Goal: Transaction & Acquisition: Purchase product/service

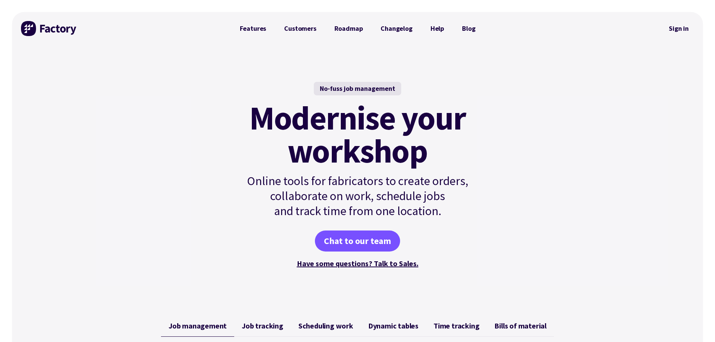
click at [612, 119] on div "No-fuss job management Modernise your workshop Online tools for fabricators to …" at bounding box center [357, 175] width 691 height 261
click at [684, 28] on link "Sign in" at bounding box center [679, 28] width 30 height 17
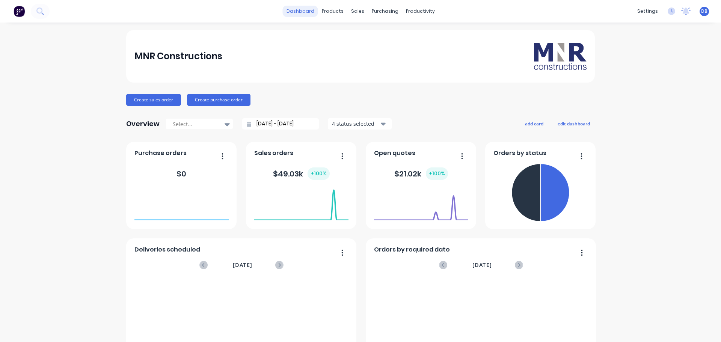
click at [302, 11] on link "dashboard" at bounding box center [300, 11] width 35 height 11
click at [353, 9] on div "sales" at bounding box center [357, 11] width 21 height 11
click at [414, 10] on div "productivity" at bounding box center [420, 11] width 36 height 11
click at [342, 60] on div "MNR Constructions" at bounding box center [360, 56] width 452 height 27
click at [428, 38] on div "Workflow" at bounding box center [430, 36] width 23 height 7
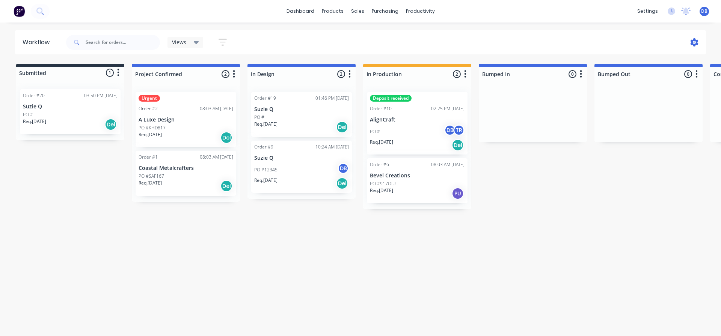
click at [690, 42] on icon at bounding box center [694, 42] width 8 height 8
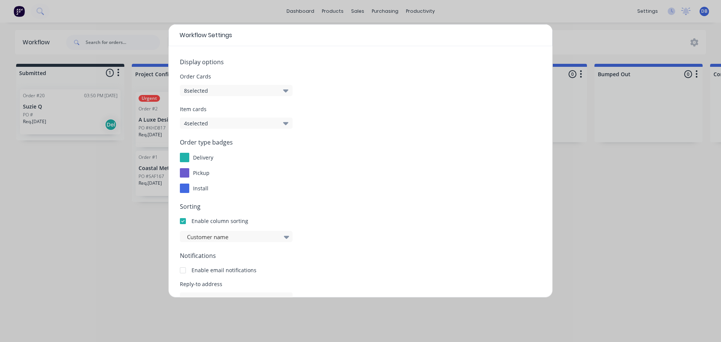
drag, startPoint x: 589, startPoint y: 186, endPoint x: 571, endPoint y: 185, distance: 18.0
click at [587, 186] on div "Workflow Settings Display options Order Cards 8 selected Item cards 4 selected …" at bounding box center [360, 171] width 721 height 342
click at [570, 208] on div "Workflow Settings Display options Order Cards 8 selected Item cards 4 selected …" at bounding box center [360, 171] width 721 height 342
click at [123, 248] on div "Workflow Settings Display options Order Cards 8 selected Item cards 4 selected …" at bounding box center [360, 171] width 721 height 342
click at [189, 37] on span "Workflow Settings" at bounding box center [205, 35] width 53 height 9
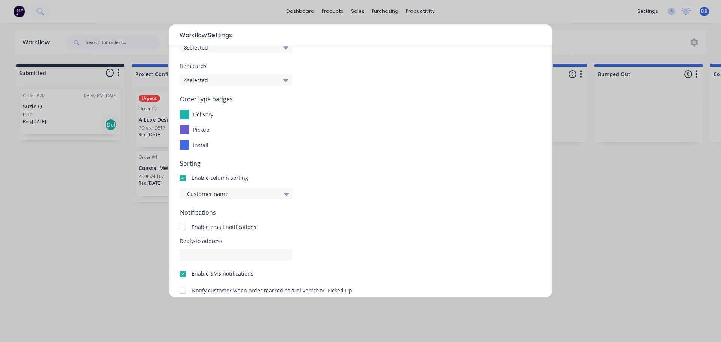
scroll to position [81, 0]
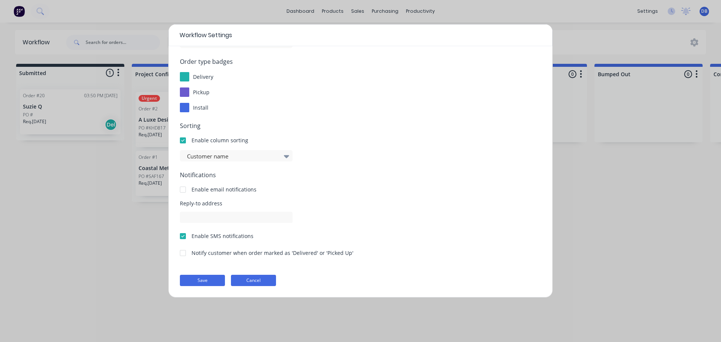
click at [268, 277] on button "Cancel" at bounding box center [253, 280] width 45 height 11
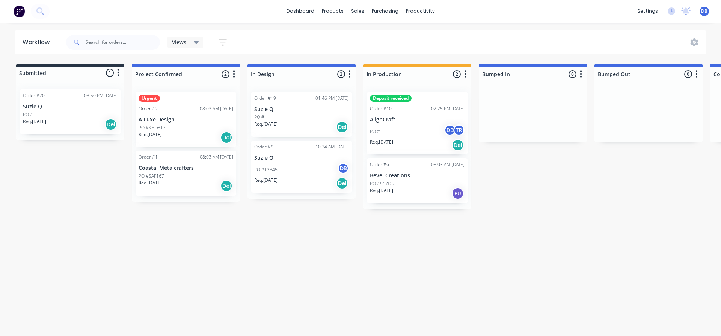
drag, startPoint x: 99, startPoint y: 176, endPoint x: 87, endPoint y: 171, distance: 13.8
click at [87, 171] on div "Submitted 1 Status colour #273444 hex #273444 Save Cancel Summaries Total order…" at bounding box center [565, 137] width 1143 height 146
click at [690, 41] on icon at bounding box center [694, 42] width 8 height 8
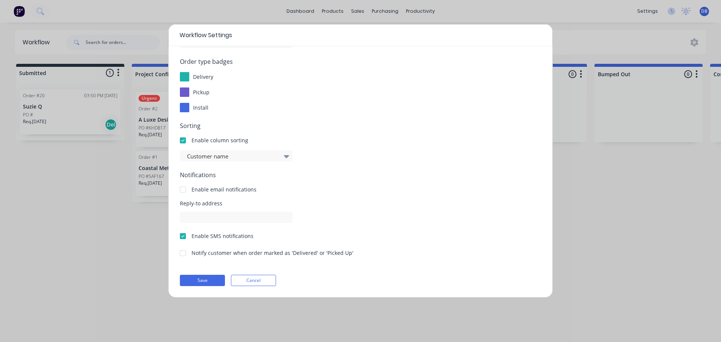
click at [262, 282] on button "Cancel" at bounding box center [253, 280] width 45 height 11
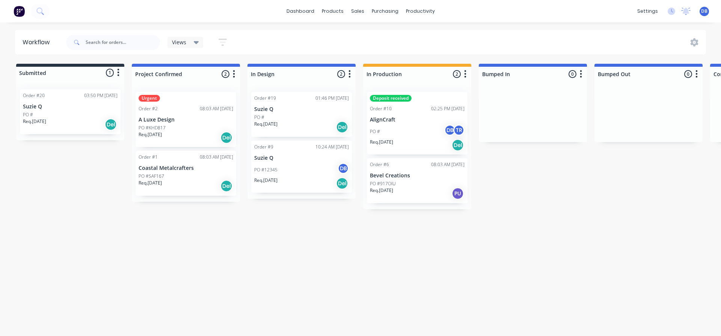
drag, startPoint x: 500, startPoint y: 172, endPoint x: 500, endPoint y: 185, distance: 13.2
click at [500, 185] on div "Submitted 1 Status colour #273444 hex #273444 Save Cancel Summaries Total order…" at bounding box center [565, 137] width 1143 height 146
click at [220, 40] on icon "button" at bounding box center [222, 42] width 8 height 9
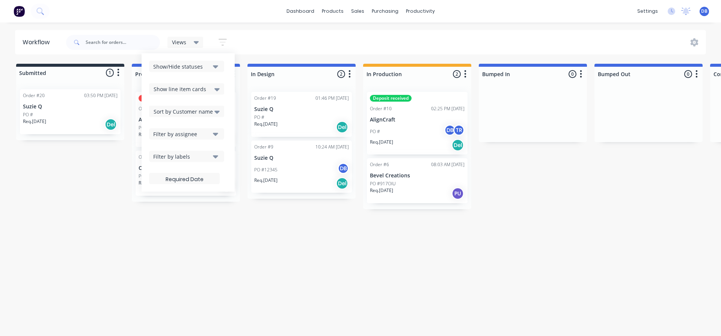
click at [222, 40] on icon "button" at bounding box center [222, 42] width 8 height 9
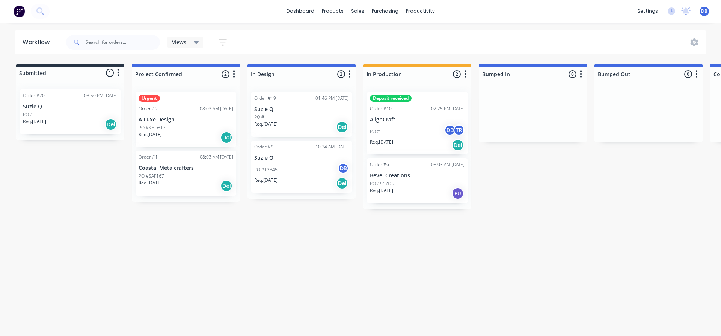
click at [119, 73] on icon "button" at bounding box center [118, 73] width 2 height 8
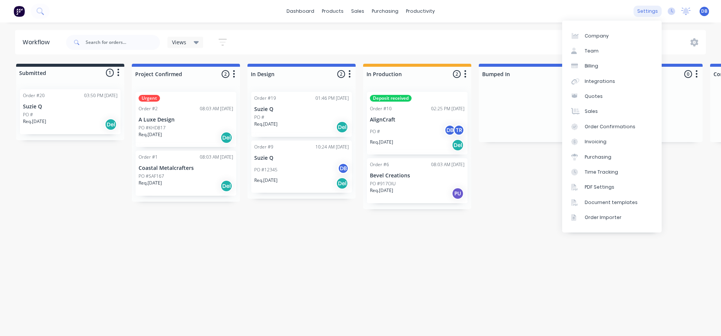
click at [654, 15] on div "settings" at bounding box center [647, 11] width 28 height 11
drag, startPoint x: 677, startPoint y: 45, endPoint x: 688, endPoint y: 47, distance: 11.2
click at [677, 45] on div "Views Save new view None (Default) edit Show/Hide statuses Show line item cards…" at bounding box center [386, 42] width 642 height 23
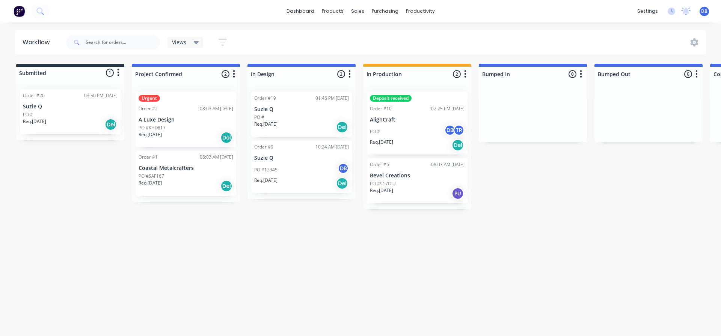
click at [693, 47] on div "Views Save new view None (Default) edit Show/Hide statuses Show line item cards…" at bounding box center [386, 42] width 642 height 23
click at [694, 44] on icon at bounding box center [694, 42] width 8 height 8
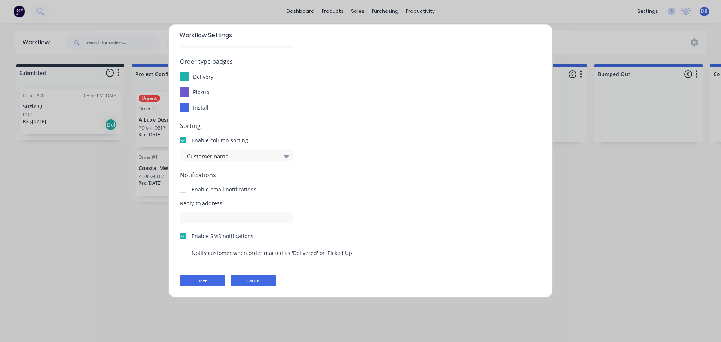
click at [255, 277] on button "Cancel" at bounding box center [253, 280] width 45 height 11
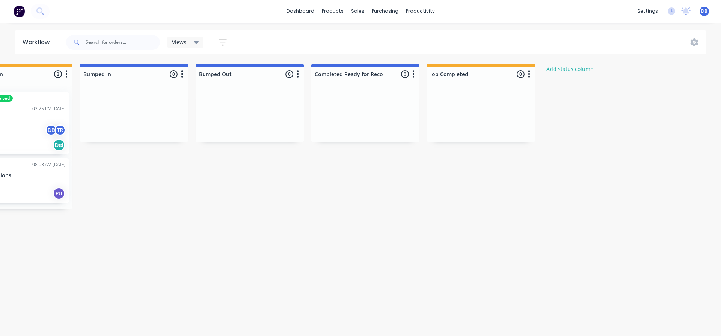
scroll to position [0, 422]
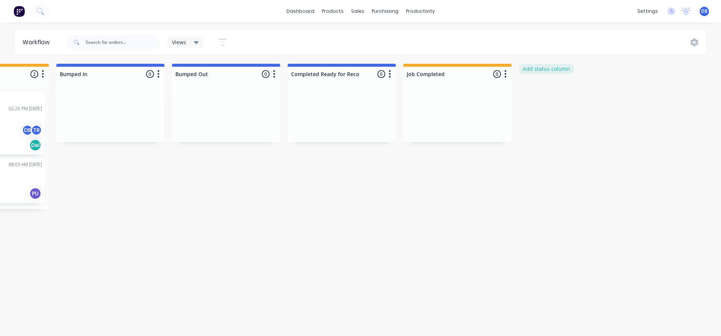
click at [540, 66] on button "Add status column" at bounding box center [546, 69] width 55 height 10
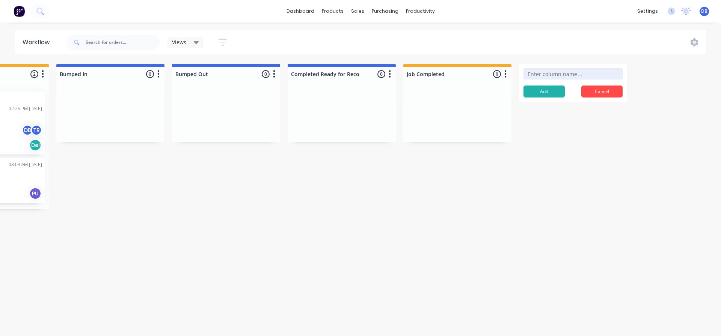
click at [550, 74] on input at bounding box center [572, 73] width 99 height 11
type input "Sales Handover Completed"
click at [547, 91] on button "Add" at bounding box center [543, 92] width 41 height 12
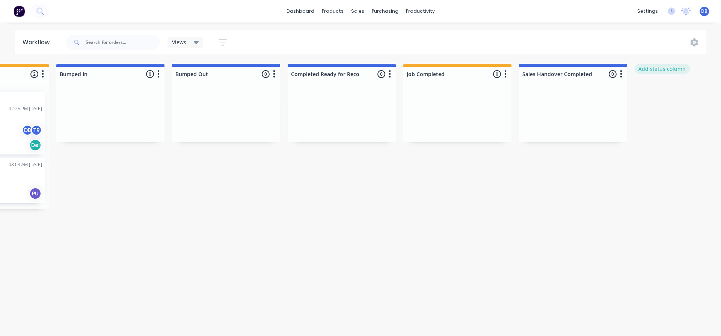
click at [646, 68] on button "Add status column" at bounding box center [661, 69] width 55 height 10
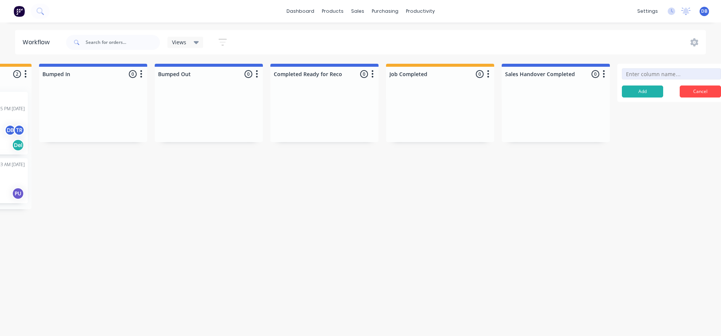
click at [646, 70] on input at bounding box center [671, 73] width 99 height 11
type input "Onboarding Call Completed"
click button "Add" at bounding box center [642, 92] width 41 height 12
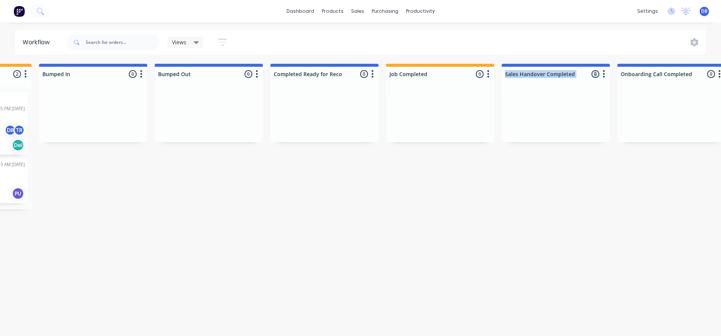
drag, startPoint x: 550, startPoint y: 98, endPoint x: 507, endPoint y: 104, distance: 43.5
click at [493, 110] on div "Submitted 1 Status colour #273444 hex #273444 Save Cancel Summaries Total order…" at bounding box center [235, 137] width 1361 height 146
click at [581, 83] on div at bounding box center [556, 83] width 108 height 5
drag, startPoint x: 594, startPoint y: 88, endPoint x: 565, endPoint y: 88, distance: 29.3
click at [565, 88] on div at bounding box center [556, 114] width 108 height 56
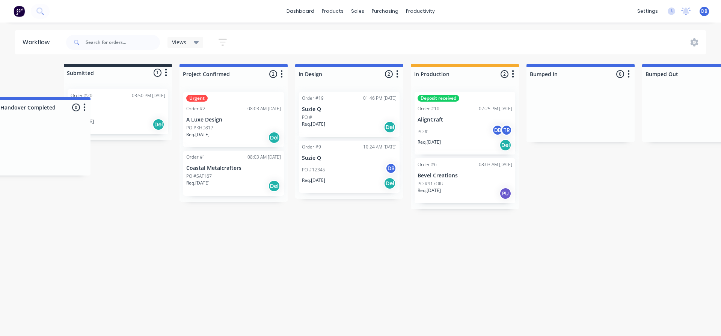
scroll to position [0, 42]
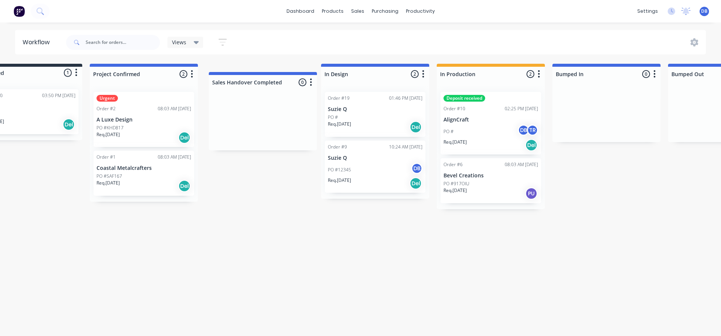
drag, startPoint x: 587, startPoint y: 71, endPoint x: 294, endPoint y: 78, distance: 293.2
click at [293, 79] on div "Submitted 1 Status colour #273444 hex #273444 Save Cancel Summaries Total order…" at bounding box center [632, 137] width 1361 height 146
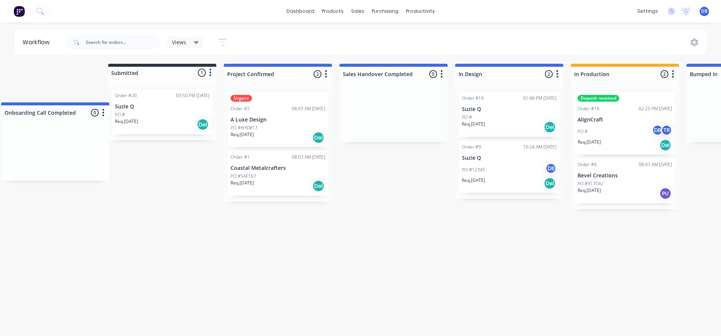
scroll to position [0, 2]
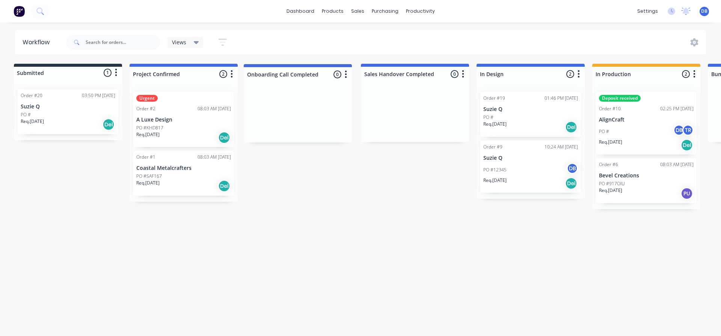
drag, startPoint x: 539, startPoint y: 79, endPoint x: 325, endPoint y: 80, distance: 214.3
click at [325, 80] on div "Submitted 1 Status colour #273444 hex #273444 Save Cancel Summaries Total order…" at bounding box center [672, 137] width 1361 height 146
drag, startPoint x: 324, startPoint y: 190, endPoint x: 320, endPoint y: 191, distance: 4.0
click at [323, 190] on div "Submitted 1 Status colour #273444 hex #273444 Save Cancel Summaries Total order…" at bounding box center [672, 137] width 1361 height 146
click at [319, 176] on div "Submitted 1 Status colour #273444 hex #273444 Save Cancel Summaries Total order…" at bounding box center [672, 137] width 1361 height 146
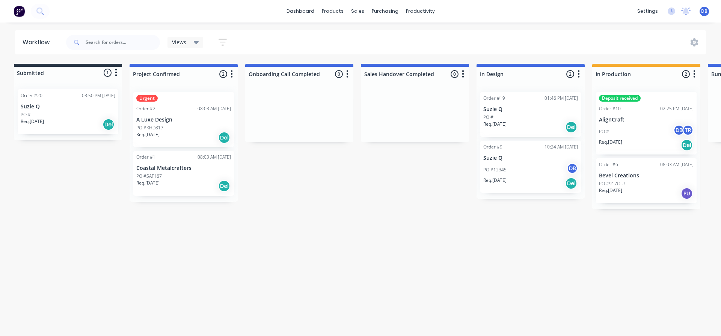
click at [396, 181] on div "Submitted 1 Status colour #273444 hex #273444 Save Cancel Summaries Total order…" at bounding box center [672, 137] width 1361 height 146
click at [435, 194] on div "Submitted 1 Status colour #273444 hex #273444 Save Cancel Summaries Total order…" at bounding box center [672, 137] width 1361 height 146
click at [421, 220] on div "Workflow Views Save new view None (Default) edit Show/Hide statuses Show line i…" at bounding box center [358, 175] width 721 height 291
click at [304, 12] on link "dashboard" at bounding box center [300, 11] width 35 height 11
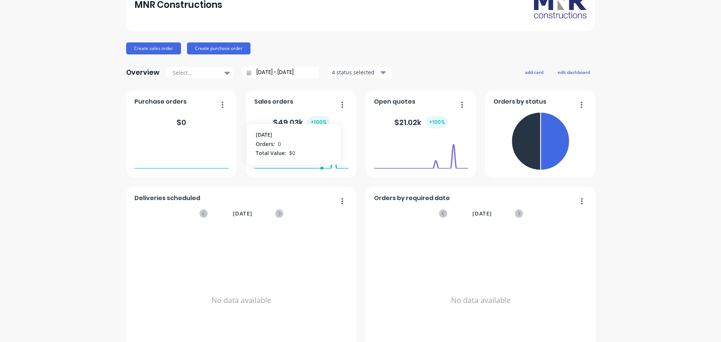
scroll to position [87, 0]
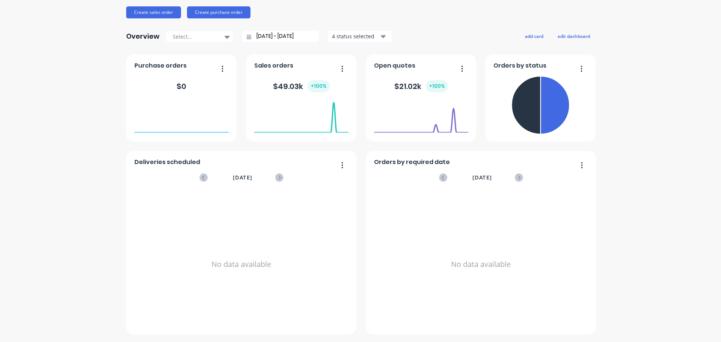
click at [630, 84] on div "MNR Constructions Create sales order Create purchase order Overview Select... […" at bounding box center [360, 139] width 721 height 392
click at [638, 93] on div "MNR Constructions Create sales order Create purchase order Overview Select... […" at bounding box center [360, 139] width 721 height 392
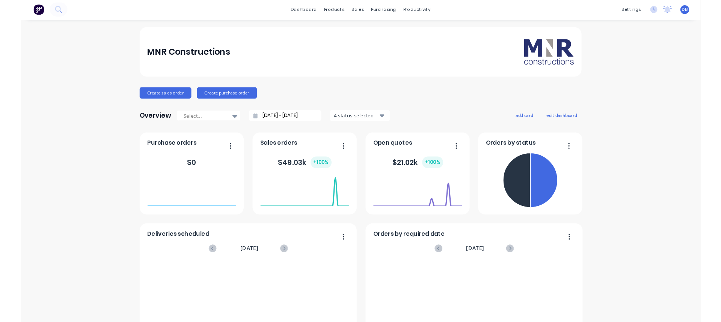
scroll to position [0, 0]
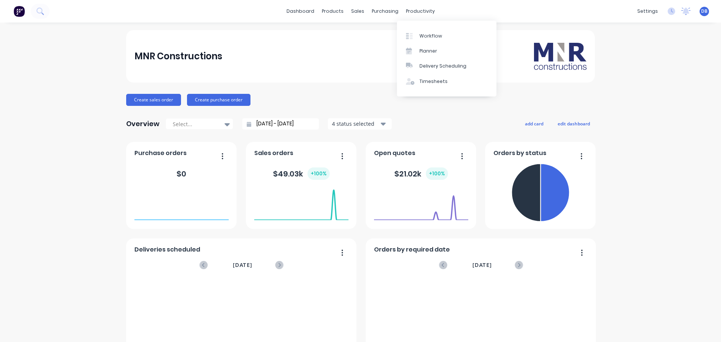
click at [648, 70] on div "MNR Constructions Create sales order Create purchase order Overview Select... […" at bounding box center [360, 226] width 721 height 392
click at [652, 59] on div "MNR Constructions Create sales order Create purchase order Overview Select... […" at bounding box center [360, 226] width 721 height 392
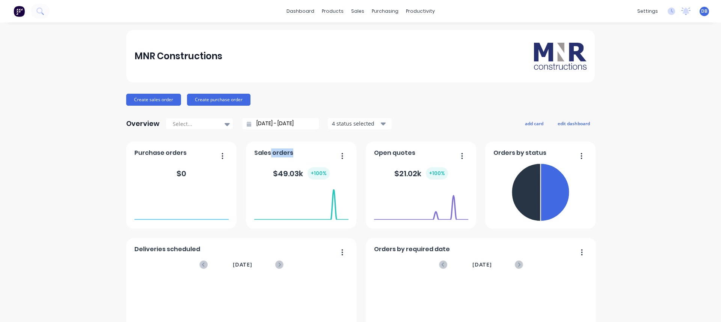
drag, startPoint x: 315, startPoint y: 152, endPoint x: 267, endPoint y: 157, distance: 47.9
click at [267, 157] on div "Sales orders" at bounding box center [301, 155] width 94 height 11
click at [303, 210] on foreignobject at bounding box center [301, 205] width 94 height 32
click at [348, 182] on div "Sales orders $ 49.03k + 100 % [DATE] Orders: 0 Total Value: $ 0" at bounding box center [301, 185] width 110 height 87
drag, startPoint x: 345, startPoint y: 152, endPoint x: 343, endPoint y: 157, distance: 5.4
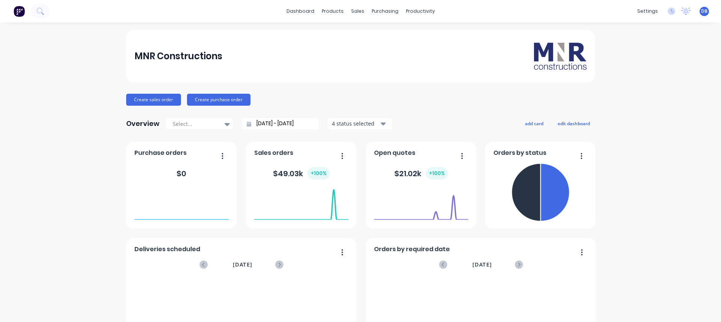
click at [334, 157] on div "Sales orders $ 49.03k + 100 % [DATE] Orders: 0 Total Value: $ 0" at bounding box center [301, 185] width 110 height 87
click at [563, 123] on button "edit dashboard" at bounding box center [574, 124] width 42 height 10
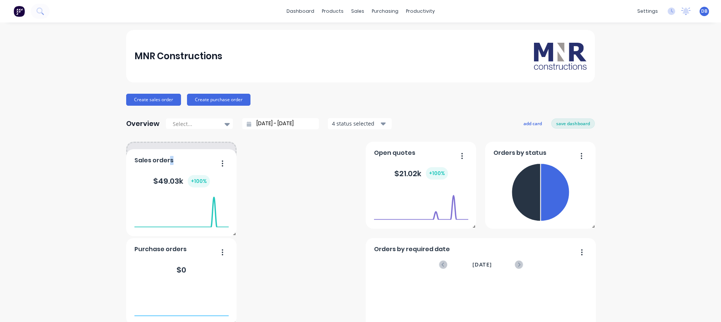
drag, startPoint x: 319, startPoint y: 149, endPoint x: 167, endPoint y: 145, distance: 151.3
click at [166, 149] on div "Sales orders $ 49.03k + 100 %" at bounding box center [181, 192] width 110 height 87
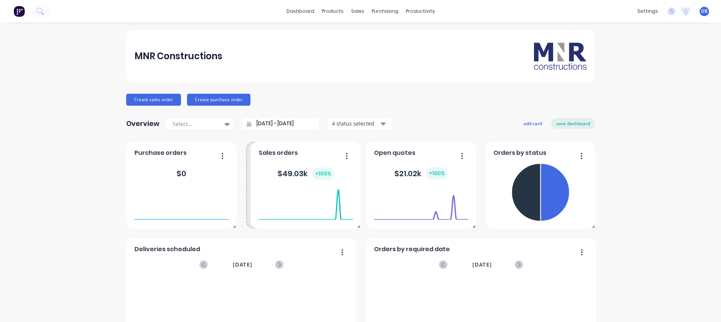
drag, startPoint x: 192, startPoint y: 247, endPoint x: 317, endPoint y: 220, distance: 127.9
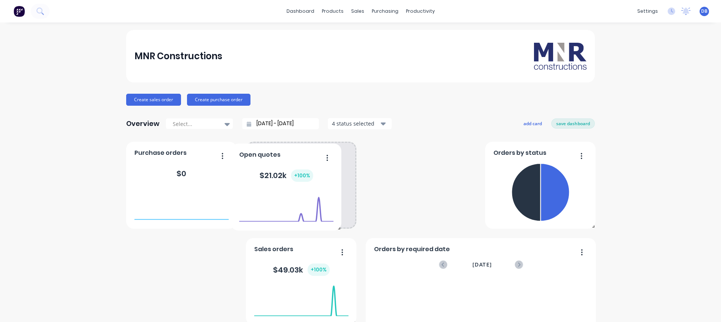
drag, startPoint x: 426, startPoint y: 153, endPoint x: 400, endPoint y: 150, distance: 26.5
click at [291, 154] on div "Open quotes" at bounding box center [286, 157] width 94 height 11
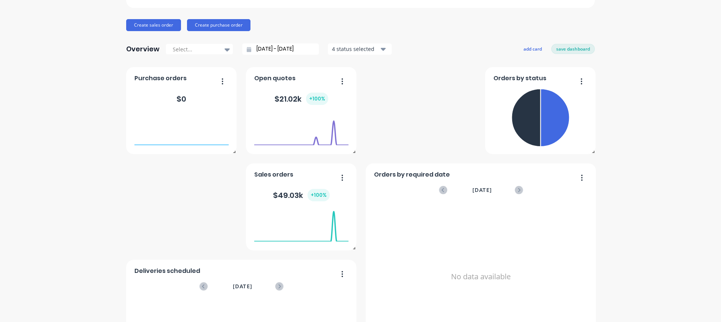
scroll to position [75, 0]
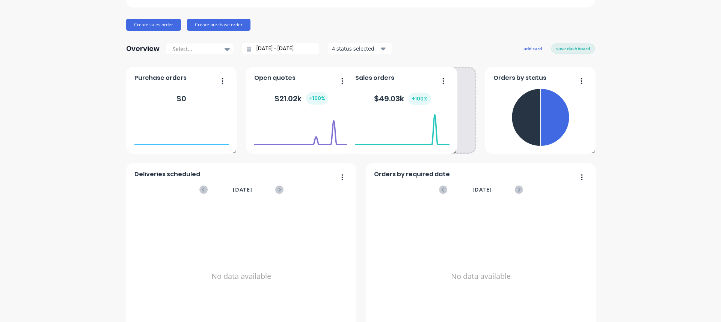
drag, startPoint x: 305, startPoint y: 176, endPoint x: 406, endPoint y: 78, distance: 140.4
click at [406, 78] on div "Sales orders" at bounding box center [402, 80] width 94 height 11
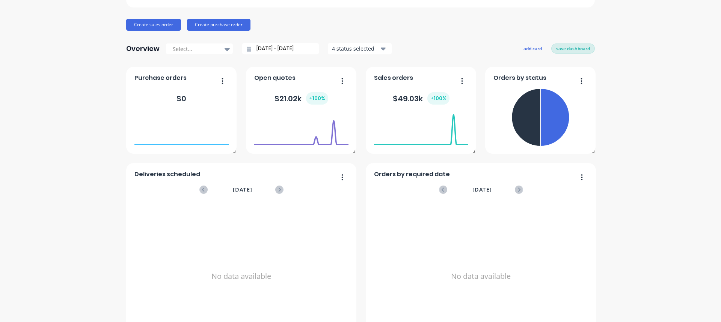
click at [562, 47] on button "save dashboard" at bounding box center [573, 49] width 44 height 10
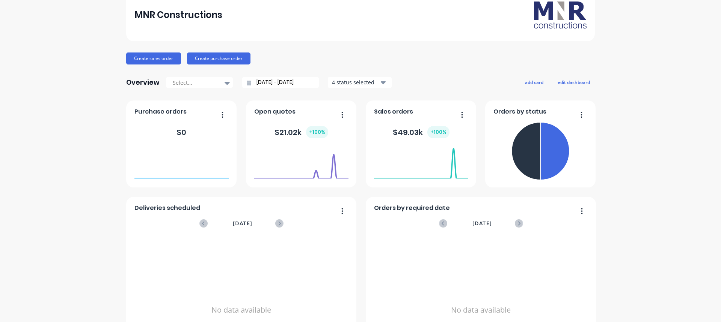
scroll to position [0, 0]
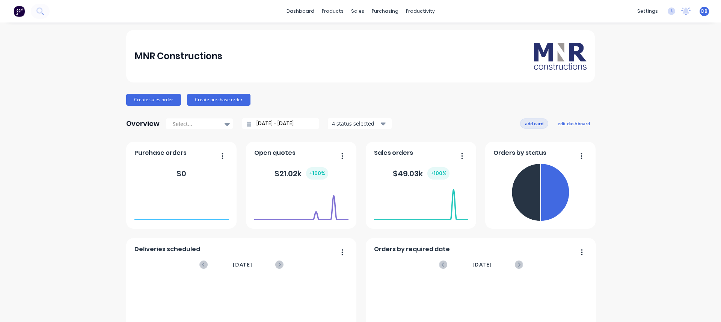
click at [530, 124] on button "add card" at bounding box center [534, 124] width 28 height 10
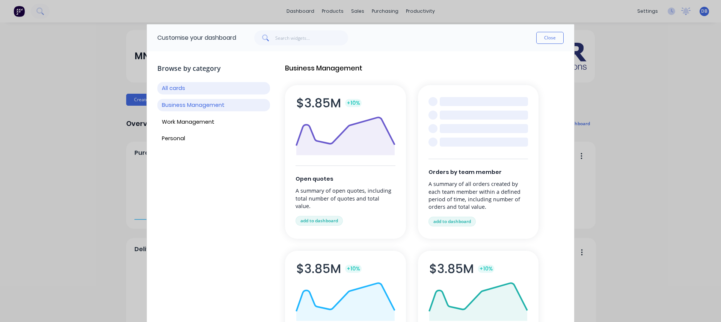
click at [202, 104] on button "Business Management" at bounding box center [213, 105] width 113 height 12
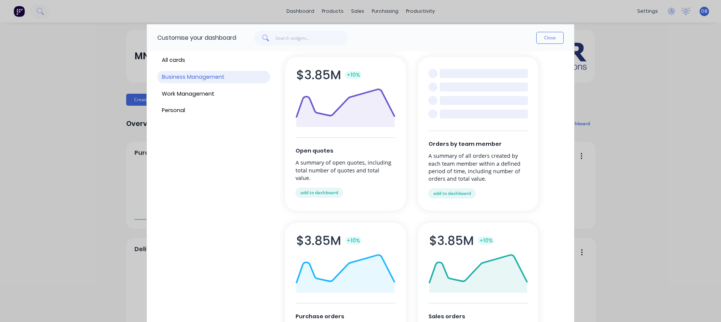
scroll to position [15, 0]
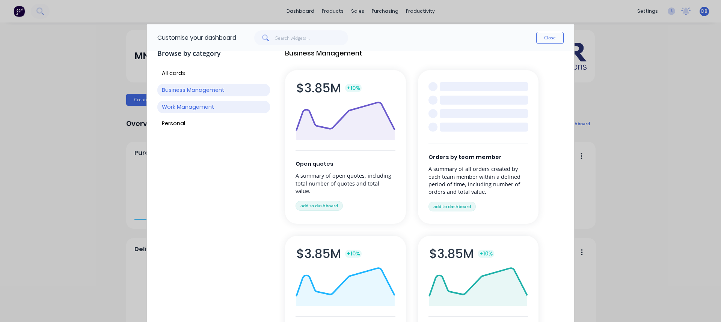
click at [190, 106] on button "Work Management" at bounding box center [213, 107] width 113 height 12
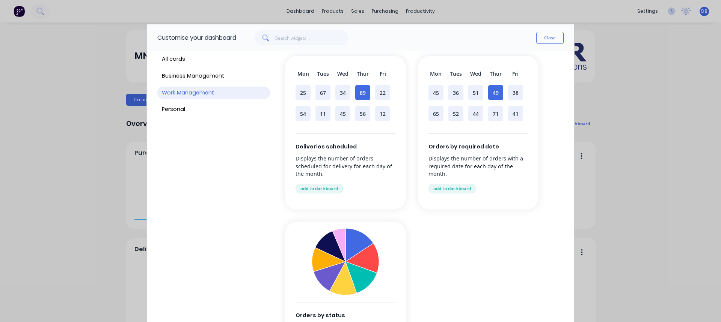
scroll to position [37, 0]
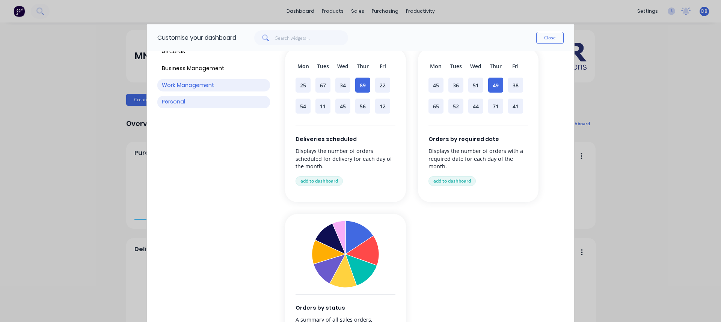
click at [181, 103] on button "Personal" at bounding box center [213, 102] width 113 height 12
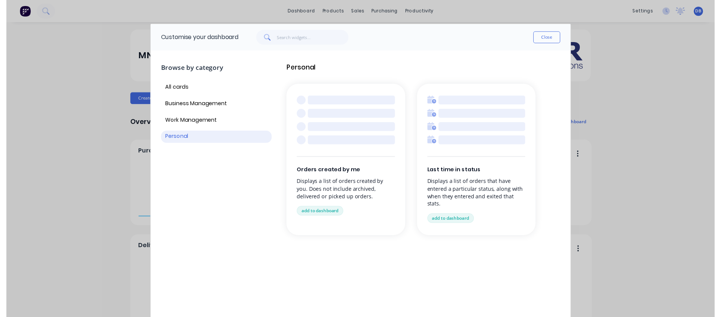
scroll to position [0, 0]
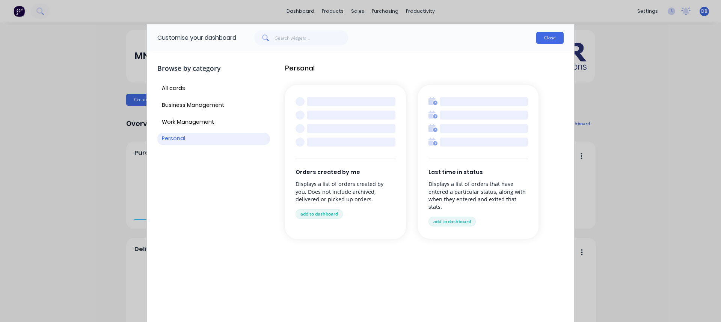
click at [552, 40] on button "Close" at bounding box center [549, 38] width 27 height 12
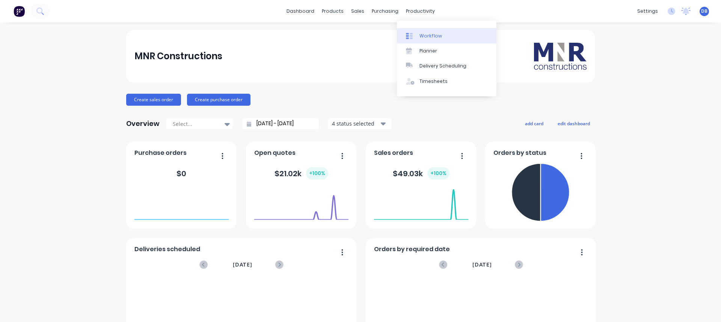
click at [437, 35] on div "Workflow" at bounding box center [430, 36] width 23 height 7
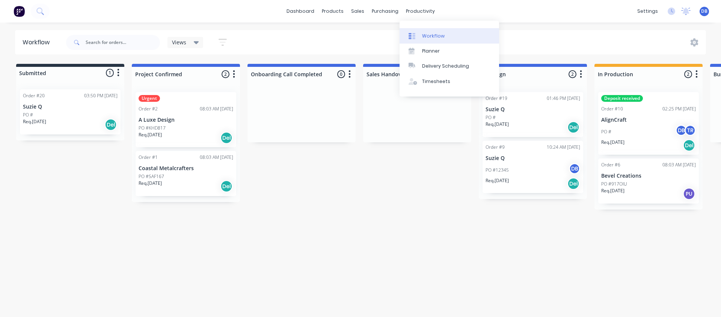
click at [429, 36] on div "Workflow" at bounding box center [433, 36] width 23 height 7
click at [449, 37] on link "Workflow" at bounding box center [448, 35] width 99 height 15
click at [430, 208] on div "Submitted 1 Status colour #273444 hex #273444 Save Cancel Summaries Total order…" at bounding box center [674, 137] width 1361 height 146
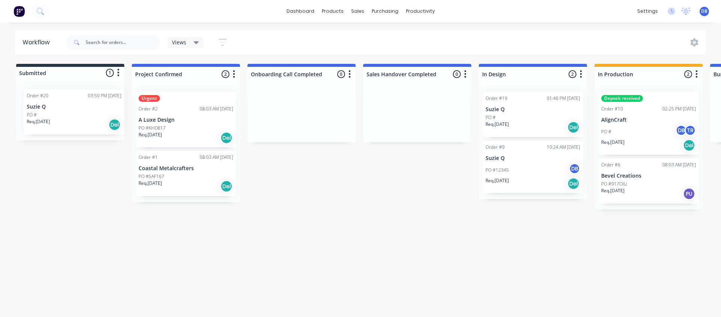
drag, startPoint x: 29, startPoint y: 99, endPoint x: 38, endPoint y: 101, distance: 8.8
click at [34, 99] on div "Order #20 03:50 PM [DATE] Suzie Q PO # Req. [DATE] Del" at bounding box center [70, 111] width 108 height 57
click at [51, 101] on div "Order #20 03:50 PM [DATE] Suzie Q PO # Req. [DATE] Del" at bounding box center [70, 111] width 108 height 57
drag, startPoint x: 183, startPoint y: 111, endPoint x: 181, endPoint y: 114, distance: 4.0
click at [182, 114] on div "Urgent Order #2 08:03 AM [DATE] A Luxe Design PO #KHD817 Req. [DATE] Del Order …" at bounding box center [186, 146] width 108 height 120
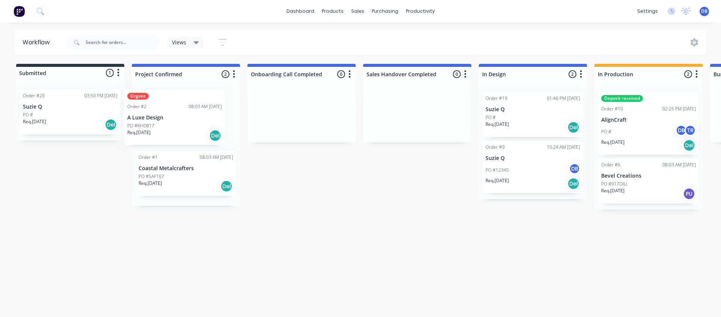
drag, startPoint x: 189, startPoint y: 120, endPoint x: 167, endPoint y: 118, distance: 21.9
click at [179, 121] on div "Urgent Order #2 08:03 AM [DATE] A Luxe Design PO #KHD817 Req. [DATE] Del Order …" at bounding box center [186, 146] width 108 height 120
click at [318, 51] on div "Views Save new view None (Default) edit Show/Hide statuses Show line item cards…" at bounding box center [386, 42] width 642 height 23
click at [387, 233] on div "Workflow Views Save new view None (Default) edit Show/Hide statuses Show line i…" at bounding box center [360, 166] width 721 height 272
click at [384, 217] on div "Workflow Views Save new view None (Default) edit Show/Hide statuses Show line i…" at bounding box center [360, 166] width 721 height 272
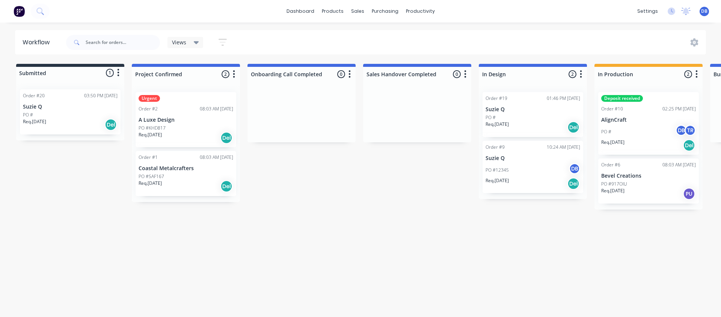
drag, startPoint x: 313, startPoint y: 41, endPoint x: 305, endPoint y: 37, distance: 9.1
click at [317, 38] on div "Views Save new view None (Default) edit Show/Hide statuses Show line item cards…" at bounding box center [386, 42] width 642 height 23
click at [337, 12] on div "products" at bounding box center [332, 11] width 29 height 11
click at [279, 32] on div "Views Save new view None (Default) edit Show/Hide statuses Show line item cards…" at bounding box center [386, 42] width 642 height 23
click at [361, 10] on div "sales" at bounding box center [357, 11] width 21 height 11
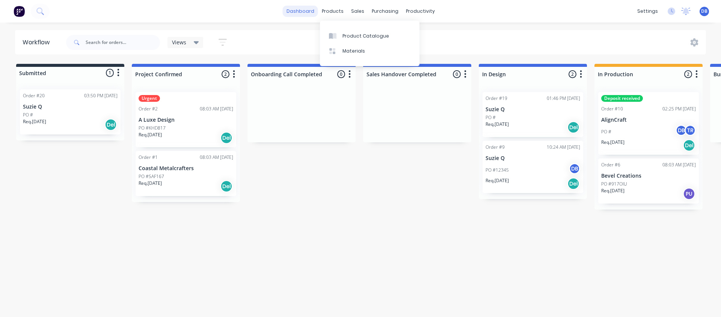
click at [313, 12] on link "dashboard" at bounding box center [300, 11] width 35 height 11
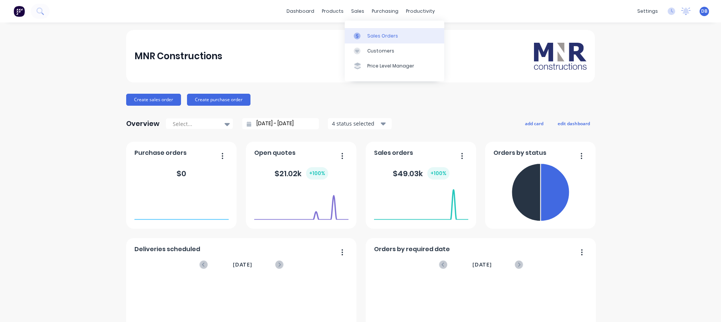
click at [375, 36] on div "Sales Orders" at bounding box center [382, 36] width 31 height 7
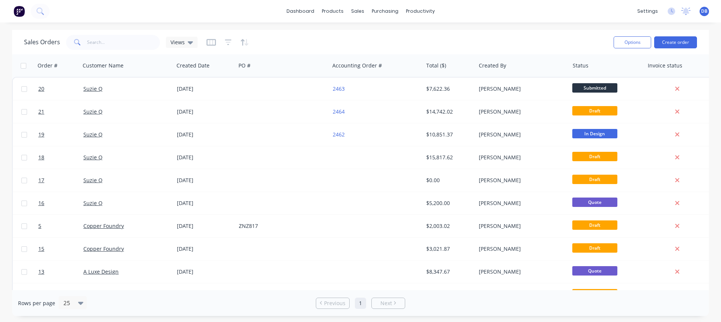
click at [376, 36] on div "Sales Orders Views" at bounding box center [315, 42] width 583 height 18
click at [488, 36] on div "Sales Orders Views" at bounding box center [315, 42] width 583 height 18
click at [536, 44] on div "Sales Orders Views" at bounding box center [315, 42] width 583 height 18
click at [538, 44] on div "Sales Orders Views" at bounding box center [315, 42] width 583 height 18
drag, startPoint x: 532, startPoint y: 44, endPoint x: 720, endPoint y: 62, distance: 188.9
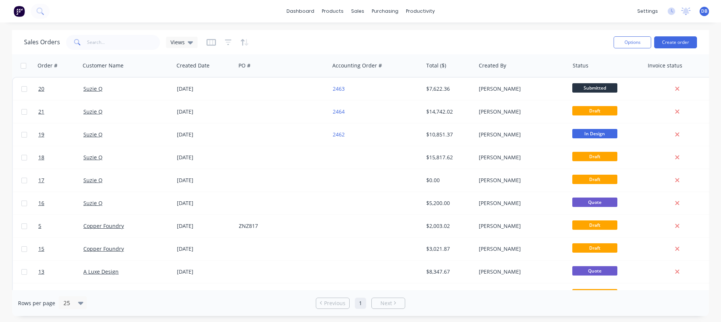
click at [535, 42] on div "Sales Orders Views" at bounding box center [315, 42] width 583 height 18
drag, startPoint x: 529, startPoint y: 41, endPoint x: 525, endPoint y: 37, distance: 5.8
click at [529, 41] on div "Sales Orders Views" at bounding box center [315, 42] width 583 height 18
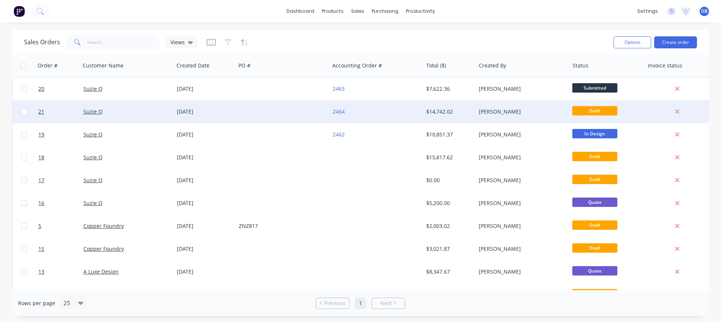
click at [229, 115] on div "[DATE]" at bounding box center [205, 112] width 56 height 8
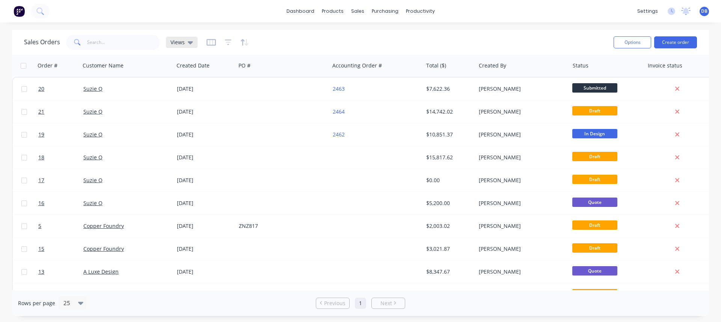
click at [186, 43] on div "Views" at bounding box center [181, 42] width 23 height 7
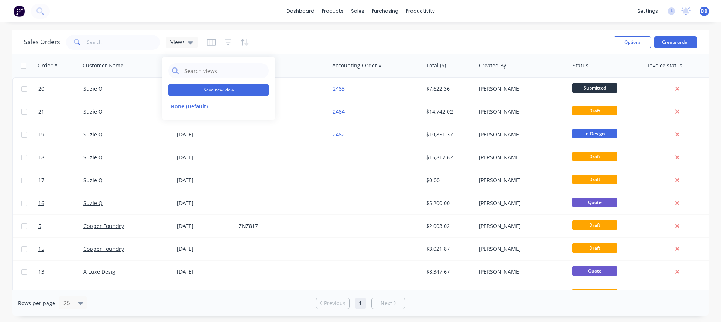
click at [228, 91] on button "Save new view" at bounding box center [218, 89] width 101 height 11
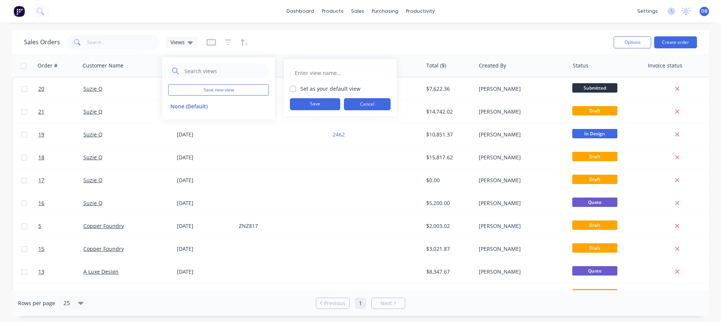
click at [382, 107] on button "Cancel" at bounding box center [367, 104] width 47 height 12
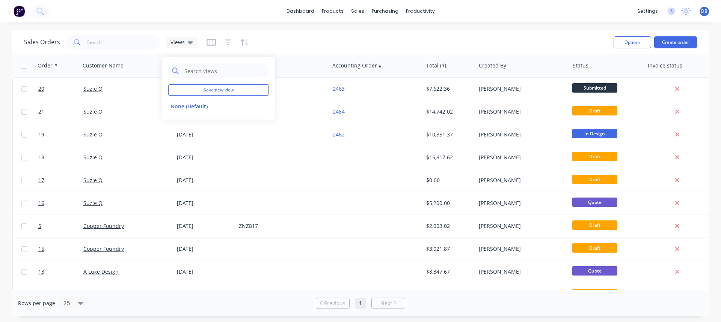
click at [328, 41] on div "Sales Orders Views" at bounding box center [315, 42] width 583 height 18
click at [623, 39] on button "Options" at bounding box center [632, 42] width 38 height 12
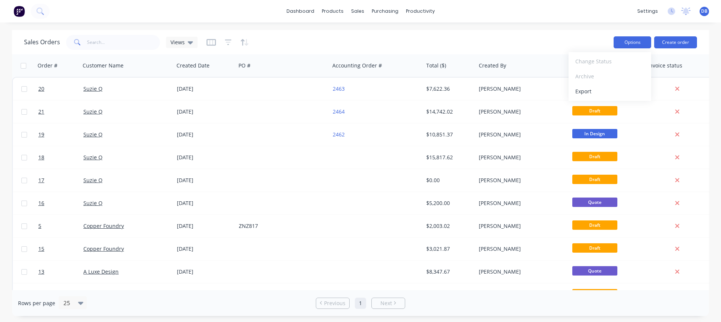
click at [623, 39] on button "Options" at bounding box center [632, 42] width 38 height 12
click at [322, 33] on div "Sales Orders Views Options Create order" at bounding box center [360, 42] width 697 height 24
click at [209, 43] on icon "button" at bounding box center [211, 42] width 4 height 5
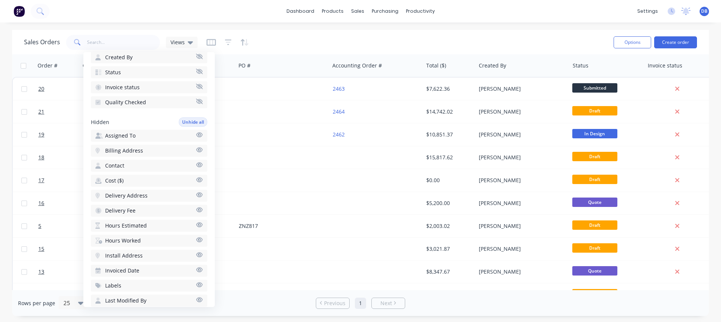
scroll to position [150, 0]
click at [196, 136] on icon "button" at bounding box center [199, 134] width 6 height 5
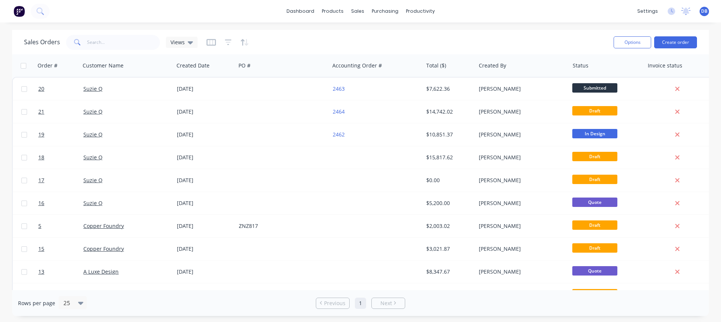
click at [382, 42] on div "Sales Orders Views" at bounding box center [315, 42] width 583 height 18
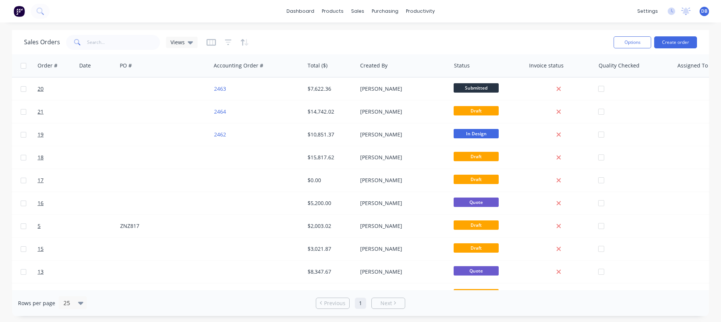
scroll to position [0, 149]
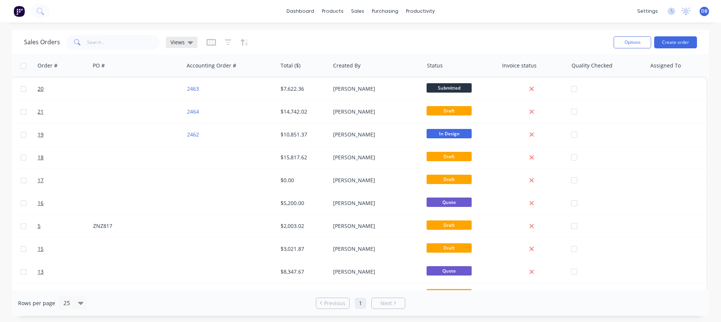
click at [188, 44] on icon at bounding box center [190, 42] width 5 height 8
click at [212, 44] on icon "button" at bounding box center [211, 42] width 4 height 5
click at [396, 38] on div "Sales Orders Views" at bounding box center [315, 42] width 583 height 18
click at [45, 65] on div "Order #" at bounding box center [48, 66] width 20 height 8
click at [69, 67] on icon "button" at bounding box center [69, 66] width 7 height 6
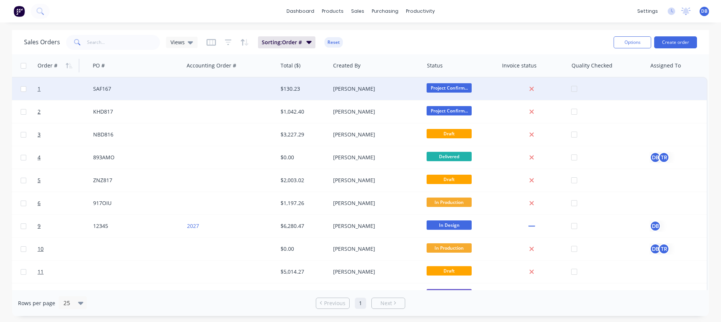
scroll to position [0, 146]
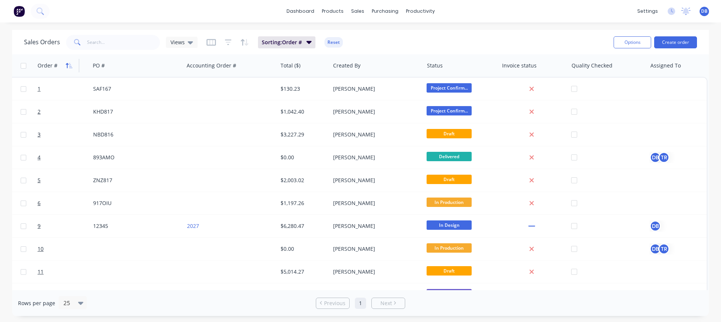
click at [73, 70] on button "button" at bounding box center [68, 65] width 11 height 11
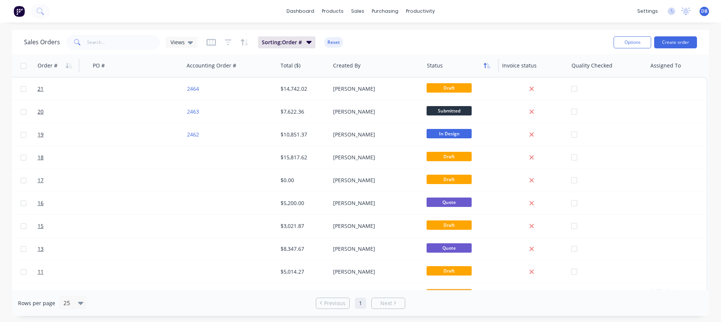
click at [488, 66] on icon "button" at bounding box center [486, 66] width 7 height 6
click at [67, 68] on icon "button" at bounding box center [67, 65] width 3 height 5
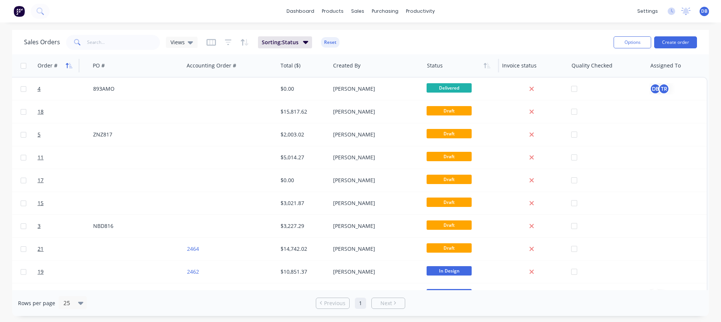
click at [72, 66] on icon "button" at bounding box center [69, 66] width 7 height 6
click at [70, 65] on icon "button" at bounding box center [70, 65] width 3 height 5
click at [50, 64] on div "Order #" at bounding box center [48, 66] width 20 height 8
click at [69, 66] on icon "button" at bounding box center [70, 65] width 3 height 5
click at [51, 67] on div "Order #" at bounding box center [48, 66] width 20 height 8
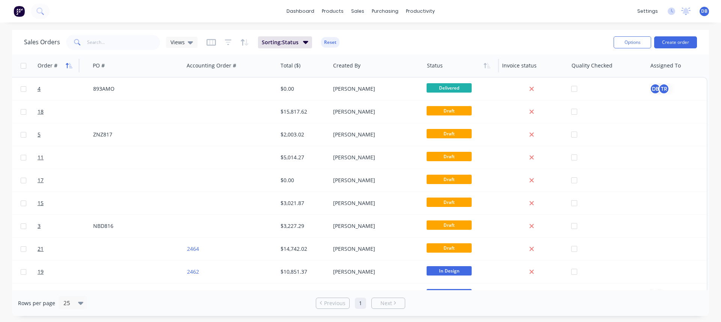
click at [72, 69] on button "button" at bounding box center [68, 65] width 11 height 11
click at [336, 12] on div "products" at bounding box center [332, 11] width 29 height 11
click at [345, 35] on div "Product Catalogue" at bounding box center [365, 36] width 47 height 7
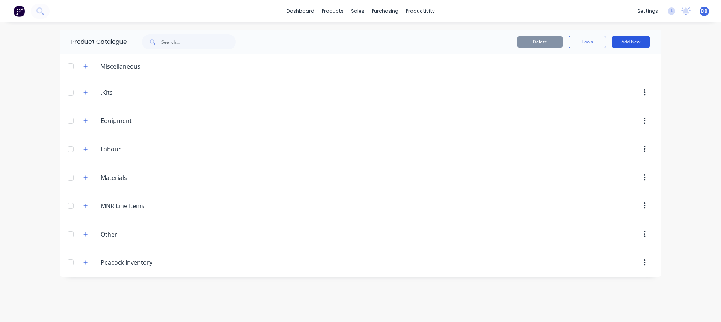
click at [628, 42] on button "Add New" at bounding box center [631, 42] width 38 height 12
click at [685, 99] on div "dashboard products sales purchasing productivity dashboard products Product Cat…" at bounding box center [360, 161] width 721 height 322
click at [592, 42] on button "Tools" at bounding box center [587, 42] width 38 height 12
click at [682, 93] on div "dashboard products sales purchasing productivity dashboard products Product Cat…" at bounding box center [360, 161] width 721 height 322
click at [585, 47] on button "Tools" at bounding box center [587, 42] width 38 height 12
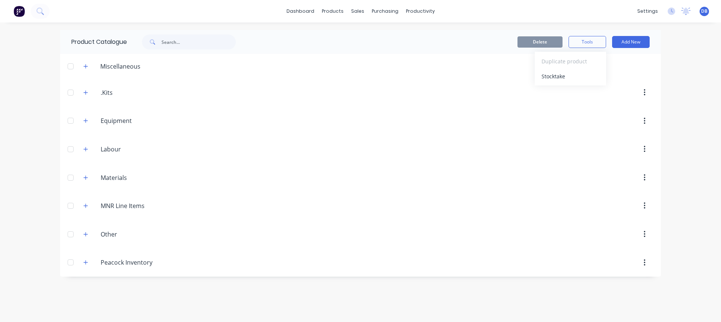
click at [663, 92] on div "dashboard products sales purchasing productivity dashboard products Product Cat…" at bounding box center [360, 161] width 721 height 322
click at [86, 177] on icon "button" at bounding box center [86, 178] width 4 height 4
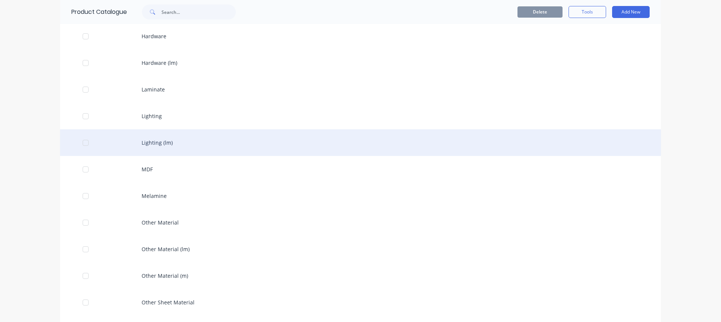
scroll to position [676, 0]
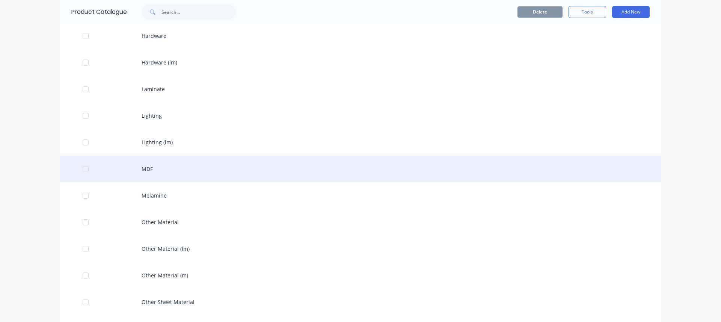
click at [160, 172] on div "MDF" at bounding box center [360, 169] width 601 height 27
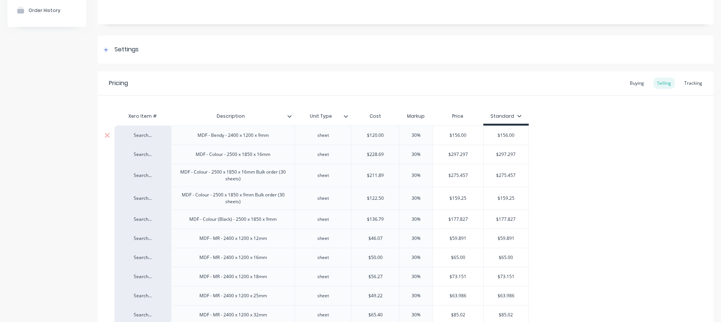
type textarea "x"
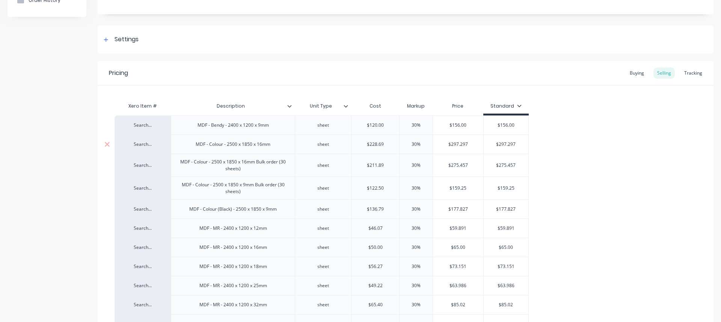
scroll to position [113, 0]
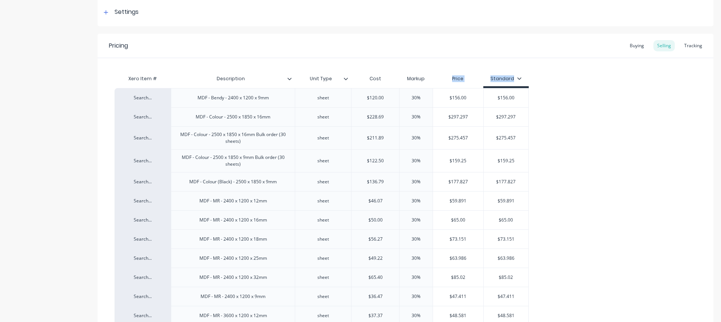
drag, startPoint x: 452, startPoint y: 79, endPoint x: 514, endPoint y: 81, distance: 62.3
click at [514, 81] on div "Xero Item # Description Unit Type Cost Markup Price Standard" at bounding box center [321, 79] width 414 height 17
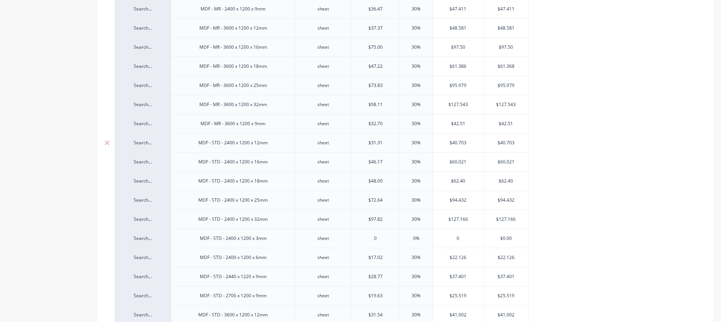
scroll to position [413, 0]
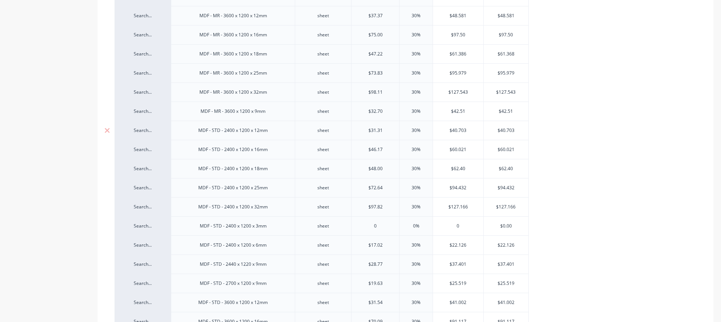
type input "$40.703"
drag, startPoint x: 512, startPoint y: 130, endPoint x: 497, endPoint y: 128, distance: 15.4
click at [497, 128] on input "$40.703" at bounding box center [505, 130] width 45 height 7
click at [515, 131] on input "$40.703" at bounding box center [505, 130] width 45 height 7
click at [504, 131] on input "$40.703" at bounding box center [505, 130] width 45 height 7
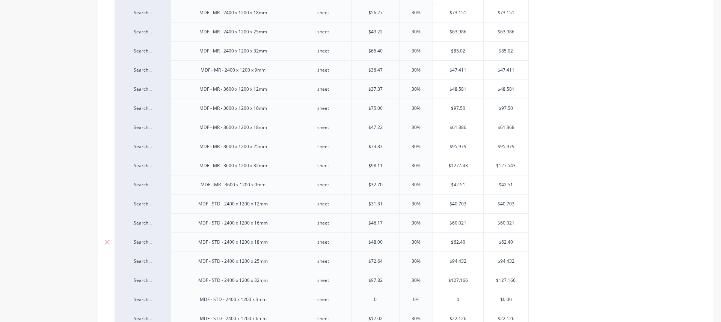
scroll to position [338, 0]
type input "$31.31"
click at [377, 208] on input "$31.31" at bounding box center [375, 205] width 48 height 7
click at [384, 205] on input "$31.31" at bounding box center [375, 205] width 48 height 7
type textarea "x"
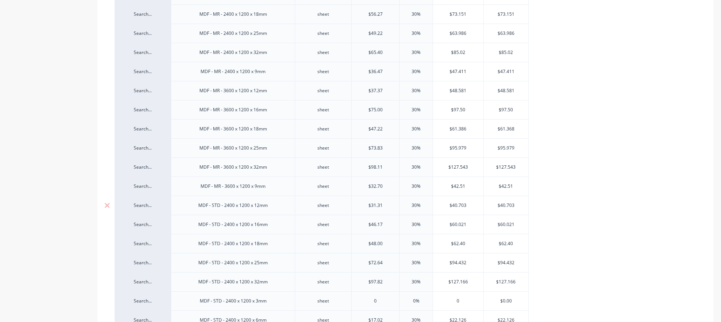
type input "$31.3"
type textarea "x"
type input "$31"
type textarea "x"
type input "$3"
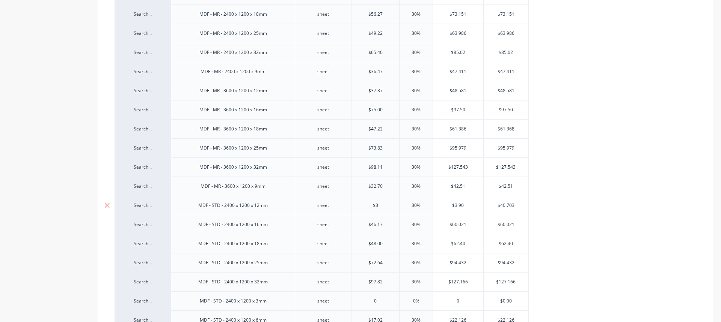
type textarea "x"
type input "$4"
type textarea "x"
type input "$40"
type textarea "x"
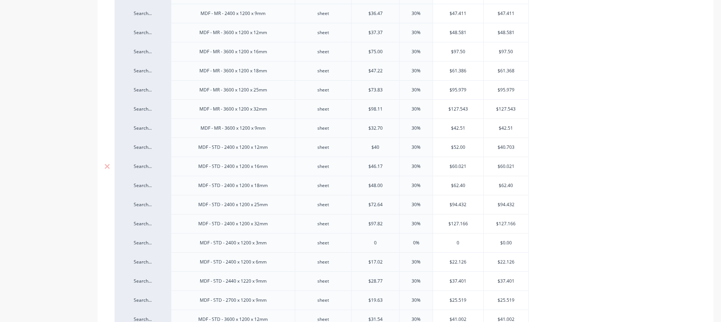
scroll to position [413, 0]
drag, startPoint x: 524, startPoint y: 127, endPoint x: 527, endPoint y: 130, distance: 4.2
click at [527, 130] on div "Search... MDF - Bendy - 2400 x 1200 x 9mm sheet $120.00 30% $156.00 $156.00 Sea…" at bounding box center [405, 184] width 582 height 792
type input "$40"
click at [498, 127] on input "$40.703" at bounding box center [505, 130] width 45 height 7
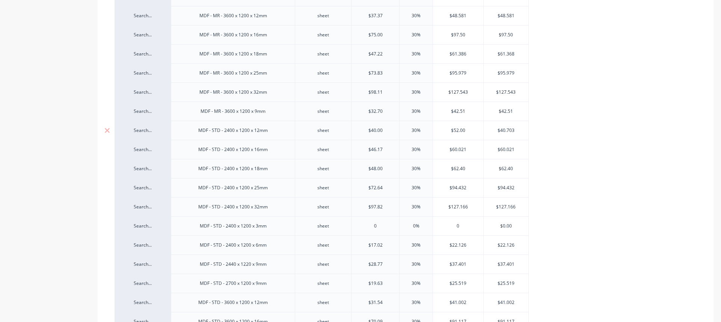
click at [508, 130] on input "$40.703" at bounding box center [505, 130] width 45 height 7
drag, startPoint x: 517, startPoint y: 131, endPoint x: 498, endPoint y: 129, distance: 19.2
click at [498, 129] on input "$40.703" at bounding box center [505, 130] width 45 height 7
click at [509, 132] on input "$40.703" at bounding box center [505, 130] width 45 height 7
type input "$52.00"
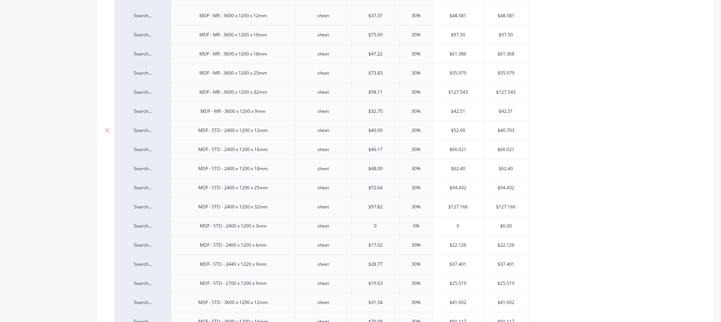
click at [459, 131] on input "$52.00" at bounding box center [458, 130] width 50 height 7
click at [502, 130] on input "$40.703" at bounding box center [505, 130] width 45 height 7
drag, startPoint x: 515, startPoint y: 129, endPoint x: 461, endPoint y: 130, distance: 54.8
click at [514, 129] on input "$40.703" at bounding box center [505, 130] width 45 height 7
drag, startPoint x: 455, startPoint y: 130, endPoint x: 489, endPoint y: 130, distance: 34.2
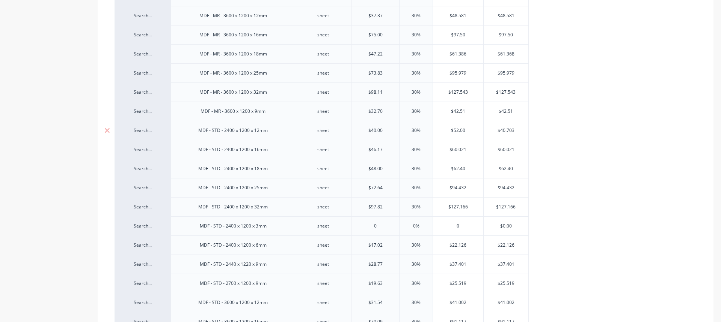
click at [453, 133] on input "$52.00" at bounding box center [458, 130] width 50 height 7
drag, startPoint x: 522, startPoint y: 131, endPoint x: 505, endPoint y: 130, distance: 17.3
click at [505, 130] on input "$40.703" at bounding box center [505, 130] width 45 height 7
click at [516, 129] on input "$40.703" at bounding box center [505, 130] width 45 height 7
click at [520, 130] on input "$40.703" at bounding box center [505, 130] width 45 height 7
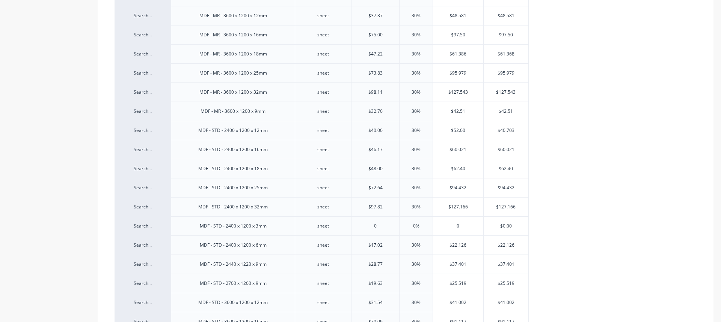
type textarea "x"
type input "$40.70"
type textarea "x"
type input "$40.7"
type textarea "x"
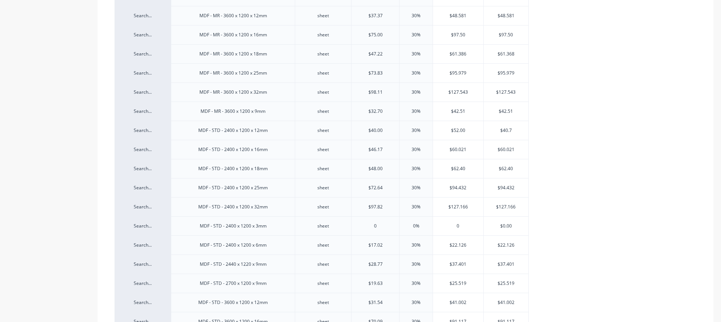
type input "$40."
type textarea "x"
type input "$40"
type textarea "x"
type input "$4"
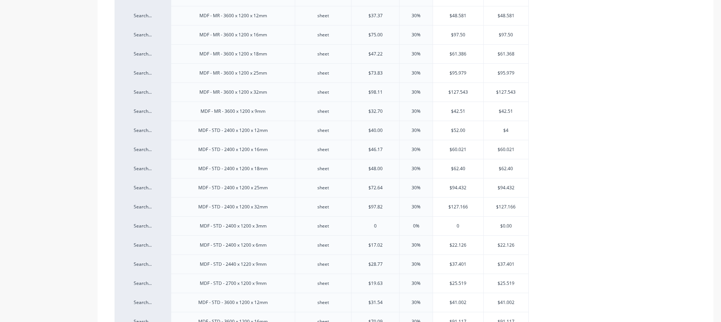
type textarea "x"
type input "$"
type textarea "x"
type input "$5"
type textarea "x"
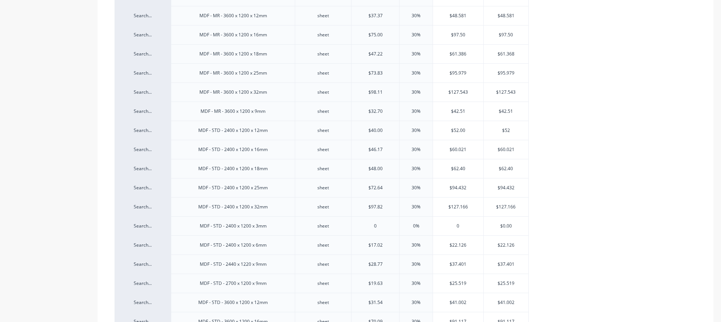
type input "$52"
click at [595, 89] on div "Search... MDF - Bendy - 2400 x 1200 x 9mm sheet $120.00 30% $156.00 $156.00 Sea…" at bounding box center [405, 184] width 582 height 793
type input "$40.00"
click at [374, 131] on input "$40.00" at bounding box center [375, 130] width 48 height 7
type textarea "x"
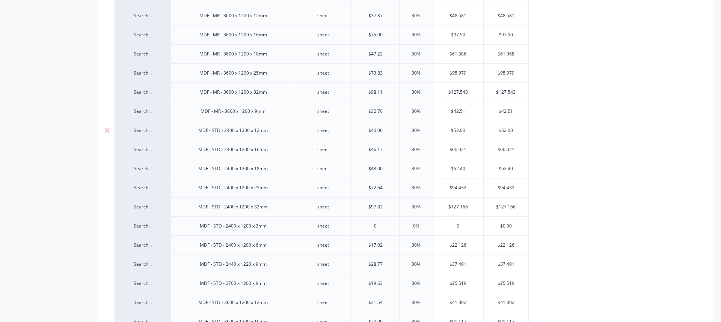
type input "$4.00"
type textarea "x"
type input "$.00"
type textarea "x"
type input "$3.00"
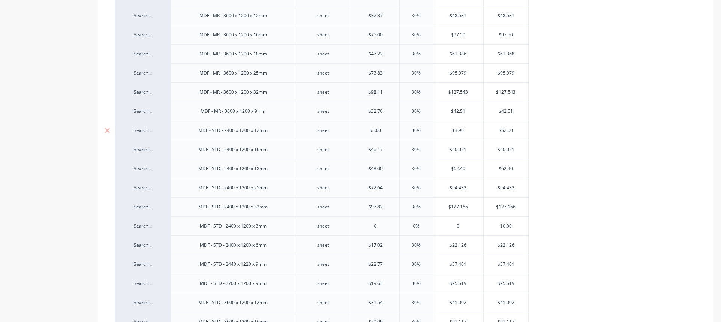
type textarea "x"
type input "$31."
type textarea "x"
type input "$31.3"
type textarea "x"
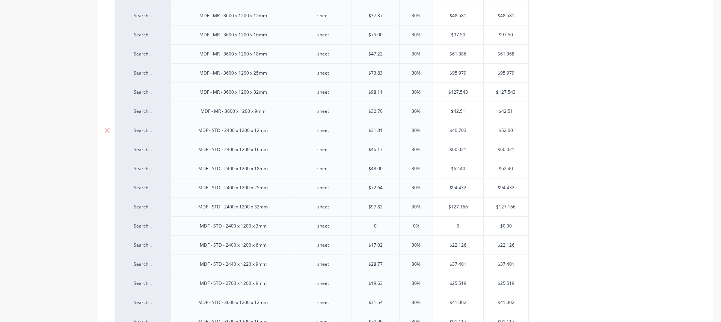
type input "$31.31"
type input "$40.703"
drag, startPoint x: 471, startPoint y: 130, endPoint x: 444, endPoint y: 132, distance: 27.1
click at [444, 132] on input "$40.703" at bounding box center [458, 130] width 50 height 7
click at [447, 132] on input "$40.703" at bounding box center [458, 130] width 50 height 7
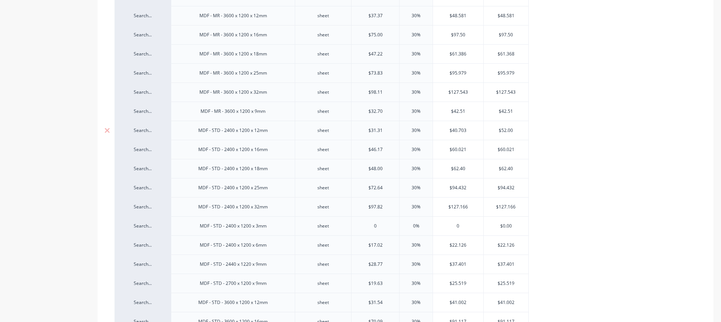
click at [512, 127] on div "$52.00" at bounding box center [505, 130] width 45 height 19
type input "$52.00"
click at [514, 128] on input "$52.00" at bounding box center [505, 130] width 45 height 7
drag, startPoint x: 514, startPoint y: 129, endPoint x: 501, endPoint y: 130, distance: 12.8
click at [501, 130] on input "$52.00" at bounding box center [505, 130] width 45 height 7
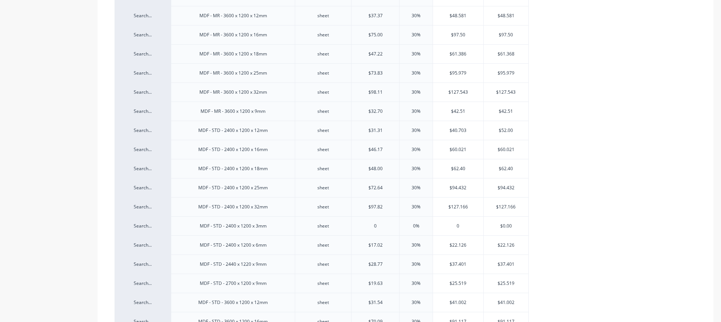
type textarea "x"
type input "$4"
type textarea "x"
type input "$40"
type textarea "x"
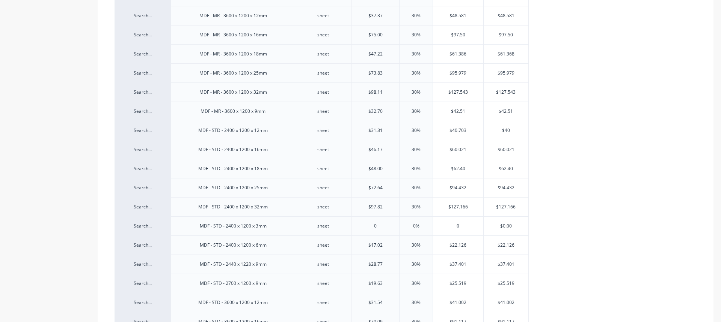
type input "$40."
type textarea "x"
type input "$40.7"
type textarea "x"
type input "$40.70"
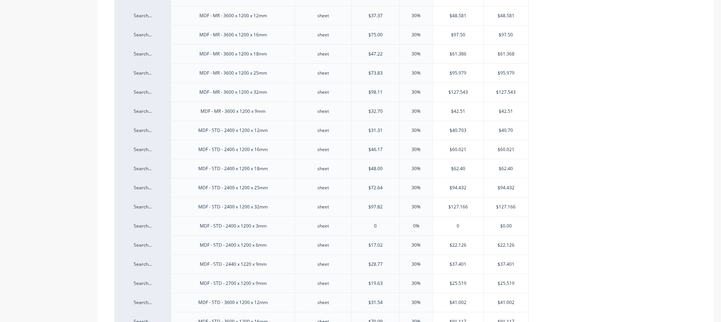
click at [572, 94] on div "Search... MDF - Bendy - 2400 x 1200 x 9mm sheet $120.00 30% $156.00 $156.00 Sea…" at bounding box center [405, 184] width 582 height 793
drag, startPoint x: 452, startPoint y: 130, endPoint x: 508, endPoint y: 131, distance: 55.2
click at [508, 131] on div "Search... MDF - STD - 2400 x 1200 x 12mm sheet $31.31 $31.31 30% $40.703 $40.70…" at bounding box center [321, 130] width 414 height 19
type input "30%"
drag, startPoint x: 423, startPoint y: 130, endPoint x: 427, endPoint y: 130, distance: 4.1
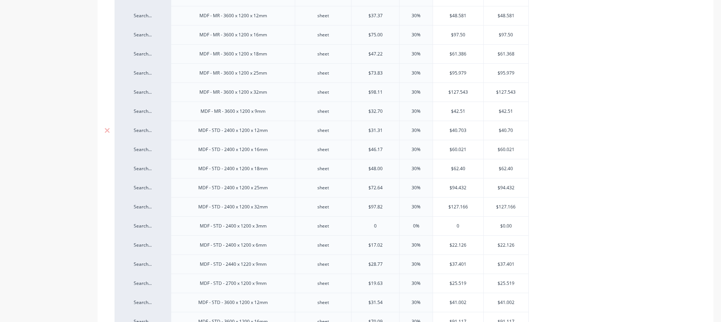
click at [427, 130] on input "30%" at bounding box center [416, 130] width 38 height 7
drag, startPoint x: 372, startPoint y: 134, endPoint x: 380, endPoint y: 130, distance: 9.1
click at [380, 130] on input "$31.31" at bounding box center [375, 130] width 48 height 7
click at [376, 139] on div "$31.31" at bounding box center [375, 130] width 48 height 19
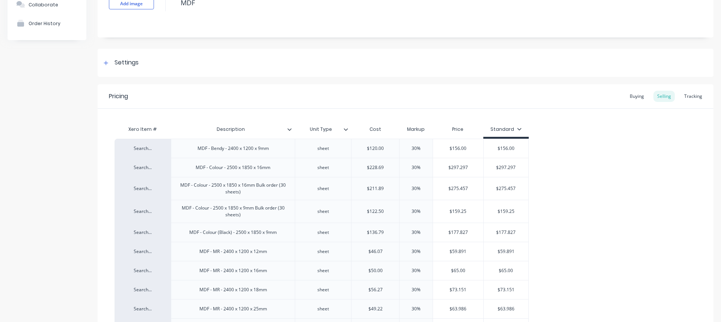
scroll to position [75, 0]
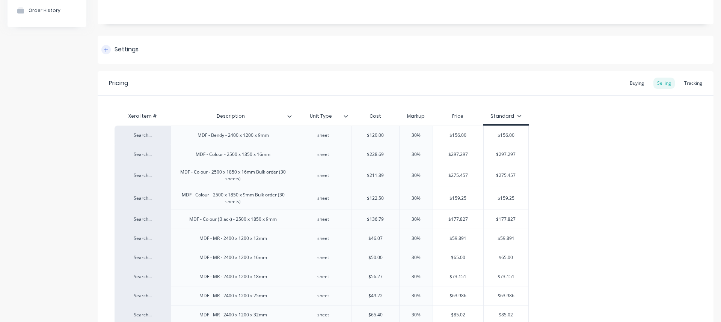
click at [125, 52] on div "Settings" at bounding box center [126, 49] width 24 height 9
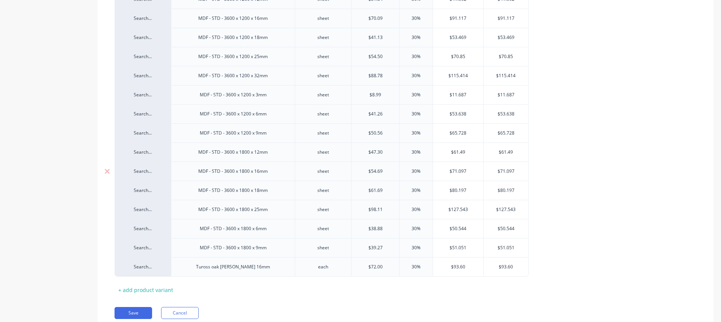
scroll to position [1064, 0]
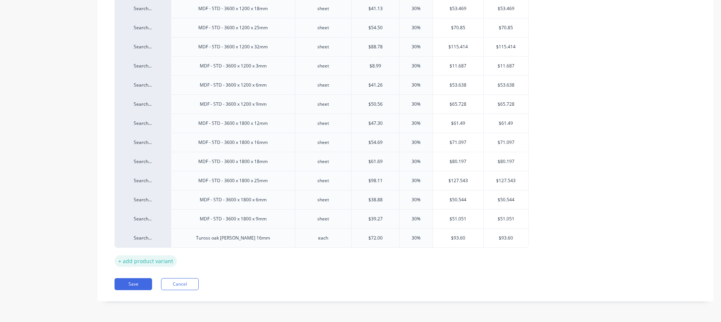
click at [126, 261] on div "+ add product variant" at bounding box center [145, 262] width 62 height 12
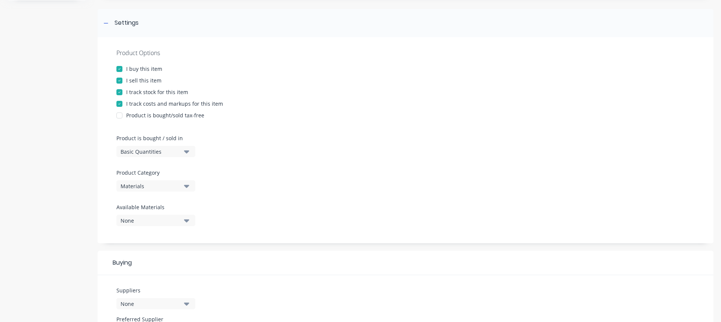
scroll to position [88, 0]
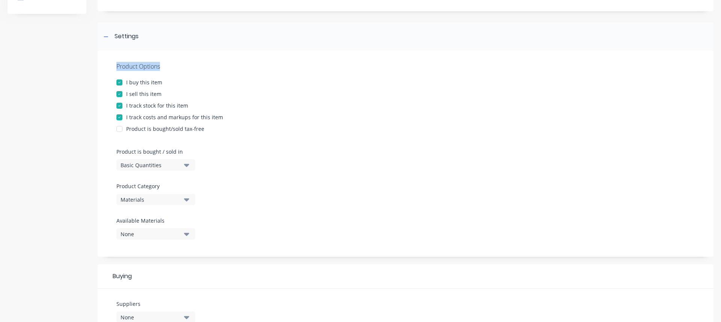
drag, startPoint x: 166, startPoint y: 67, endPoint x: 115, endPoint y: 65, distance: 50.3
click at [115, 65] on div "Product Options I buy this item I sell this item I track stock for this item I …" at bounding box center [406, 154] width 616 height 206
click at [158, 68] on div "Product Options" at bounding box center [405, 66] width 578 height 9
drag, startPoint x: 162, startPoint y: 86, endPoint x: 179, endPoint y: 87, distance: 17.7
click at [179, 87] on div "Product Options I buy this item I sell this item I track stock for this item I …" at bounding box center [406, 154] width 616 height 206
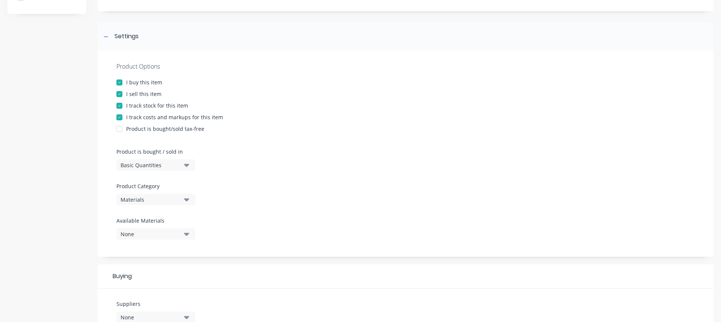
click at [172, 164] on div "Basic Quantities" at bounding box center [150, 165] width 60 height 8
click at [181, 166] on button "Basic Quantities" at bounding box center [155, 165] width 79 height 11
click at [185, 164] on icon "button" at bounding box center [186, 165] width 5 height 8
click at [265, 154] on div "Product Options I buy this item I sell this item I track stock for this item I …" at bounding box center [406, 154] width 616 height 206
drag, startPoint x: 155, startPoint y: 105, endPoint x: 190, endPoint y: 107, distance: 34.2
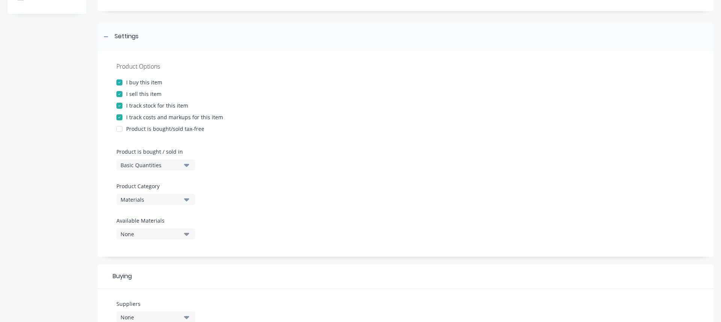
click at [190, 107] on div "I track stock for this item" at bounding box center [405, 106] width 578 height 8
drag, startPoint x: 139, startPoint y: 107, endPoint x: 126, endPoint y: 104, distance: 13.4
click at [139, 107] on div "I track stock for this item" at bounding box center [157, 106] width 62 height 8
type textarea "x"
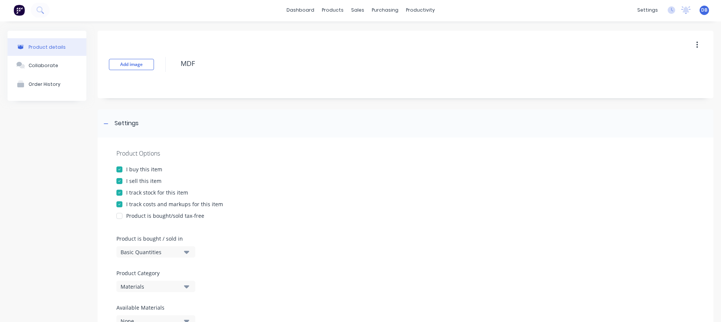
scroll to position [0, 0]
click at [50, 71] on button "Collaborate" at bounding box center [47, 66] width 79 height 19
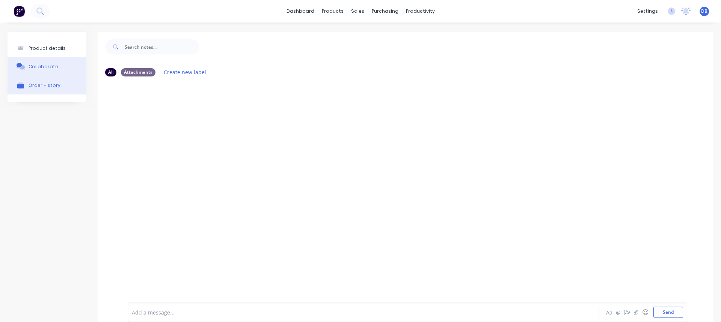
click at [47, 94] on button "Order History" at bounding box center [47, 85] width 79 height 19
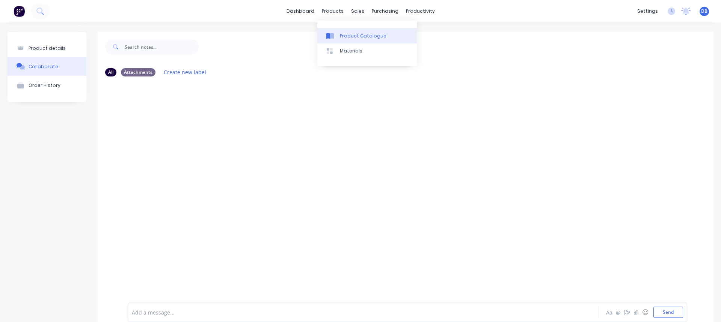
click at [347, 36] on div "Product Catalogue" at bounding box center [363, 36] width 47 height 7
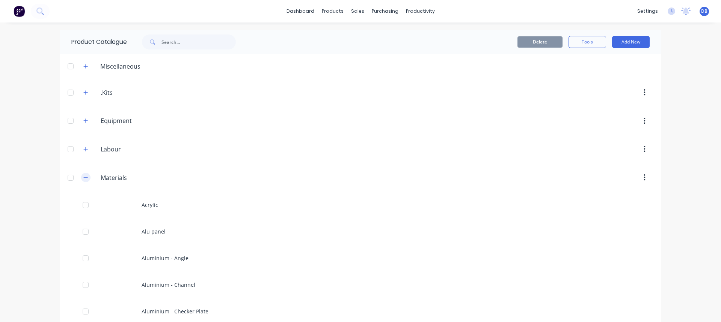
click at [83, 176] on icon "button" at bounding box center [85, 177] width 5 height 5
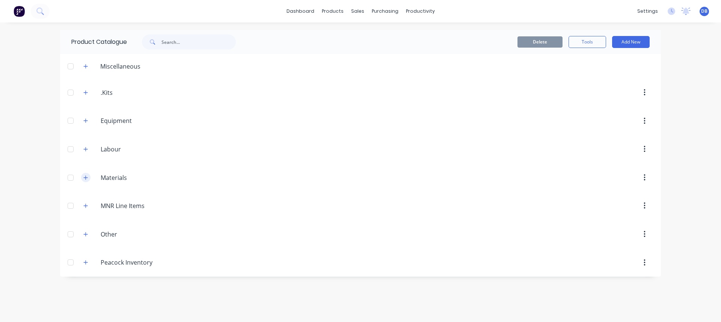
click at [88, 177] on icon "button" at bounding box center [85, 177] width 5 height 5
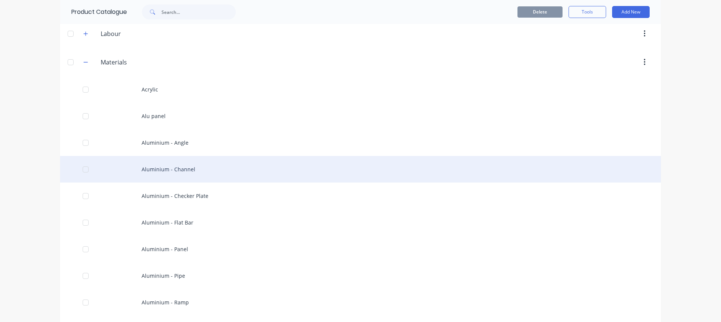
scroll to position [113, 0]
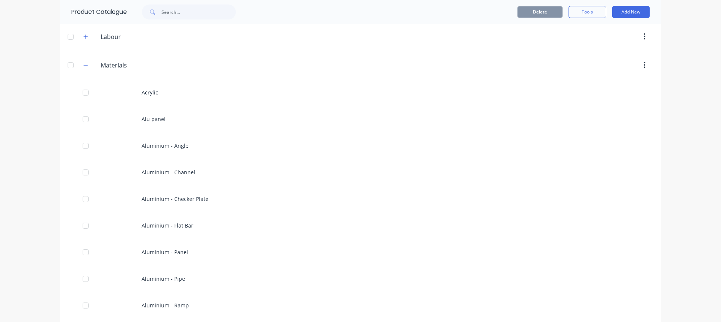
click at [84, 66] on icon "button" at bounding box center [85, 65] width 5 height 5
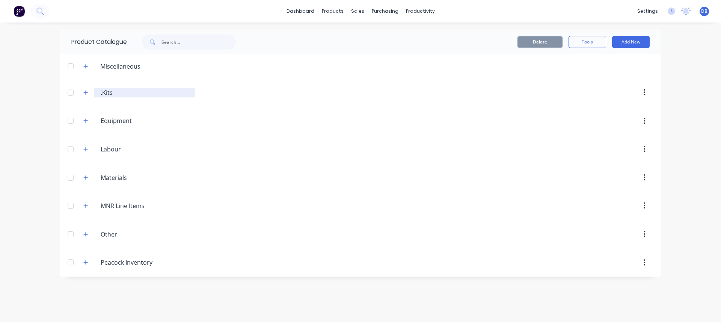
scroll to position [0, 0]
click at [88, 151] on button "button" at bounding box center [85, 149] width 9 height 9
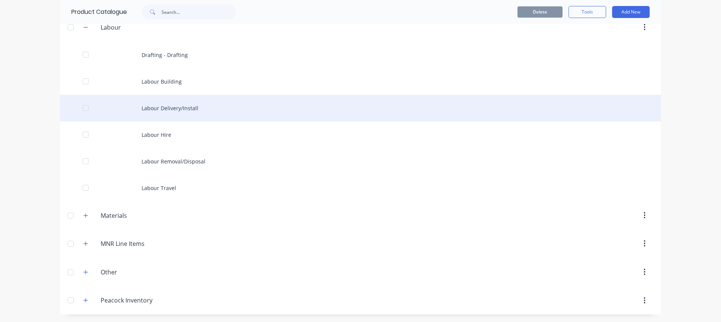
scroll to position [9, 0]
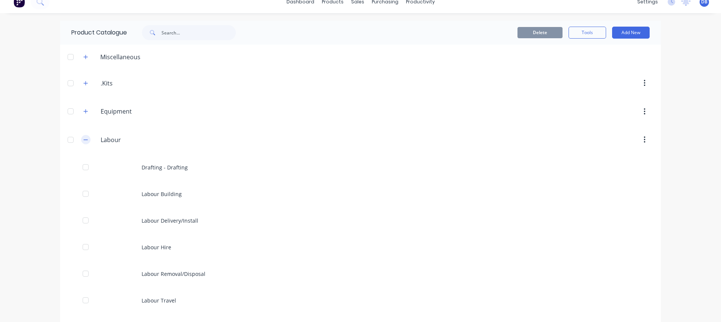
click at [83, 141] on icon "button" at bounding box center [85, 139] width 5 height 5
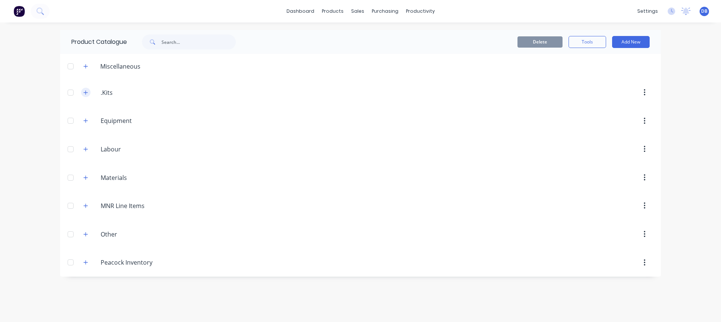
click at [83, 92] on icon "button" at bounding box center [85, 92] width 5 height 5
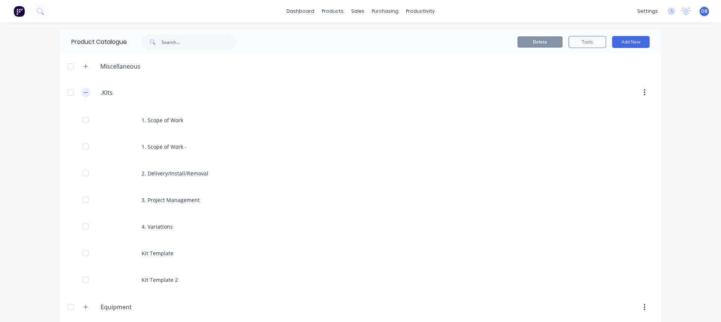
click at [82, 95] on button "button" at bounding box center [85, 92] width 9 height 9
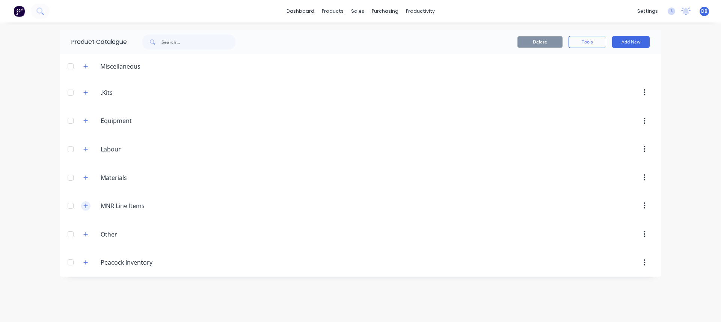
click at [85, 207] on icon "button" at bounding box center [85, 205] width 5 height 5
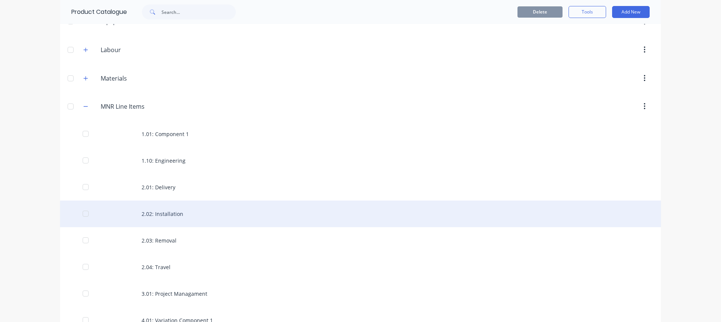
scroll to position [113, 0]
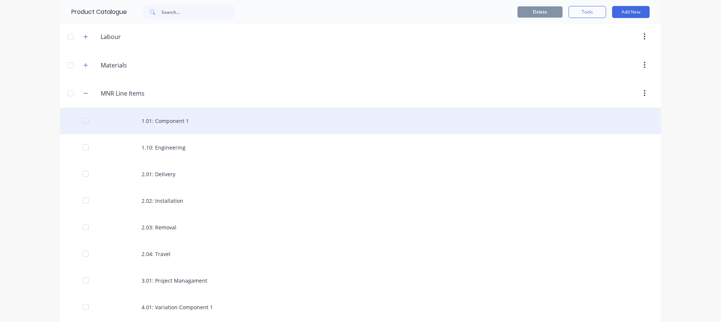
click at [172, 125] on div "1.01: Component 1" at bounding box center [360, 121] width 601 height 27
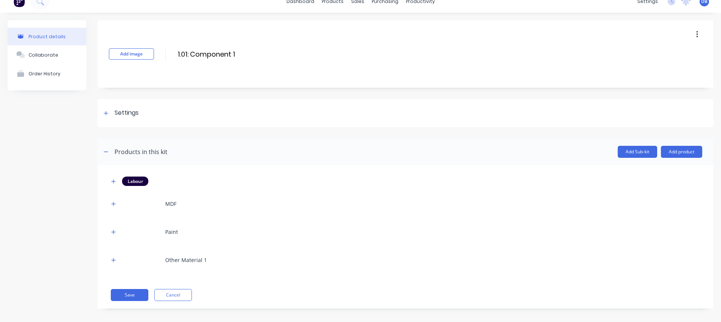
scroll to position [15, 0]
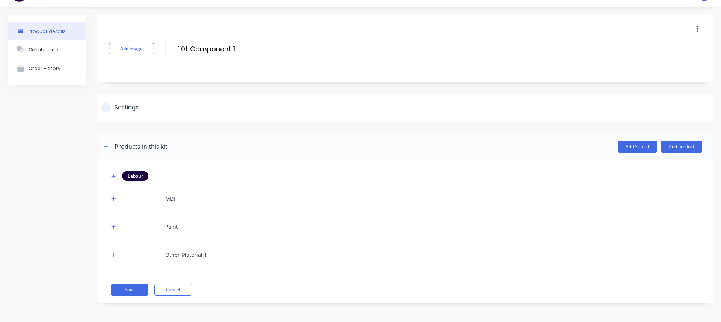
click at [117, 107] on div "Settings" at bounding box center [126, 107] width 24 height 9
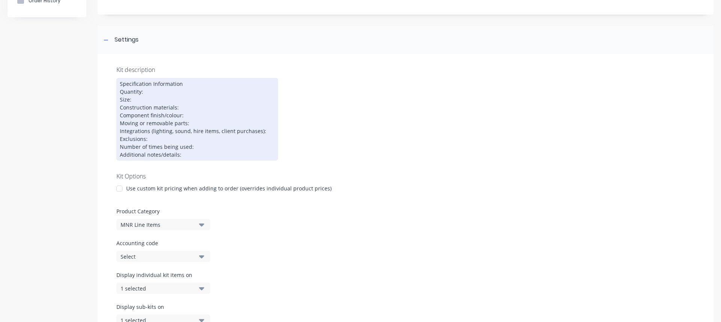
scroll to position [90, 0]
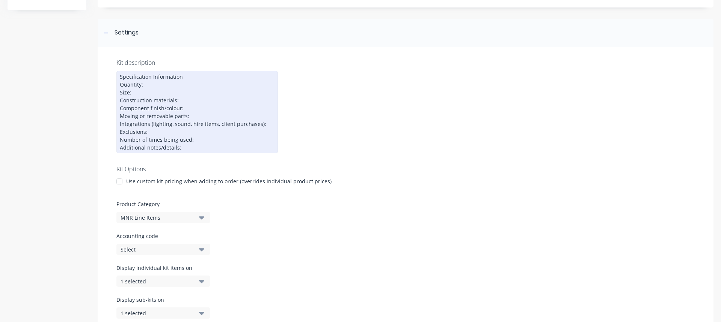
drag, startPoint x: 194, startPoint y: 148, endPoint x: 110, endPoint y: 70, distance: 114.2
click at [110, 70] on div "Kit description Specification Information Quantity: Size: Construction material…" at bounding box center [406, 193] width 616 height 292
click at [256, 106] on div "Specification Information Quantity: Size: Construction materials: Component fin…" at bounding box center [196, 112] width 161 height 83
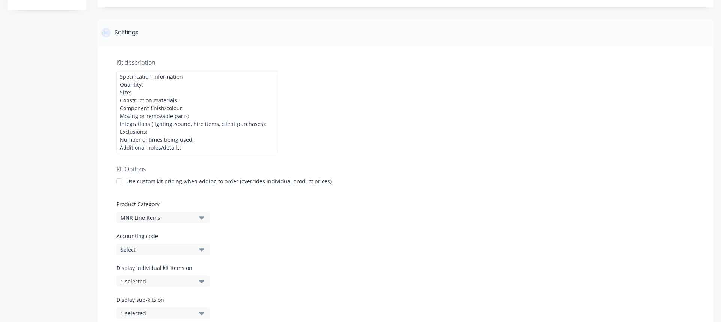
click at [109, 38] on div "Settings" at bounding box center [406, 33] width 616 height 28
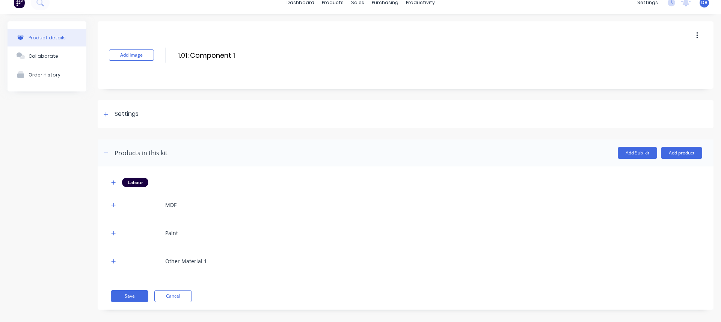
scroll to position [0, 0]
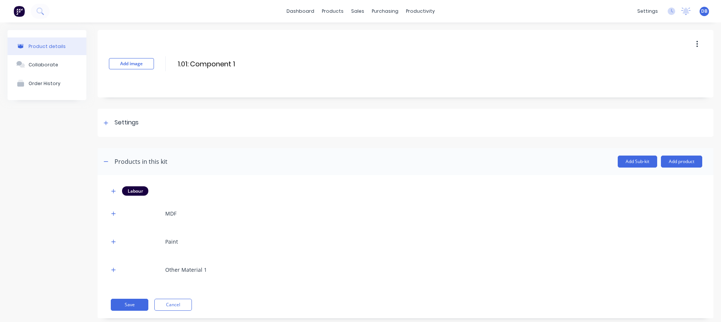
drag, startPoint x: 257, startPoint y: 63, endPoint x: 172, endPoint y: 64, distance: 85.2
click at [172, 64] on div "Add image 1.01: Component 1 1.01: Component 1 Enter kit name" at bounding box center [406, 64] width 616 height 68
click at [251, 66] on input "1.01: Component 1" at bounding box center [243, 64] width 133 height 11
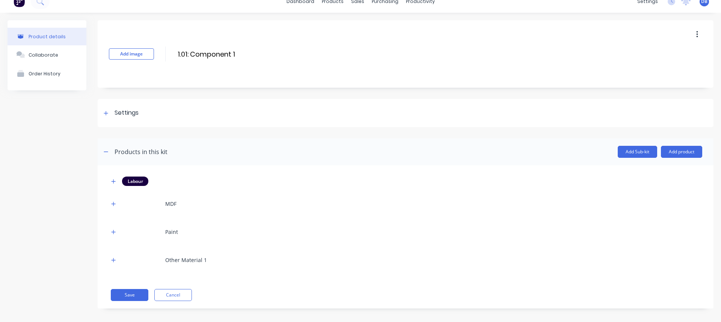
scroll to position [15, 0]
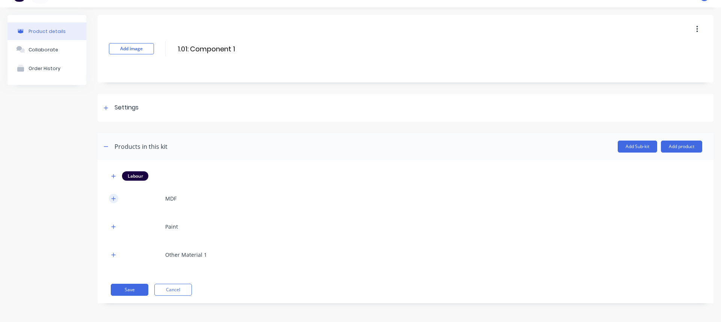
click at [114, 200] on icon "button" at bounding box center [113, 198] width 5 height 5
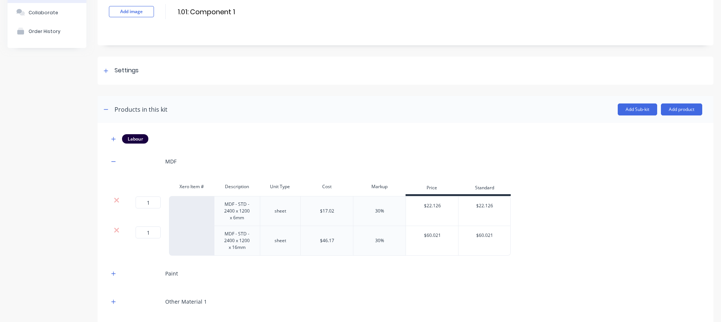
scroll to position [53, 0]
drag, startPoint x: 224, startPoint y: 210, endPoint x: 247, endPoint y: 211, distance: 23.3
click at [247, 211] on div "MDF - STD - 2400 x 1200 x 6mm" at bounding box center [236, 210] width 39 height 23
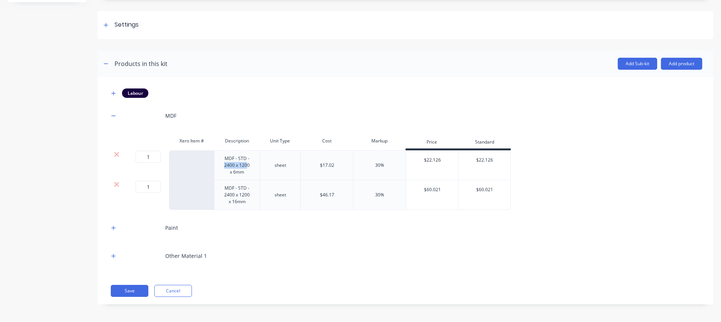
scroll to position [99, 0]
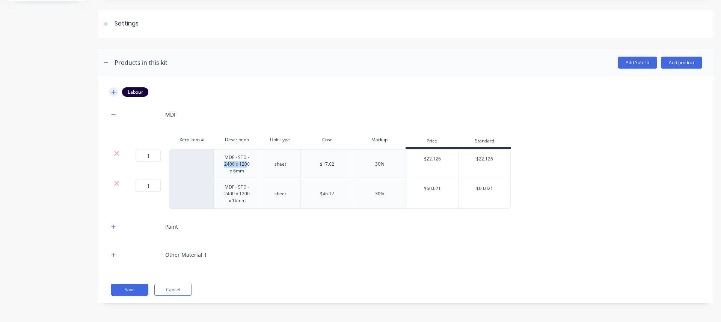
click at [117, 113] on div "Labour MDF Xero Item # Description Unit Type Cost Markup Price Standard 1 1 ? M…" at bounding box center [405, 176] width 593 height 178
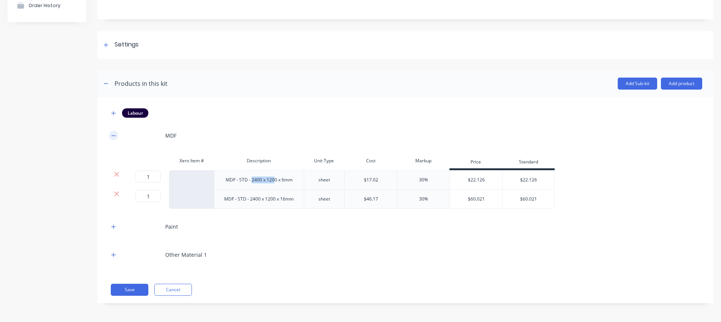
click at [112, 133] on icon "button" at bounding box center [113, 135] width 5 height 5
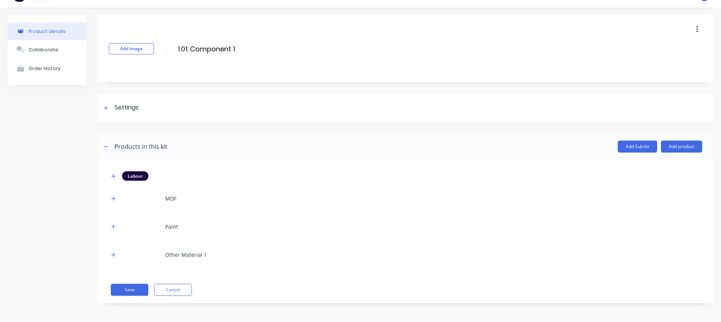
scroll to position [15, 0]
click at [114, 227] on icon "button" at bounding box center [113, 227] width 4 height 4
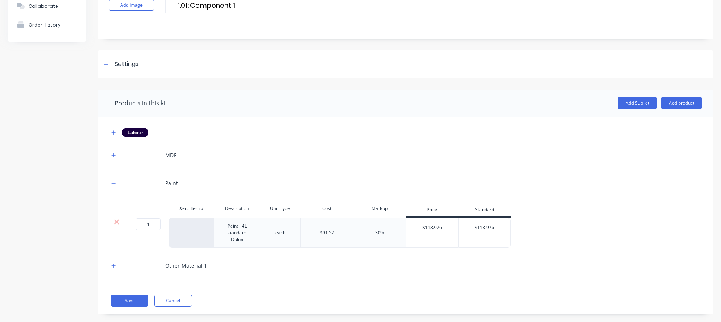
scroll to position [69, 0]
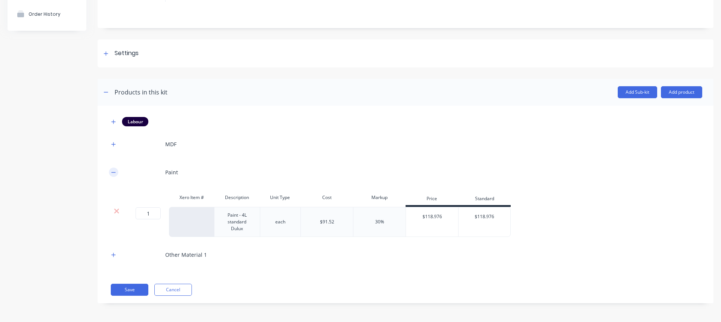
click at [113, 170] on icon "button" at bounding box center [113, 172] width 5 height 5
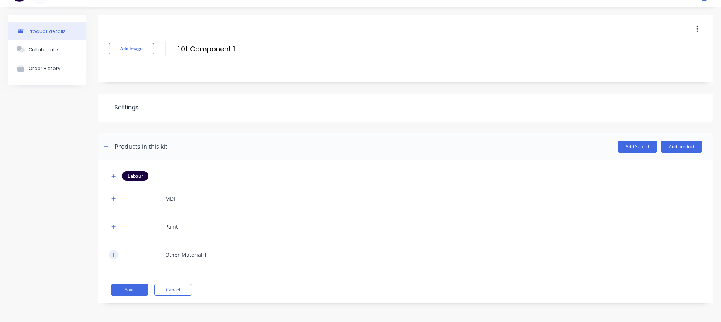
click at [113, 253] on icon "button" at bounding box center [113, 255] width 5 height 5
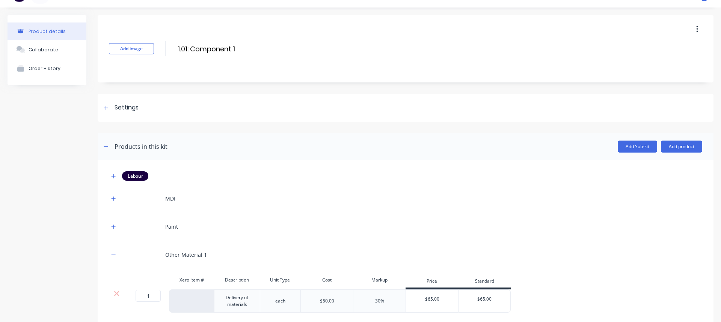
scroll to position [63, 0]
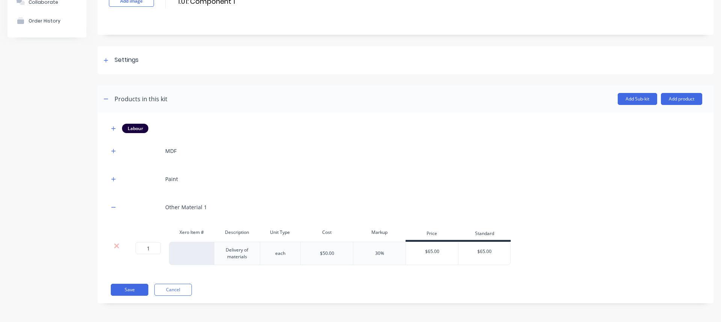
drag, startPoint x: 202, startPoint y: 212, endPoint x: 200, endPoint y: 208, distance: 3.9
click at [202, 211] on div "Other Material 1" at bounding box center [405, 207] width 593 height 21
click at [193, 205] on div "Other Material 1" at bounding box center [186, 207] width 42 height 8
click at [111, 207] on icon "button" at bounding box center [113, 207] width 5 height 5
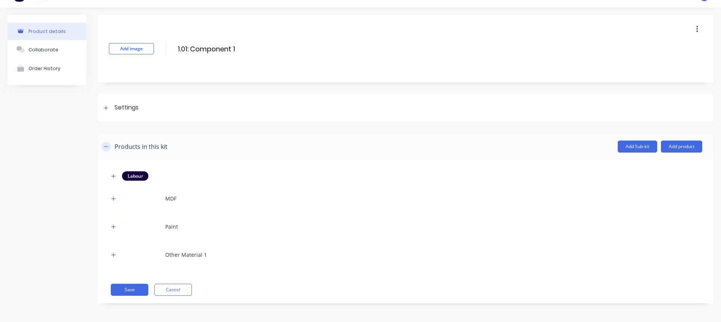
click at [105, 145] on icon "button" at bounding box center [106, 146] width 5 height 5
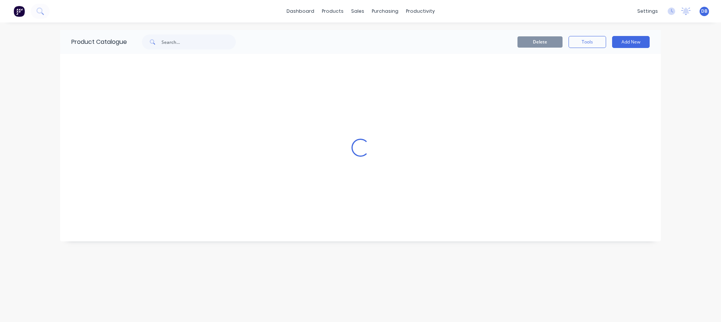
click at [684, 178] on div "dashboard products sales purchasing productivity dashboard products Product Cat…" at bounding box center [360, 161] width 721 height 322
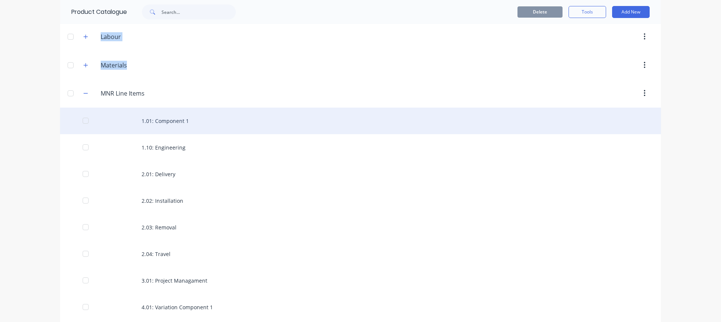
scroll to position [150, 0]
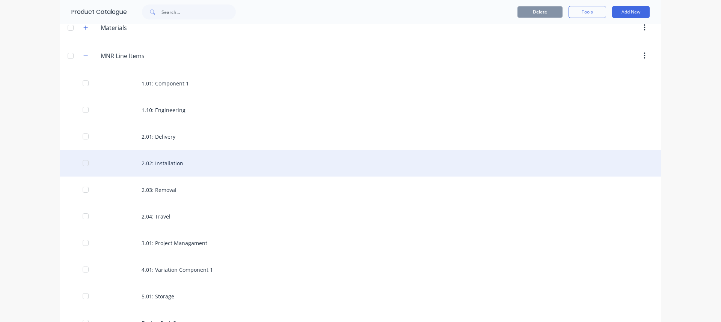
click at [175, 162] on div "2.02: Installation" at bounding box center [360, 163] width 601 height 27
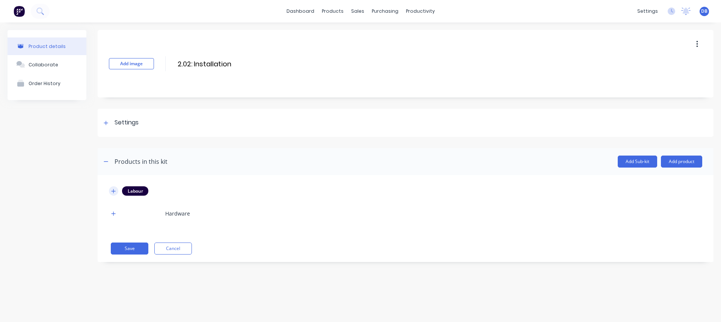
click at [113, 192] on icon "button" at bounding box center [113, 191] width 5 height 5
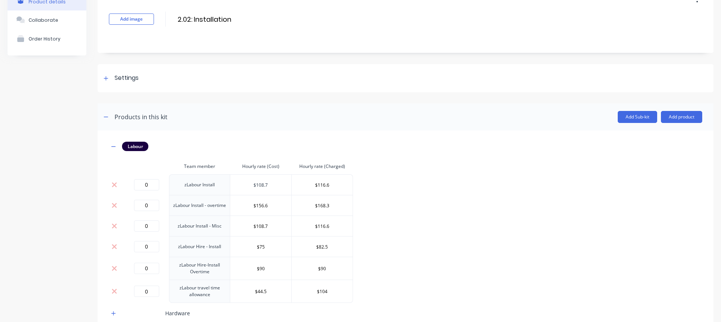
scroll to position [75, 0]
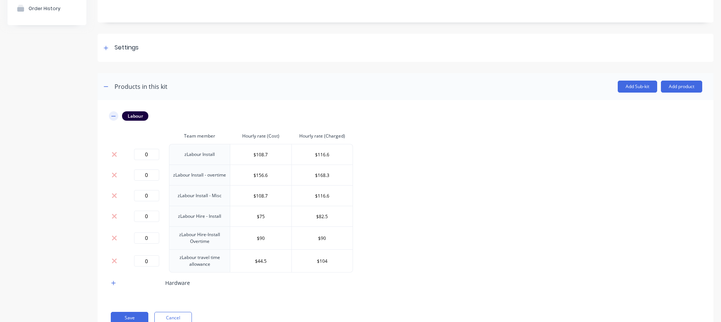
click at [110, 116] on button "button" at bounding box center [113, 115] width 9 height 9
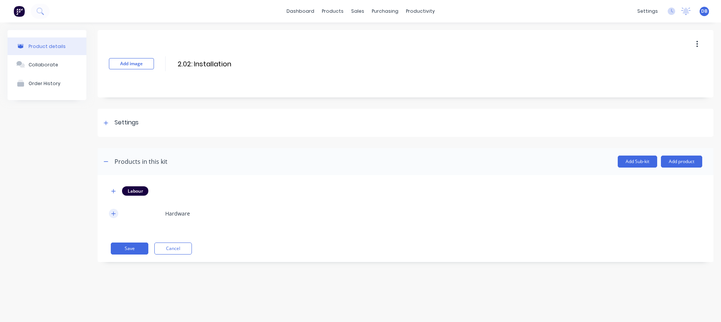
click at [115, 218] on button "button" at bounding box center [113, 213] width 9 height 9
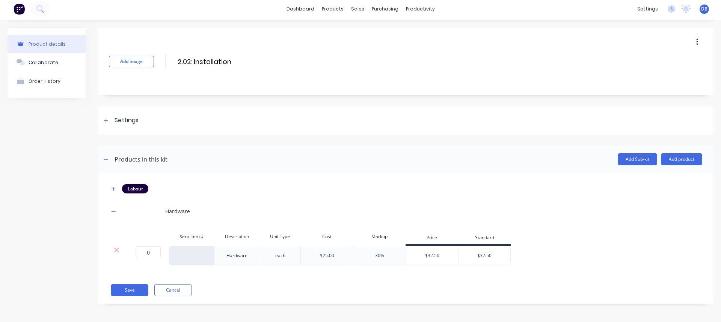
scroll to position [3, 0]
click at [252, 258] on div "Hardware" at bounding box center [237, 256] width 38 height 10
click at [319, 185] on div "Labour" at bounding box center [405, 188] width 593 height 9
click at [114, 211] on icon "button" at bounding box center [113, 211] width 4 height 0
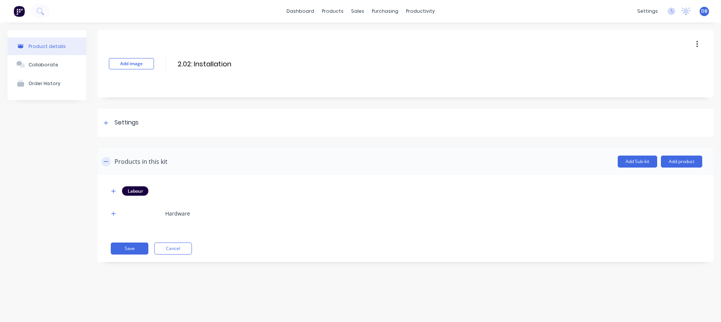
click at [106, 161] on icon "button" at bounding box center [106, 161] width 5 height 5
drag, startPoint x: 276, startPoint y: 231, endPoint x: 232, endPoint y: 118, distance: 120.6
click at [276, 229] on div "Product details Collaborate Order History Add image 2.02: Installation 2.02: In…" at bounding box center [360, 165] width 721 height 285
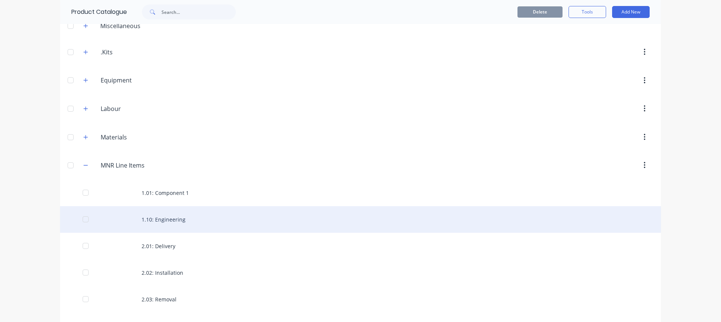
scroll to position [113, 0]
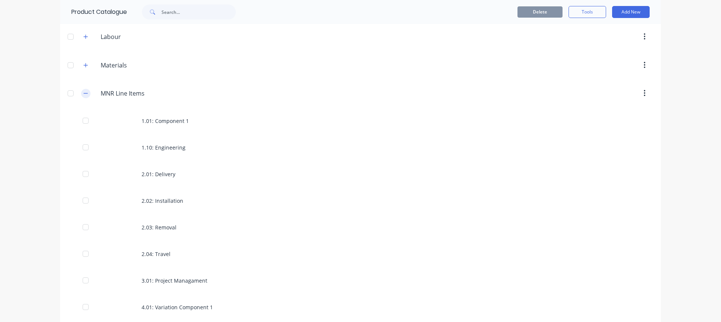
click at [83, 93] on icon "button" at bounding box center [85, 93] width 5 height 5
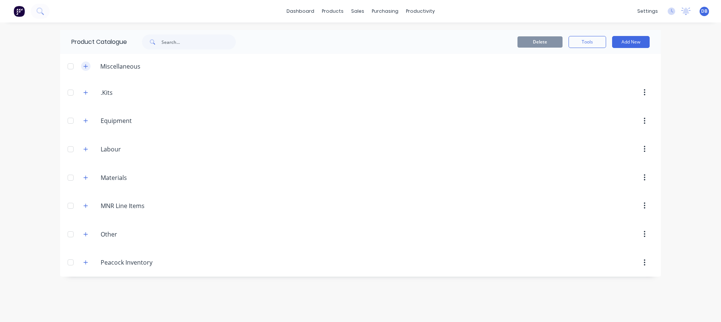
click at [85, 66] on icon "button" at bounding box center [86, 66] width 4 height 4
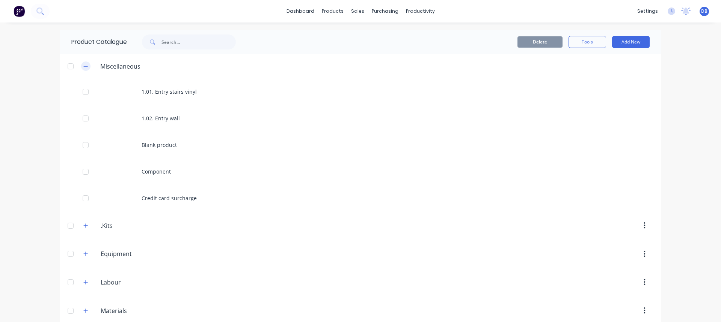
click at [83, 66] on icon "button" at bounding box center [85, 66] width 5 height 5
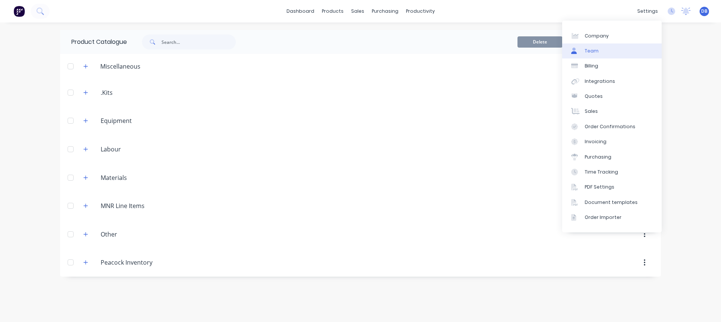
click at [601, 52] on link "Team" at bounding box center [611, 51] width 99 height 15
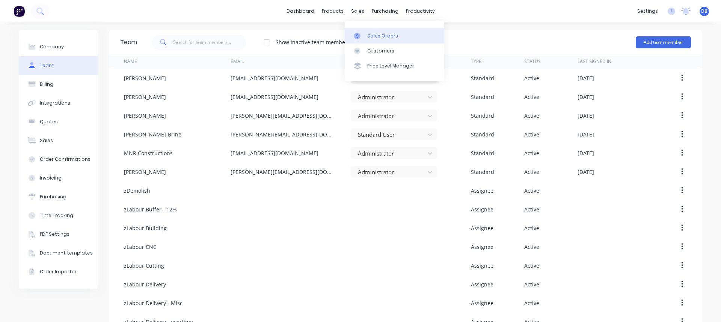
click at [373, 33] on div "Sales Orders" at bounding box center [382, 36] width 31 height 7
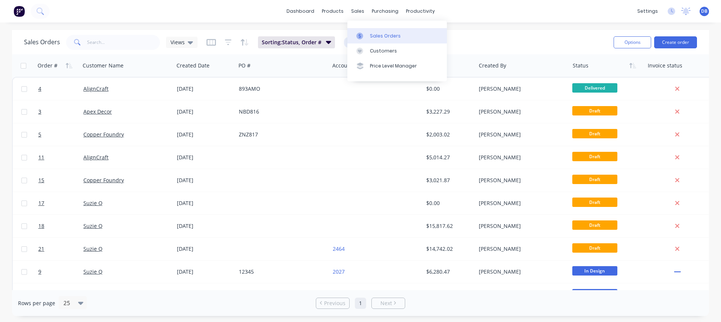
click at [374, 38] on div "Sales Orders" at bounding box center [385, 36] width 31 height 7
click at [479, 35] on div "Sales Orders Views Sorting: Status, Order # Reset" at bounding box center [315, 42] width 583 height 18
click at [678, 43] on button "Create order" at bounding box center [675, 42] width 43 height 12
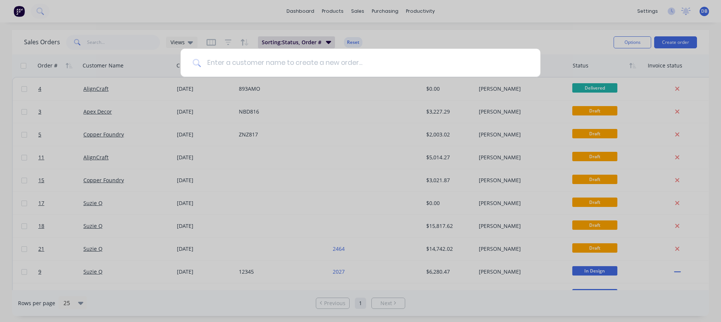
click at [247, 62] on input at bounding box center [364, 63] width 327 height 28
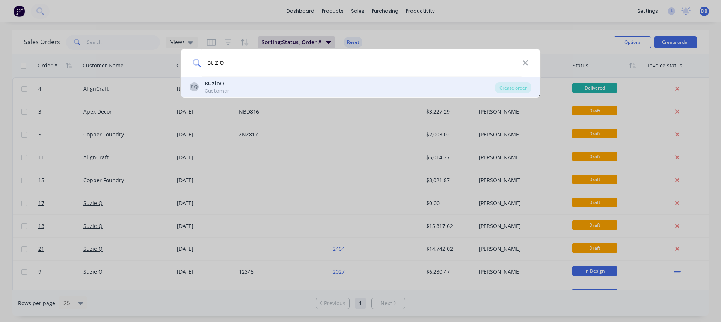
type input "suzie"
click at [241, 87] on div "SQ Suzie Q Customer" at bounding box center [342, 87] width 305 height 15
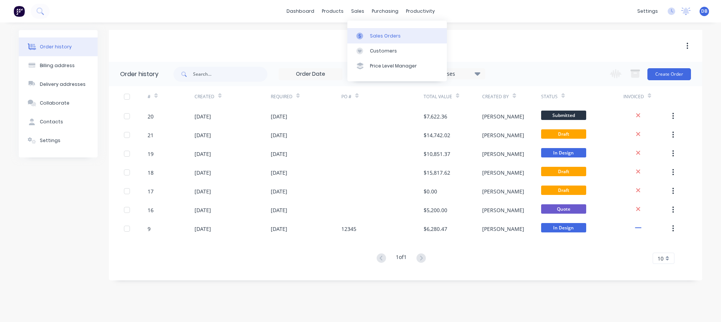
click at [373, 29] on link "Sales Orders" at bounding box center [396, 35] width 99 height 15
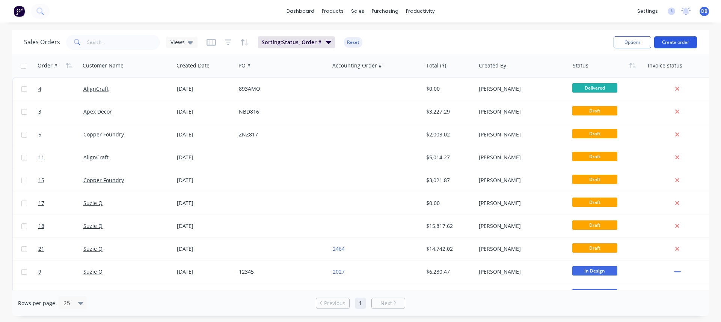
click at [682, 45] on button "Create order" at bounding box center [675, 42] width 43 height 12
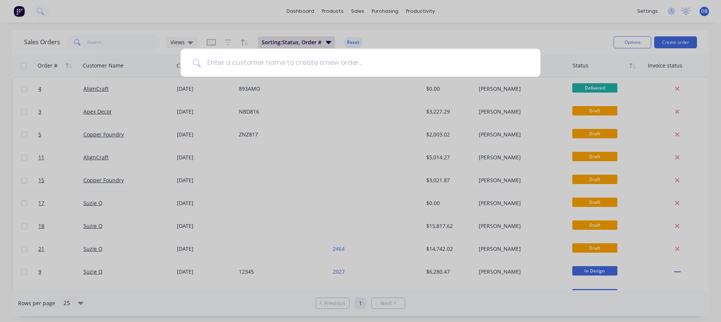
click at [235, 62] on input at bounding box center [364, 63] width 327 height 28
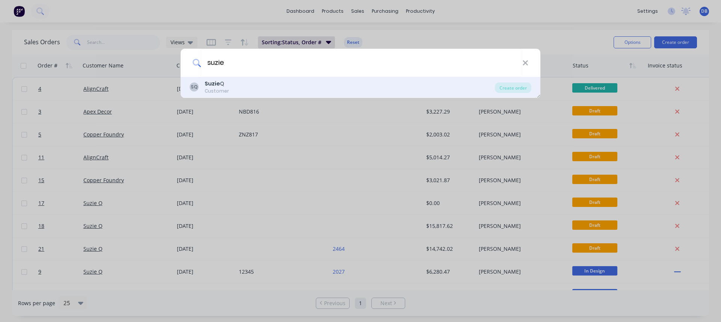
type input "suzie"
click at [513, 87] on div "Create order" at bounding box center [513, 88] width 36 height 11
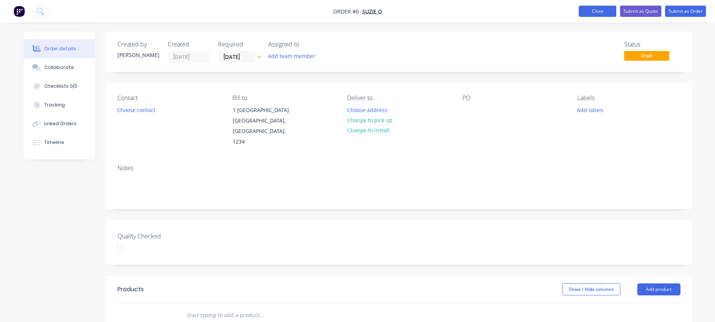
click at [598, 9] on button "Close" at bounding box center [598, 11] width 38 height 11
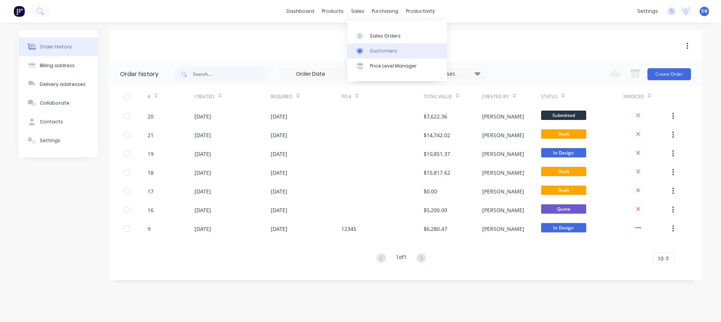
click at [393, 50] on div "Customers" at bounding box center [383, 51] width 27 height 7
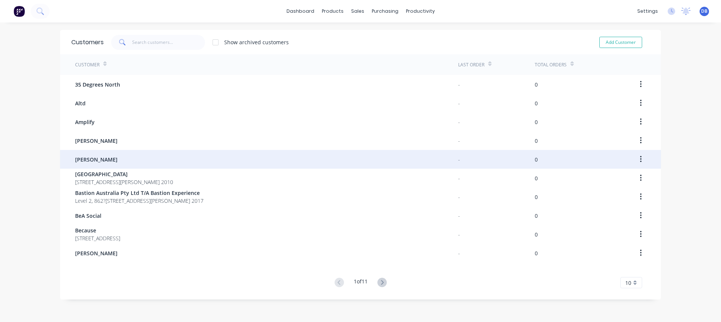
scroll to position [15, 0]
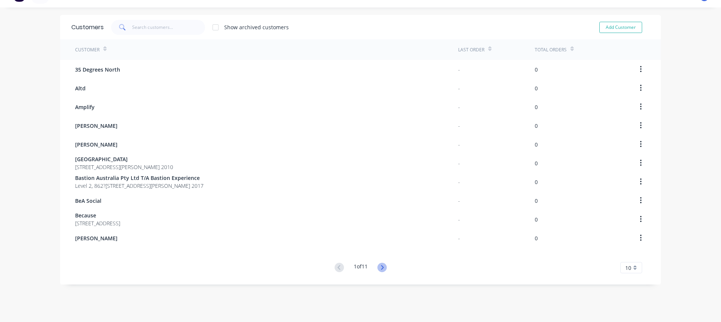
click at [381, 268] on icon at bounding box center [381, 267] width 9 height 9
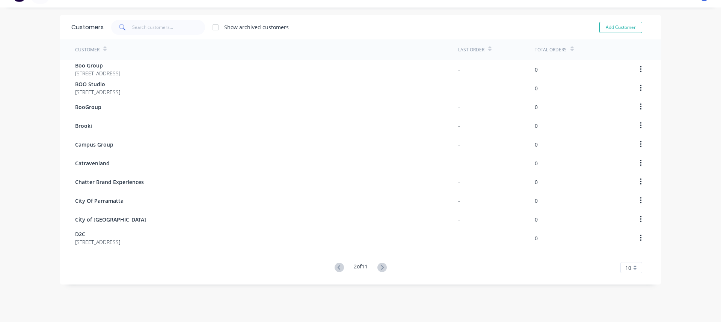
click at [381, 270] on icon at bounding box center [381, 267] width 9 height 9
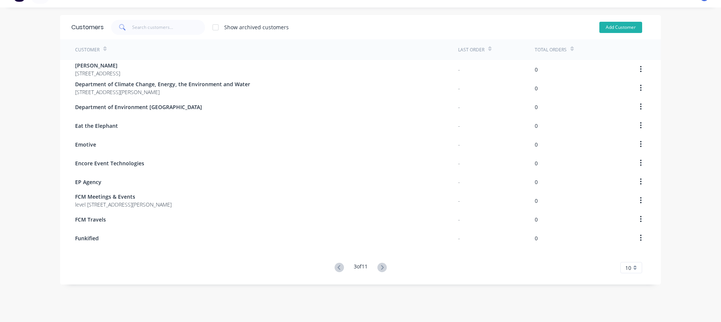
click at [618, 30] on button "Add Customer" at bounding box center [620, 27] width 43 height 11
select select "AU"
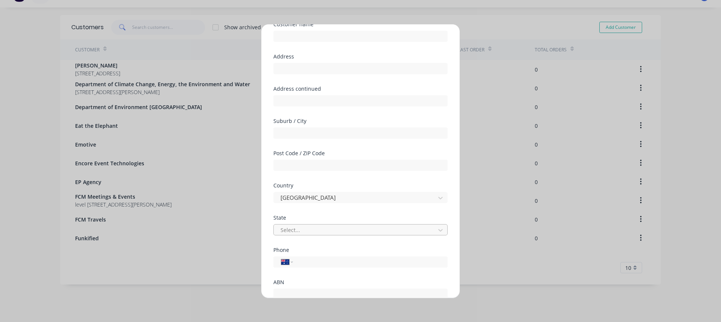
scroll to position [92, 0]
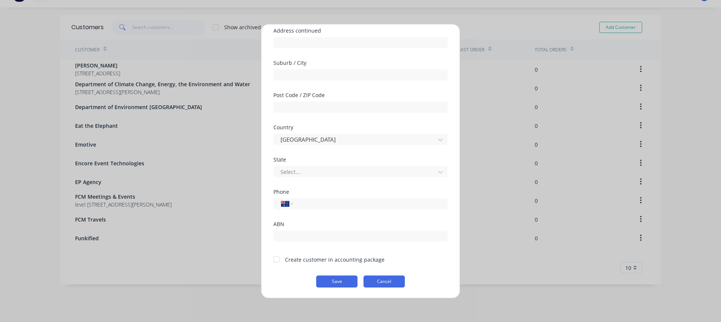
click at [381, 281] on button "Cancel" at bounding box center [383, 282] width 41 height 12
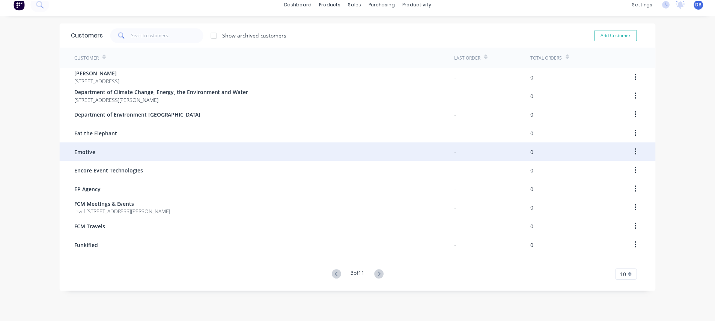
scroll to position [15, 0]
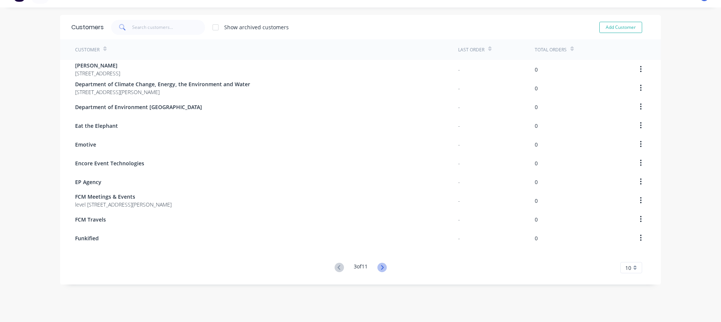
click at [381, 270] on icon at bounding box center [381, 267] width 9 height 9
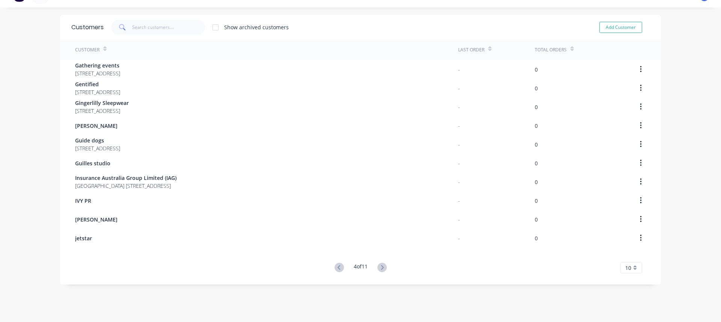
click at [381, 270] on icon at bounding box center [381, 267] width 9 height 9
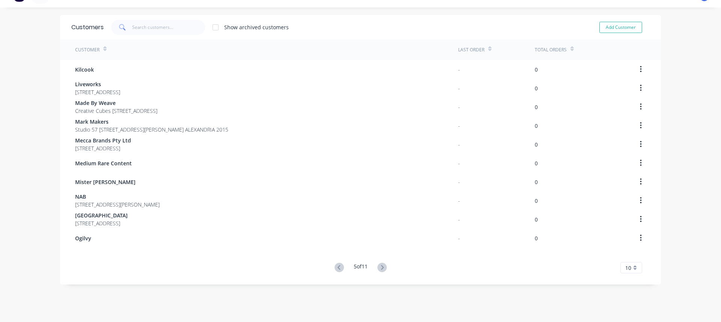
click at [381, 270] on icon at bounding box center [381, 267] width 9 height 9
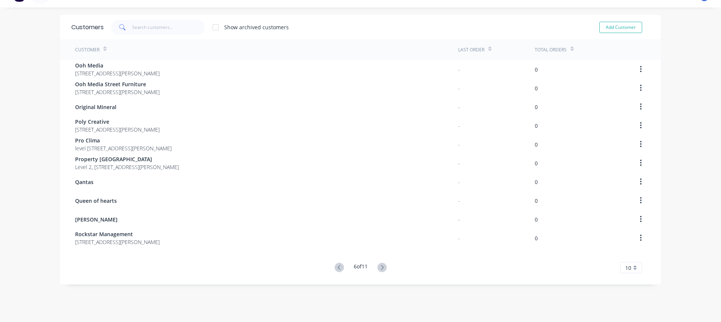
click at [381, 270] on icon at bounding box center [381, 267] width 9 height 9
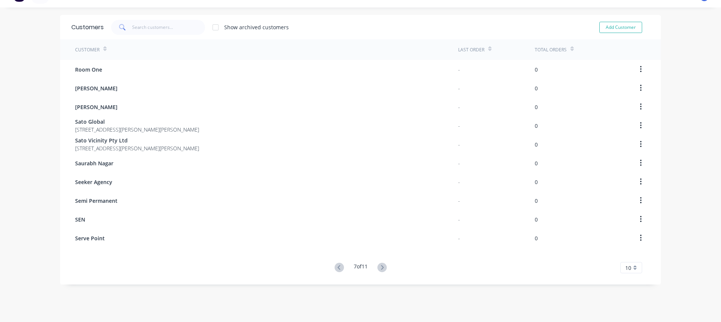
click at [381, 270] on icon at bounding box center [381, 267] width 9 height 9
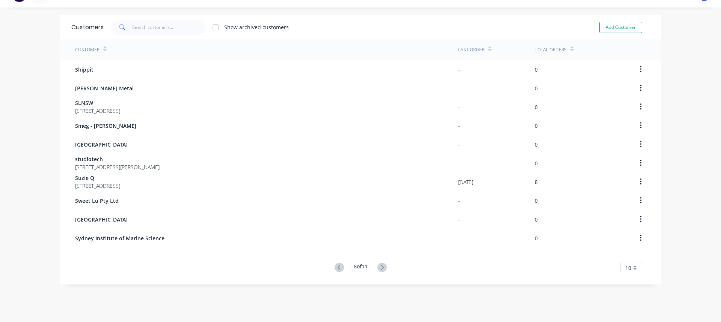
click at [381, 270] on icon at bounding box center [381, 267] width 9 height 9
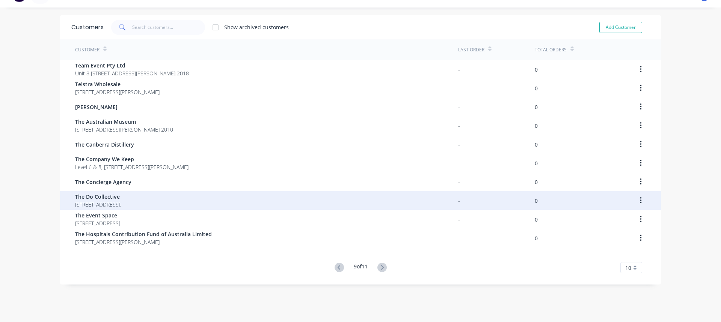
click at [161, 199] on div "The Do Collective [STREET_ADDRESS]," at bounding box center [266, 200] width 383 height 19
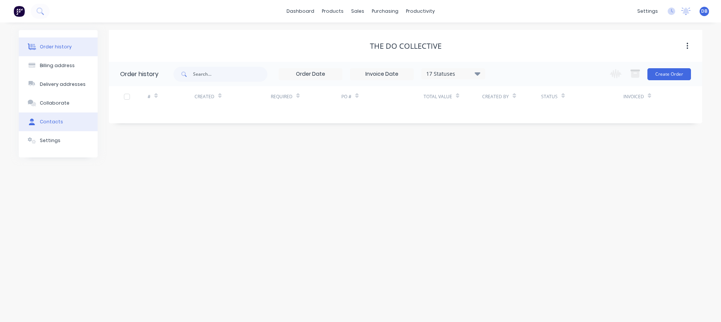
click at [59, 119] on div "Contacts" at bounding box center [51, 122] width 23 height 7
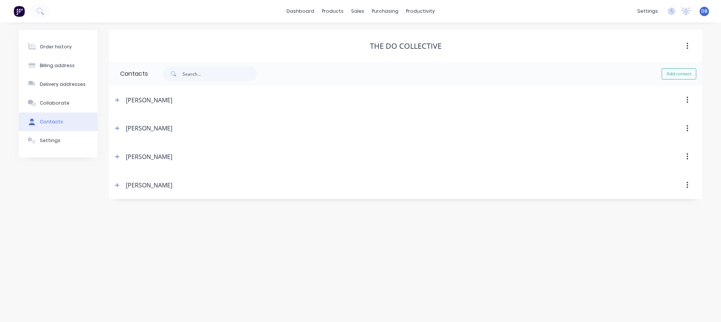
drag, startPoint x: 271, startPoint y: 271, endPoint x: 274, endPoint y: 268, distance: 4.8
click at [271, 271] on div "Order history Billing address Delivery addresses Collaborate Contacts Settings …" at bounding box center [360, 173] width 721 height 300
click at [324, 244] on div "Order history Billing address Delivery addresses Collaborate Contacts Settings …" at bounding box center [360, 173] width 721 height 300
click at [327, 251] on div "Order history Billing address Delivery addresses Collaborate Contacts Settings …" at bounding box center [360, 173] width 721 height 300
click at [69, 141] on button "Settings" at bounding box center [58, 140] width 79 height 19
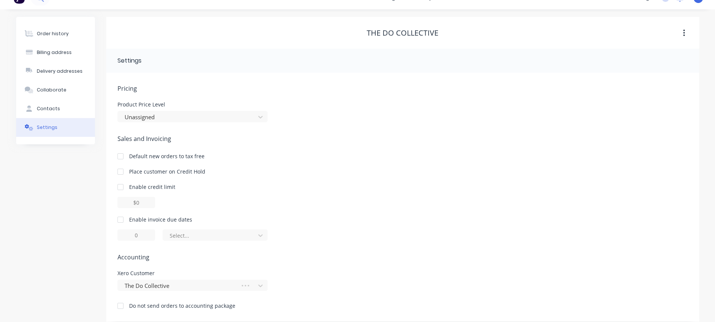
scroll to position [20, 0]
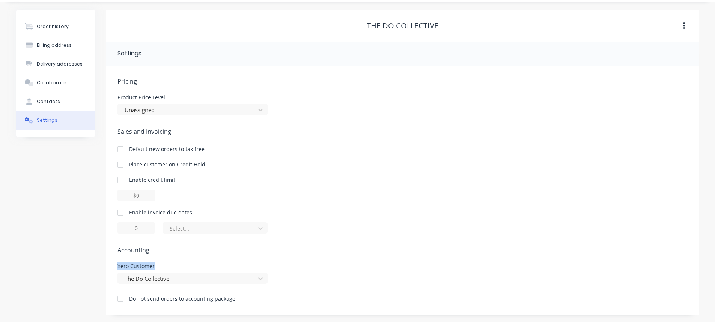
drag, startPoint x: 117, startPoint y: 265, endPoint x: 160, endPoint y: 268, distance: 43.6
click at [160, 268] on div "Pricing Product Price Level Unassigned Sales and Invoicing Default new orders t…" at bounding box center [402, 190] width 593 height 249
click at [161, 267] on div "Xero Customer" at bounding box center [192, 266] width 150 height 5
click at [166, 262] on div "Pricing Product Price Level Unassigned Sales and Invoicing Default new orders t…" at bounding box center [402, 196] width 571 height 238
drag, startPoint x: 166, startPoint y: 262, endPoint x: 113, endPoint y: 263, distance: 52.6
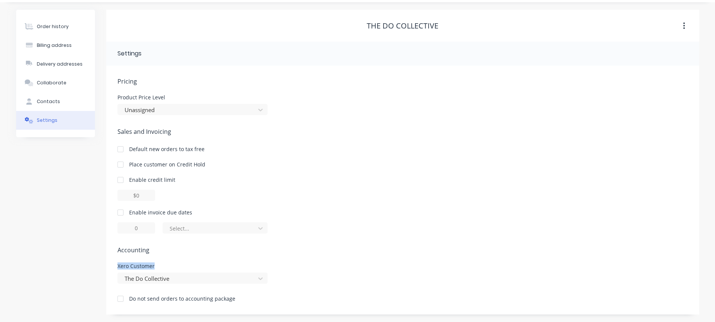
click at [113, 263] on div "Pricing Product Price Level Unassigned Sales and Invoicing Default new orders t…" at bounding box center [402, 190] width 593 height 249
drag, startPoint x: 112, startPoint y: 263, endPoint x: 160, endPoint y: 266, distance: 48.5
click at [160, 266] on div "Pricing Product Price Level Unassigned Sales and Invoicing Default new orders t…" at bounding box center [402, 190] width 593 height 249
click at [160, 268] on div "Xero Customer" at bounding box center [192, 266] width 150 height 5
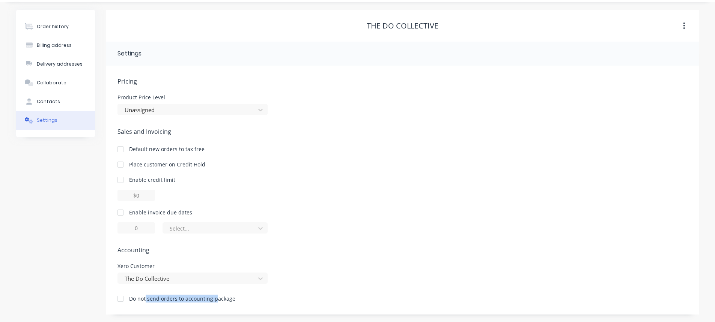
drag, startPoint x: 151, startPoint y: 300, endPoint x: 232, endPoint y: 296, distance: 81.5
click at [229, 296] on div "Do not send orders to accounting package" at bounding box center [182, 299] width 106 height 8
click at [232, 296] on div "Do not send orders to accounting package" at bounding box center [182, 299] width 106 height 8
drag, startPoint x: 239, startPoint y: 295, endPoint x: 179, endPoint y: 290, distance: 59.9
click at [179, 290] on div "Pricing Product Price Level Unassigned Sales and Invoicing Default new orders t…" at bounding box center [402, 196] width 571 height 238
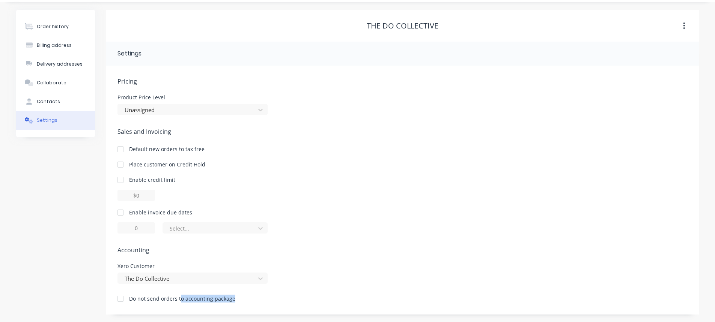
click at [203, 293] on div "Pricing Product Price Level Unassigned Sales and Invoicing Default new orders t…" at bounding box center [402, 196] width 571 height 238
click at [217, 297] on div "Do not send orders to accounting package" at bounding box center [182, 299] width 106 height 8
click at [239, 300] on div "Do not send orders to accounting package" at bounding box center [402, 298] width 571 height 10
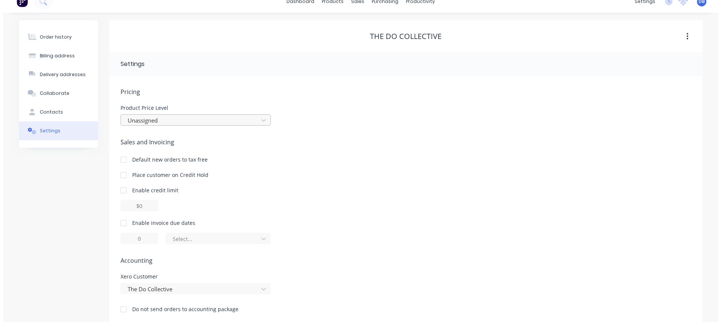
scroll to position [0, 0]
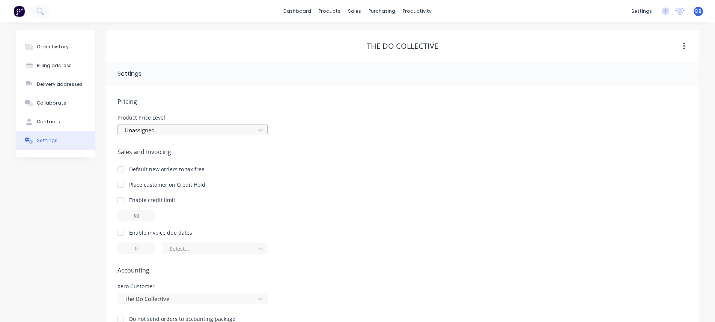
click at [230, 129] on div at bounding box center [188, 130] width 128 height 9
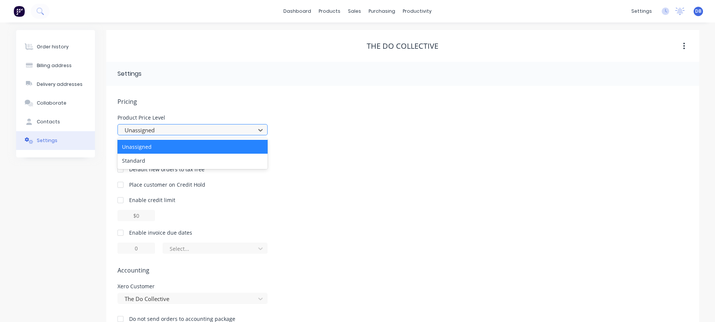
click at [232, 129] on div at bounding box center [188, 130] width 128 height 9
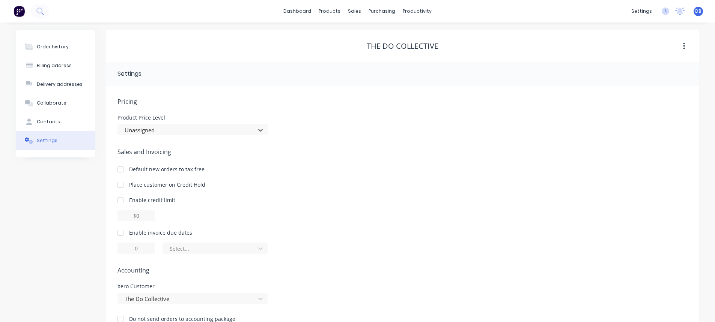
click at [336, 139] on div "Pricing Product Price Level Unassigned Sales and Invoicing Default new orders t…" at bounding box center [402, 216] width 571 height 238
click at [377, 50] on div "Customers" at bounding box center [380, 51] width 27 height 7
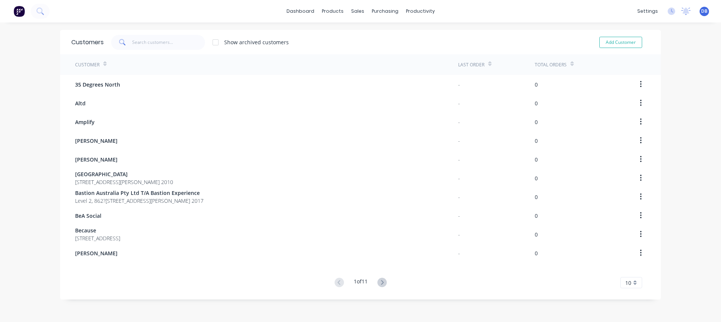
click at [681, 173] on div "dashboard products sales purchasing productivity dashboard products Product Cat…" at bounding box center [360, 161] width 721 height 322
click at [381, 284] on icon at bounding box center [382, 282] width 3 height 5
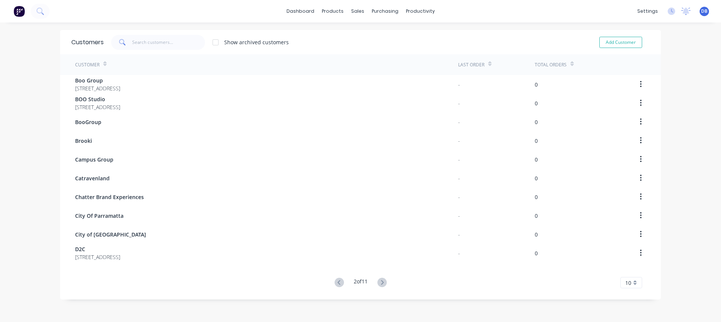
click at [381, 284] on icon at bounding box center [382, 282] width 3 height 5
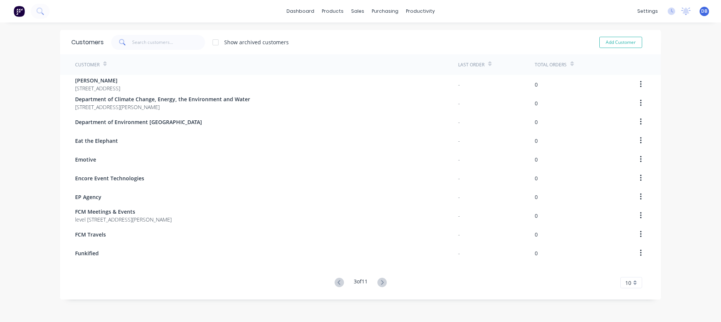
click at [381, 284] on icon at bounding box center [382, 282] width 3 height 5
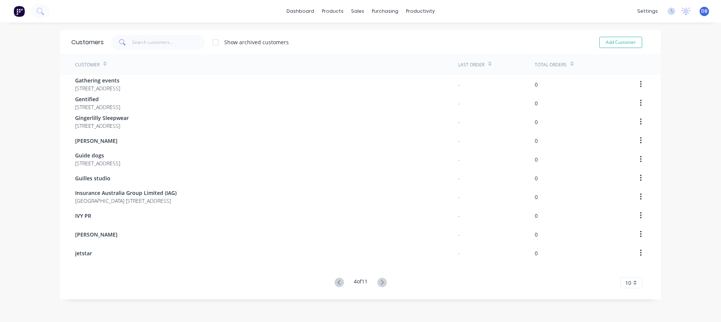
click at [381, 284] on icon at bounding box center [382, 282] width 3 height 5
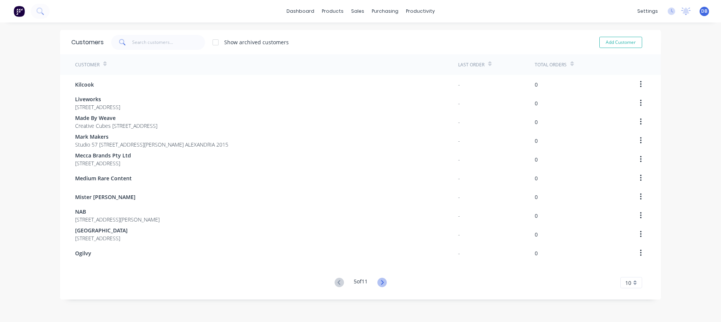
click at [381, 283] on icon at bounding box center [382, 282] width 3 height 5
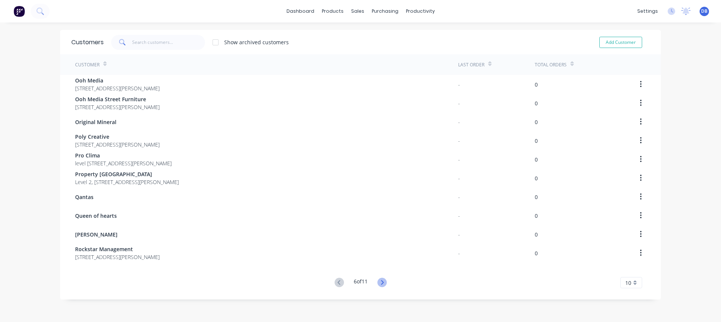
click at [380, 284] on g at bounding box center [381, 282] width 9 height 9
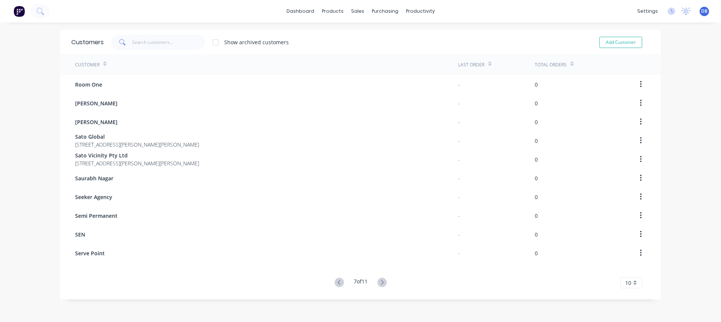
click at [379, 284] on icon at bounding box center [381, 282] width 9 height 9
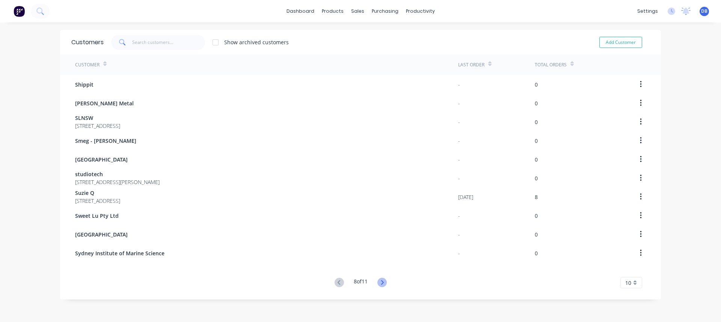
click at [379, 284] on icon at bounding box center [381, 282] width 9 height 9
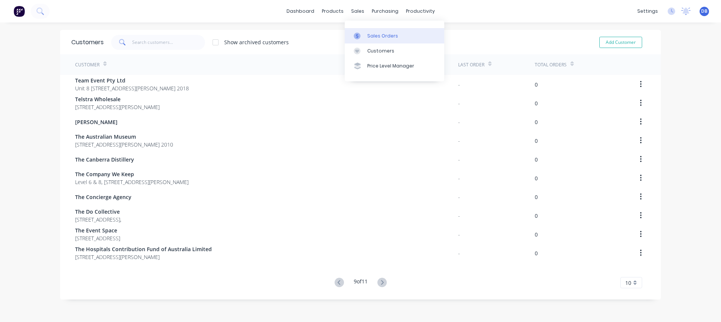
click at [381, 35] on div "Sales Orders" at bounding box center [382, 36] width 31 height 7
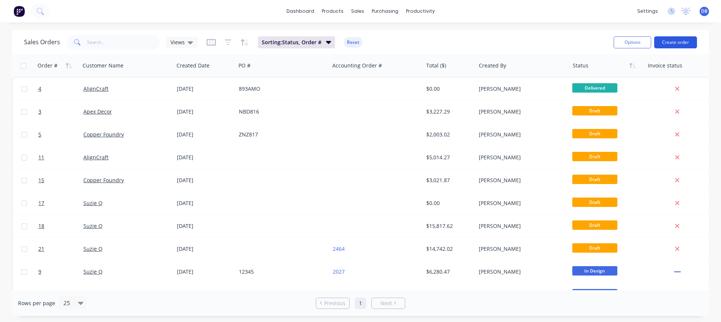
click at [673, 44] on button "Create order" at bounding box center [675, 42] width 43 height 12
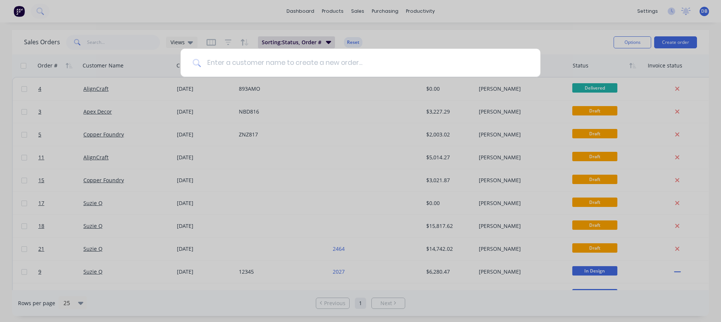
click at [282, 60] on input at bounding box center [364, 63] width 327 height 28
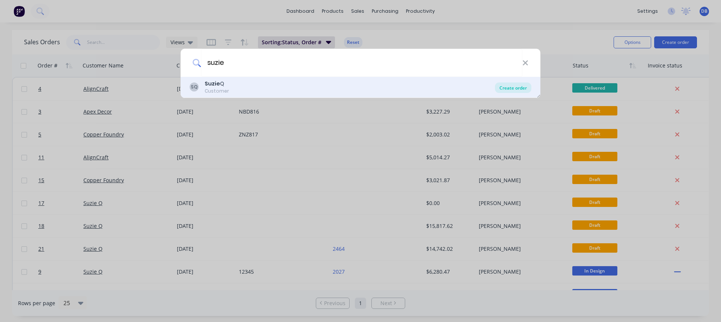
type input "suzie"
click at [511, 89] on div "Create order" at bounding box center [513, 88] width 36 height 11
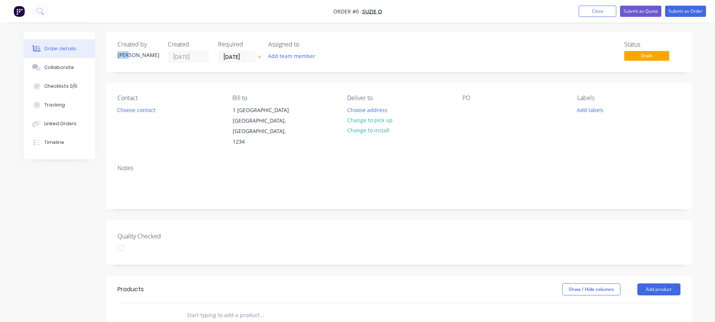
drag, startPoint x: 127, startPoint y: 53, endPoint x: 115, endPoint y: 50, distance: 12.7
click at [115, 50] on div "Created by [PERSON_NAME] Created [DATE] Required [DATE] Assigned to Add team me…" at bounding box center [399, 52] width 586 height 40
click at [121, 41] on div "Created by" at bounding box center [137, 44] width 41 height 7
drag, startPoint x: 151, startPoint y: 43, endPoint x: 150, endPoint y: 60, distance: 16.9
click at [150, 60] on div "Created by [PERSON_NAME]" at bounding box center [137, 52] width 41 height 22
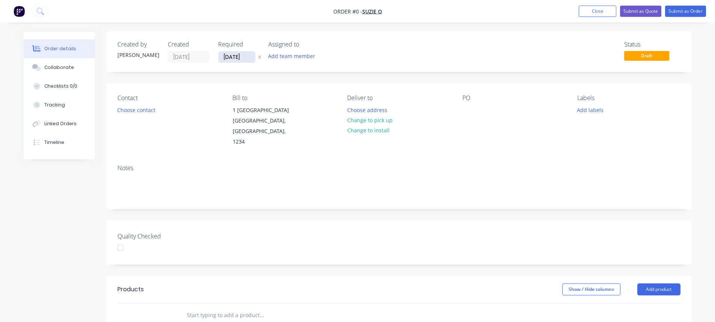
click at [239, 56] on input "[DATE]" at bounding box center [236, 56] width 37 height 11
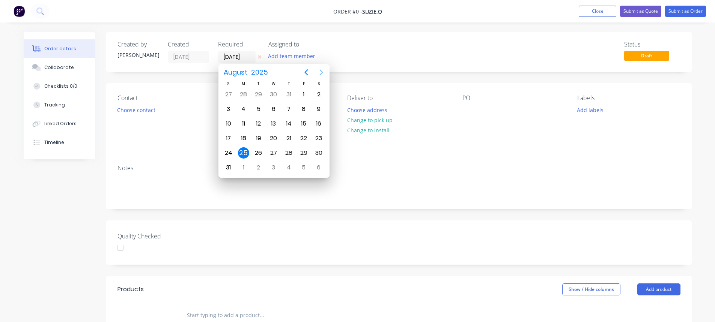
click at [319, 71] on icon "Next page" at bounding box center [321, 72] width 9 height 9
click at [256, 154] on div "30" at bounding box center [258, 153] width 11 height 11
type input "[DATE]"
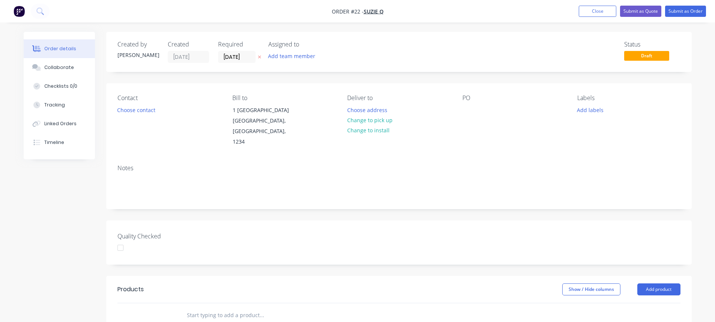
click at [413, 55] on div "Status Draft" at bounding box center [511, 52] width 337 height 22
click at [293, 56] on button "Add team member" at bounding box center [291, 56] width 55 height 10
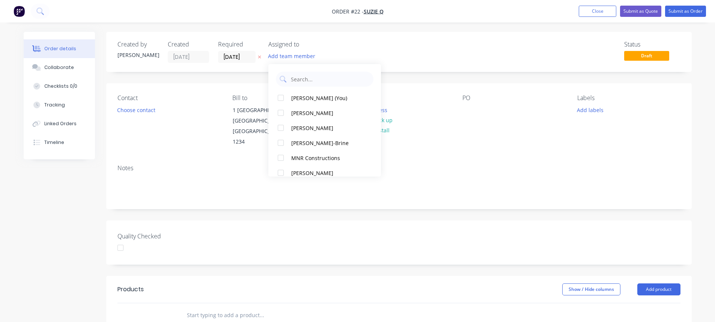
click at [420, 52] on div "Status Draft" at bounding box center [511, 52] width 337 height 22
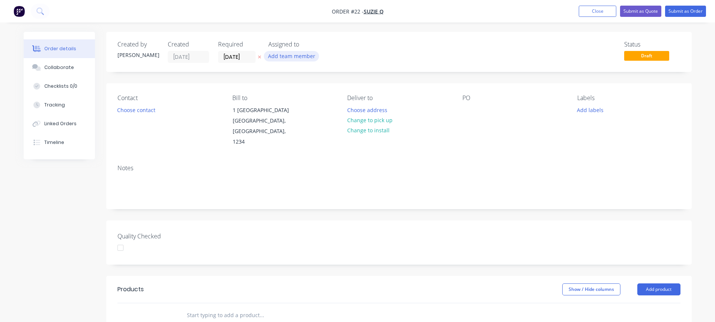
click at [292, 56] on button "Add team member" at bounding box center [291, 56] width 55 height 10
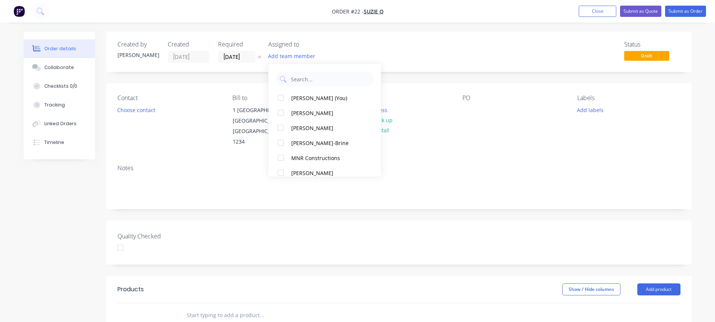
click at [438, 54] on div "Status Draft" at bounding box center [511, 52] width 337 height 22
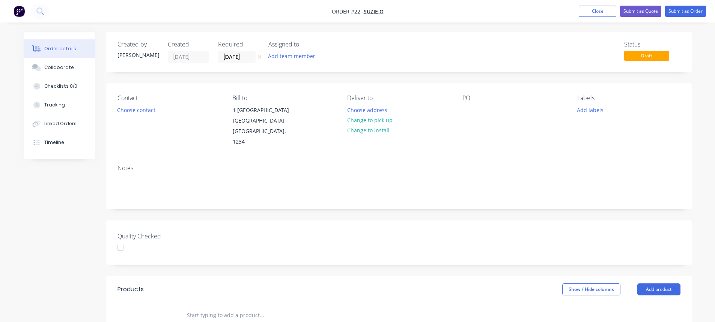
click at [389, 50] on div "Status Draft" at bounding box center [511, 52] width 337 height 22
click at [625, 45] on div "Status" at bounding box center [652, 44] width 56 height 7
drag, startPoint x: 617, startPoint y: 46, endPoint x: 678, endPoint y: 61, distance: 62.2
click at [678, 61] on div "Status Draft" at bounding box center [511, 52] width 337 height 22
click at [686, 56] on div "Created by [PERSON_NAME] Created [DATE] Required [DATE] Assigned to Add team me…" at bounding box center [399, 52] width 586 height 40
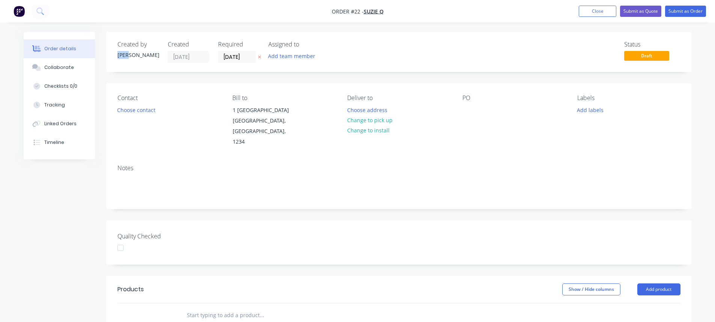
drag, startPoint x: 140, startPoint y: 57, endPoint x: 115, endPoint y: 56, distance: 24.8
click at [115, 56] on div "Created by [PERSON_NAME] Created [DATE] Required [DATE] Assigned to Add team me…" at bounding box center [399, 52] width 586 height 40
drag, startPoint x: 115, startPoint y: 56, endPoint x: 130, endPoint y: 57, distance: 14.3
click at [129, 56] on div "Created by [PERSON_NAME] Created [DATE] Required [DATE] Assigned to Add team me…" at bounding box center [399, 52] width 586 height 40
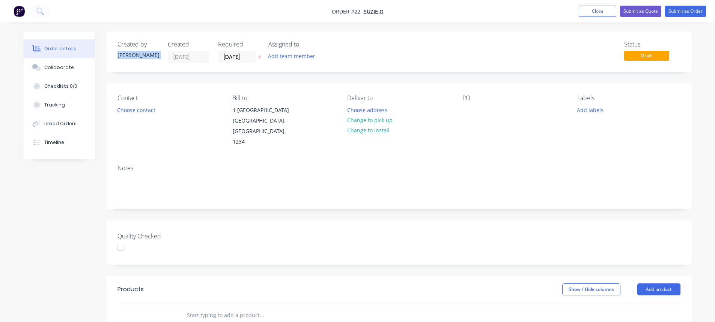
click at [137, 58] on div "[PERSON_NAME]" at bounding box center [137, 55] width 41 height 8
drag, startPoint x: 117, startPoint y: 58, endPoint x: 130, endPoint y: 57, distance: 12.4
click at [130, 57] on div "[PERSON_NAME]" at bounding box center [137, 55] width 41 height 8
click at [133, 56] on div "[PERSON_NAME]" at bounding box center [137, 55] width 41 height 8
drag, startPoint x: 118, startPoint y: 56, endPoint x: 125, endPoint y: 56, distance: 6.8
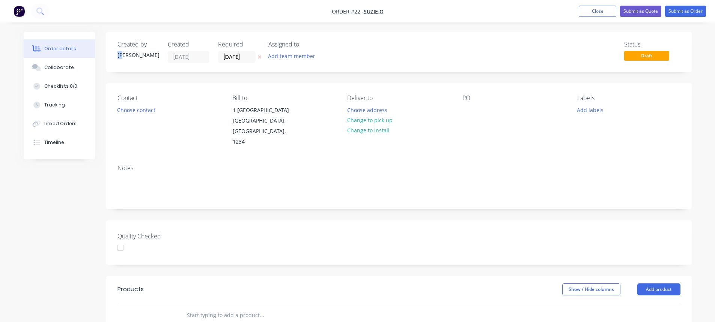
click at [125, 56] on div "[PERSON_NAME]" at bounding box center [137, 55] width 41 height 8
click at [143, 60] on div "Created by [PERSON_NAME]" at bounding box center [137, 52] width 41 height 22
drag, startPoint x: 134, startPoint y: 55, endPoint x: 119, endPoint y: 56, distance: 15.0
click at [119, 56] on div "[PERSON_NAME]" at bounding box center [137, 55] width 41 height 8
click at [133, 52] on div "[PERSON_NAME]" at bounding box center [137, 55] width 41 height 8
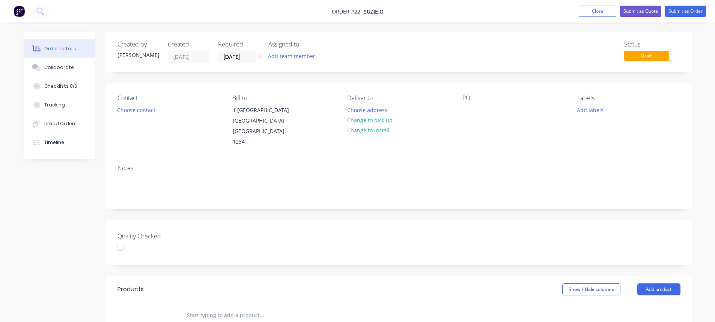
click at [128, 53] on div "[PERSON_NAME]" at bounding box center [137, 55] width 41 height 8
drag, startPoint x: 118, startPoint y: 54, endPoint x: 129, endPoint y: 56, distance: 10.9
click at [129, 56] on div "[PERSON_NAME]" at bounding box center [137, 55] width 41 height 8
click at [131, 56] on div "[PERSON_NAME]" at bounding box center [137, 55] width 41 height 8
drag, startPoint x: 146, startPoint y: 63, endPoint x: 139, endPoint y: 60, distance: 8.1
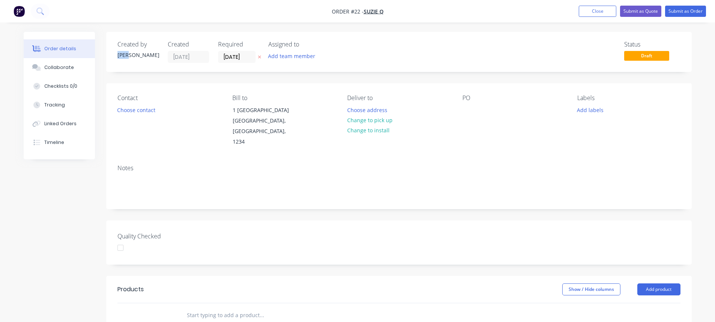
click at [146, 62] on div "Created by [PERSON_NAME]" at bounding box center [137, 52] width 41 height 22
click at [122, 49] on div "Created by [PERSON_NAME]" at bounding box center [137, 52] width 41 height 22
click at [136, 56] on div "[PERSON_NAME]" at bounding box center [137, 55] width 41 height 8
drag, startPoint x: 133, startPoint y: 56, endPoint x: 144, endPoint y: 58, distance: 10.8
click at [144, 58] on div "[PERSON_NAME]" at bounding box center [137, 55] width 41 height 8
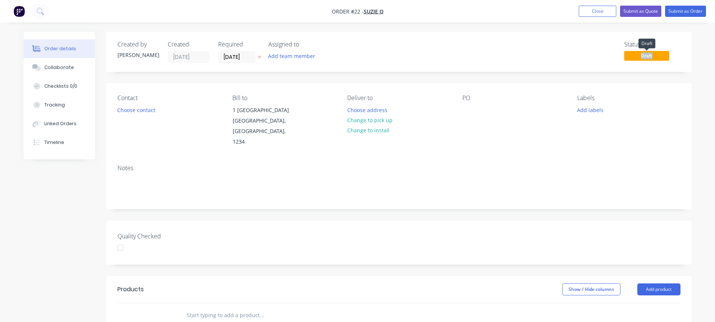
drag, startPoint x: 652, startPoint y: 59, endPoint x: 659, endPoint y: 60, distance: 6.8
click at [659, 60] on span "Draft" at bounding box center [646, 55] width 45 height 9
drag, startPoint x: 448, startPoint y: 70, endPoint x: 415, endPoint y: 68, distance: 32.7
click at [447, 69] on div "Created by [PERSON_NAME] Created [DATE] Required [DATE] Assigned to Add team me…" at bounding box center [399, 52] width 586 height 40
drag, startPoint x: 324, startPoint y: 12, endPoint x: 396, endPoint y: 10, distance: 71.7
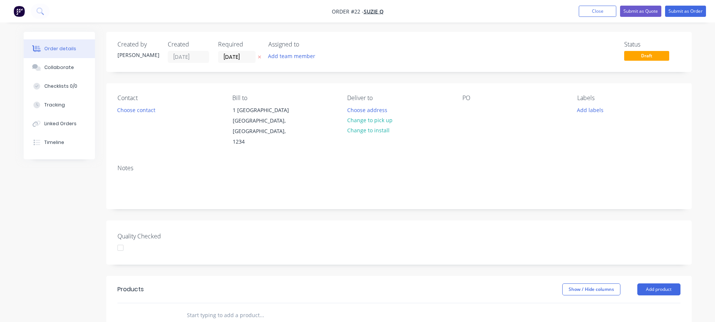
click at [396, 10] on nav "Order #22 - Suzie Q Add product Close Submit as Quote Submit as Order" at bounding box center [357, 11] width 715 height 23
click at [129, 111] on button "Choose contact" at bounding box center [136, 110] width 46 height 10
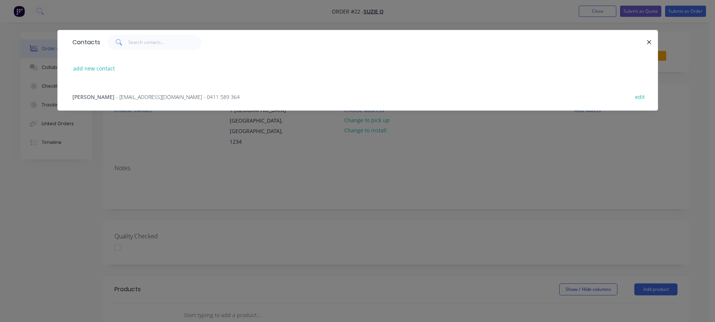
click at [86, 96] on span "[PERSON_NAME]" at bounding box center [93, 96] width 42 height 7
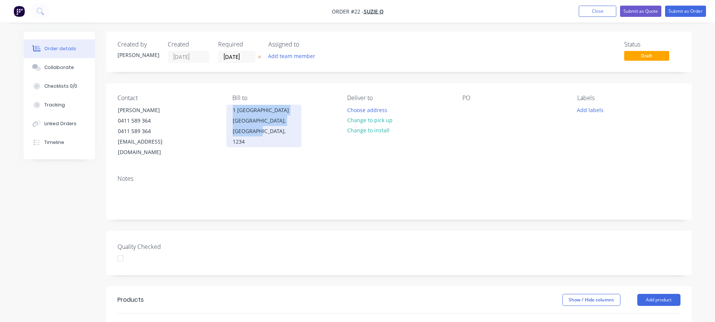
drag, startPoint x: 244, startPoint y: 130, endPoint x: 230, endPoint y: 108, distance: 26.2
click at [230, 108] on div "[STREET_ADDRESS]" at bounding box center [263, 126] width 75 height 43
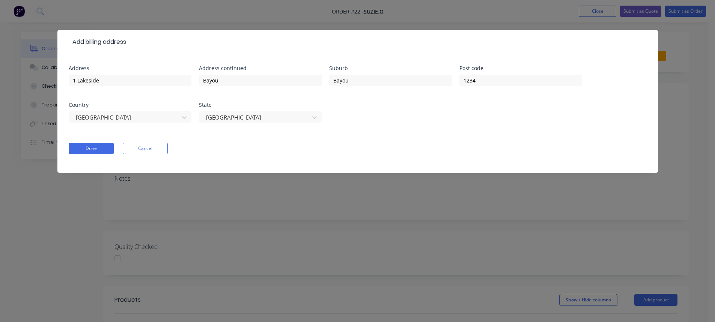
click at [352, 191] on div "Add billing address Address 1 Lakeside Address continued [GEOGRAPHIC_DATA] Post…" at bounding box center [357, 161] width 715 height 322
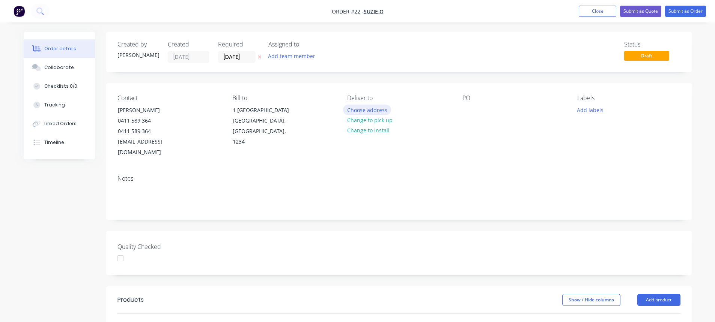
click at [365, 109] on button "Choose address" at bounding box center [367, 110] width 48 height 10
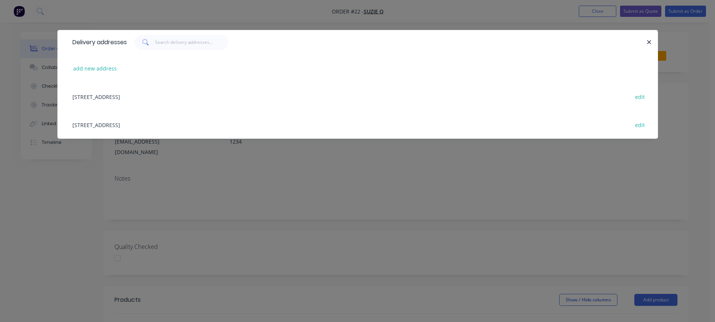
click at [131, 97] on div "[STREET_ADDRESS] edit" at bounding box center [358, 97] width 578 height 28
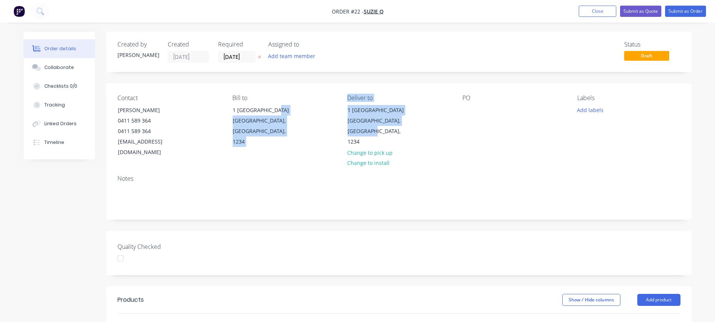
drag, startPoint x: 360, startPoint y: 124, endPoint x: 339, endPoint y: 111, distance: 24.9
click at [339, 111] on div "Contact [PERSON_NAME] [PHONE_NUMBER] [EMAIL_ADDRESS][DOMAIN_NAME] Bill to [STRE…" at bounding box center [399, 126] width 586 height 86
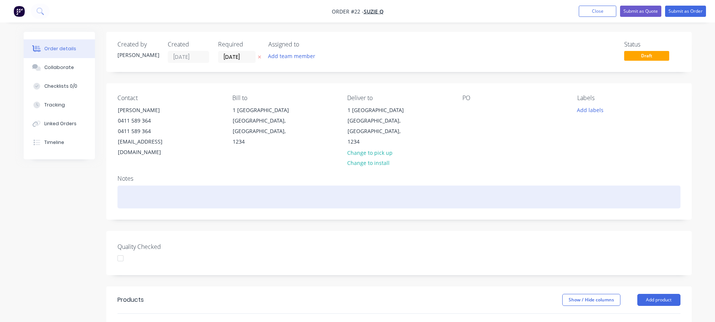
click at [327, 186] on div at bounding box center [398, 197] width 563 height 23
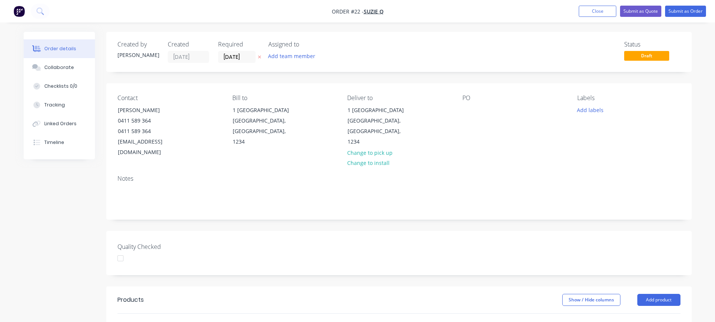
click at [315, 175] on div "Notes" at bounding box center [398, 178] width 563 height 7
click at [468, 112] on div at bounding box center [468, 110] width 12 height 11
drag, startPoint x: 535, startPoint y: 116, endPoint x: 599, endPoint y: 114, distance: 64.6
click at [535, 116] on div "PO" at bounding box center [513, 126] width 103 height 63
click at [588, 109] on button "Add labels" at bounding box center [590, 110] width 35 height 10
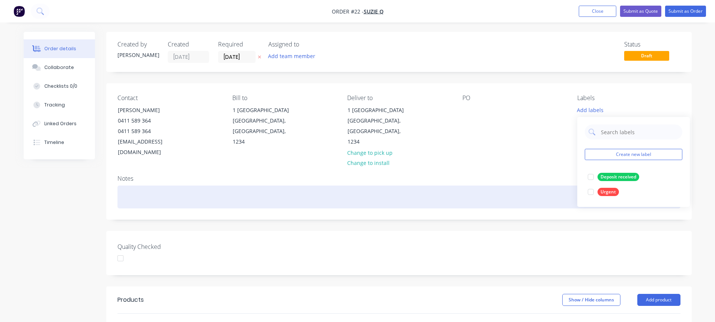
click at [330, 186] on div at bounding box center [398, 197] width 563 height 23
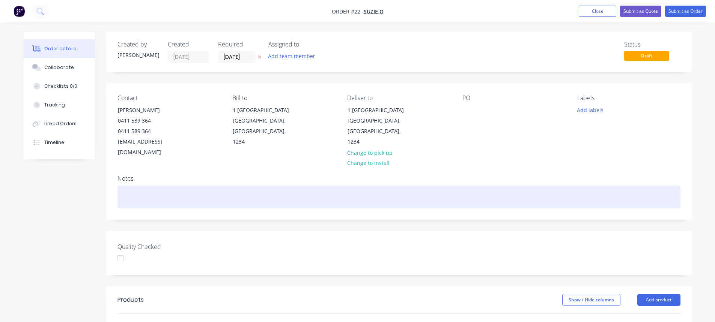
click at [150, 186] on div at bounding box center [398, 197] width 563 height 23
drag, startPoint x: 156, startPoint y: 185, endPoint x: 157, endPoint y: 190, distance: 4.5
click at [156, 186] on div at bounding box center [398, 197] width 563 height 23
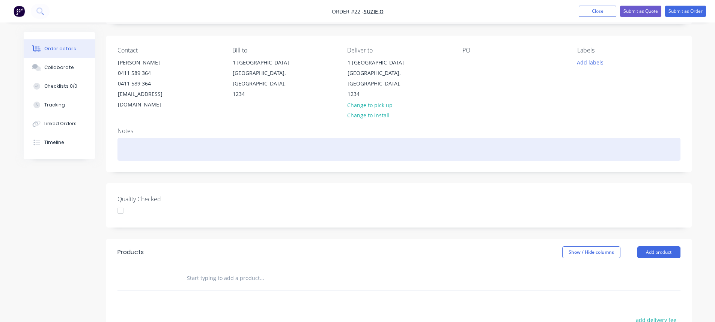
scroll to position [75, 0]
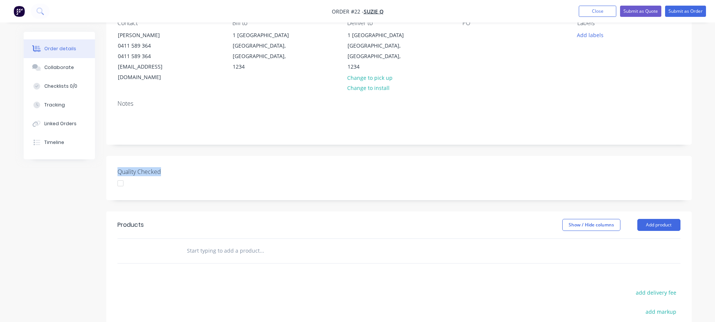
drag, startPoint x: 138, startPoint y: 160, endPoint x: 115, endPoint y: 159, distance: 22.5
click at [115, 159] on div "Quality Checked" at bounding box center [399, 178] width 586 height 44
drag, startPoint x: 127, startPoint y: 160, endPoint x: 120, endPoint y: 159, distance: 6.4
click at [127, 167] on label "Quality Checked" at bounding box center [164, 171] width 94 height 9
click at [176, 167] on label "Quality Checked" at bounding box center [164, 171] width 94 height 9
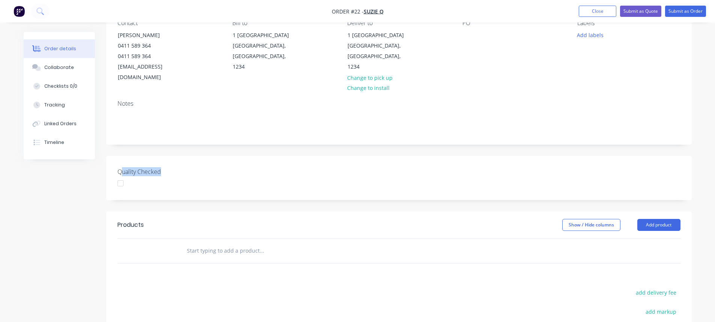
drag, startPoint x: 120, startPoint y: 161, endPoint x: 170, endPoint y: 158, distance: 50.8
click at [170, 167] on label "Quality Checked" at bounding box center [164, 171] width 94 height 9
drag, startPoint x: 164, startPoint y: 163, endPoint x: 170, endPoint y: 162, distance: 6.6
click at [165, 167] on label "Quality Checked" at bounding box center [164, 171] width 94 height 9
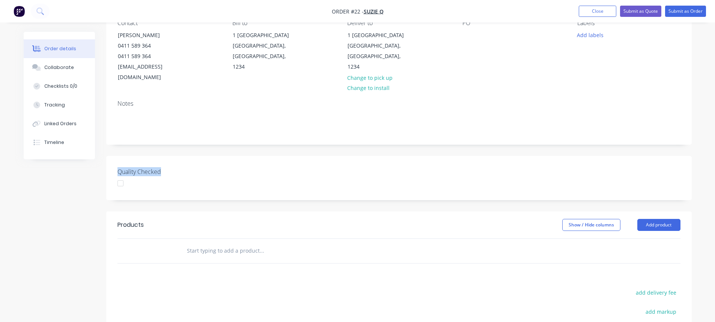
drag, startPoint x: 166, startPoint y: 161, endPoint x: 149, endPoint y: 163, distance: 16.2
click at [113, 160] on div "Quality Checked" at bounding box center [399, 178] width 586 height 44
click at [151, 167] on label "Quality Checked" at bounding box center [164, 171] width 94 height 9
click at [134, 167] on label "Quality Checked" at bounding box center [164, 171] width 94 height 9
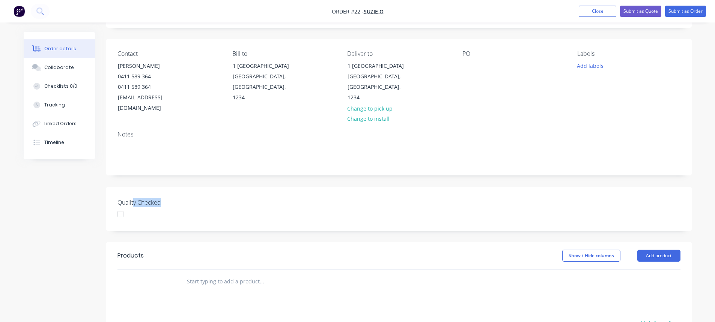
scroll to position [113, 0]
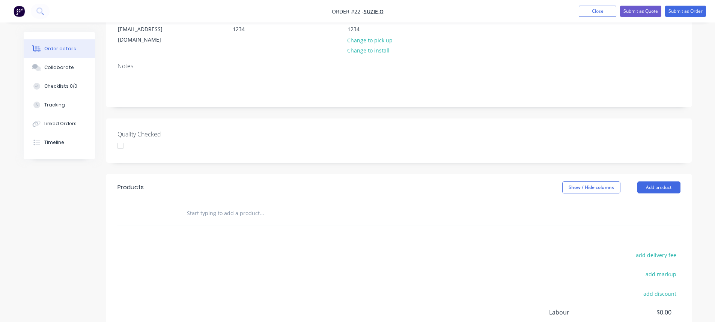
click at [201, 140] on div at bounding box center [164, 145] width 94 height 11
drag, startPoint x: 176, startPoint y: 122, endPoint x: 119, endPoint y: 122, distance: 57.1
click at [119, 130] on label "Quality Checked" at bounding box center [164, 134] width 94 height 9
click at [117, 122] on div "Quality Checked" at bounding box center [399, 141] width 586 height 44
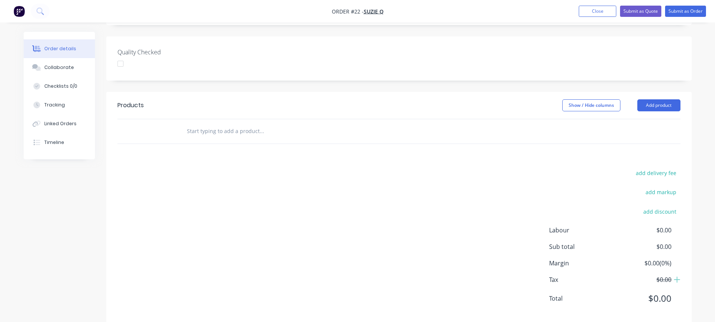
scroll to position [197, 0]
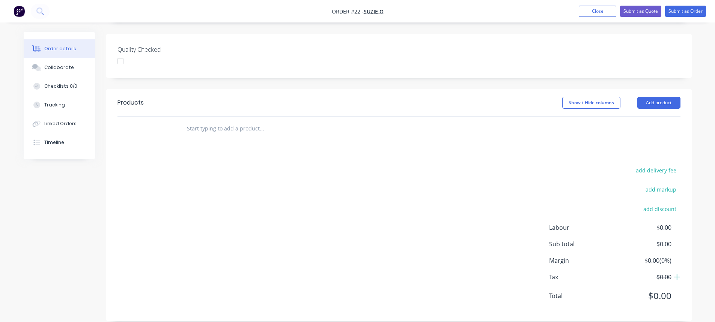
click at [205, 121] on input "text" at bounding box center [262, 128] width 150 height 15
click at [657, 97] on button "Add product" at bounding box center [658, 103] width 43 height 12
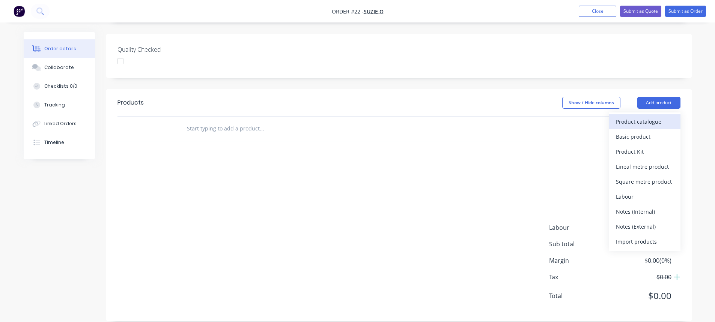
click at [643, 116] on div "Product catalogue" at bounding box center [645, 121] width 58 height 11
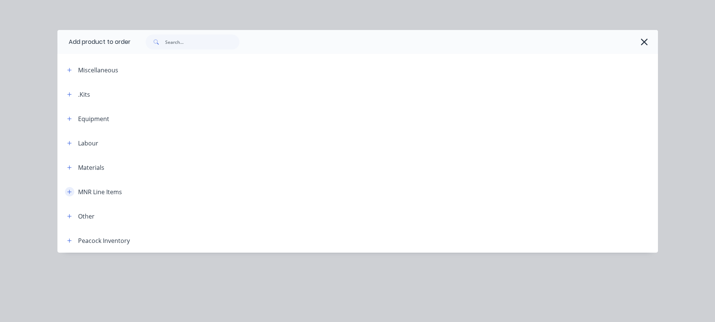
click at [72, 191] on icon "button" at bounding box center [69, 192] width 5 height 5
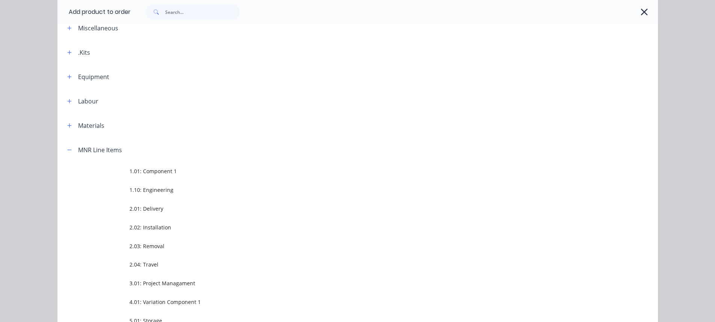
scroll to position [75, 0]
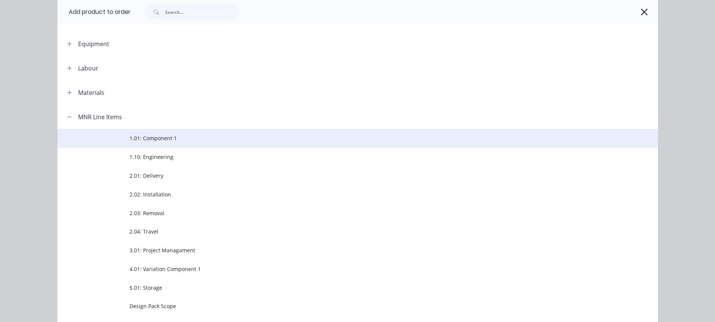
click at [154, 141] on span "1.01: Component 1" at bounding box center [341, 138] width 423 height 8
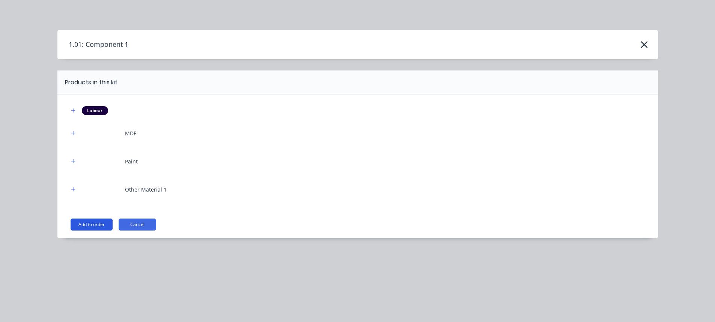
drag, startPoint x: 94, startPoint y: 224, endPoint x: 117, endPoint y: 233, distance: 25.1
click at [94, 223] on button "Add to order" at bounding box center [92, 225] width 42 height 12
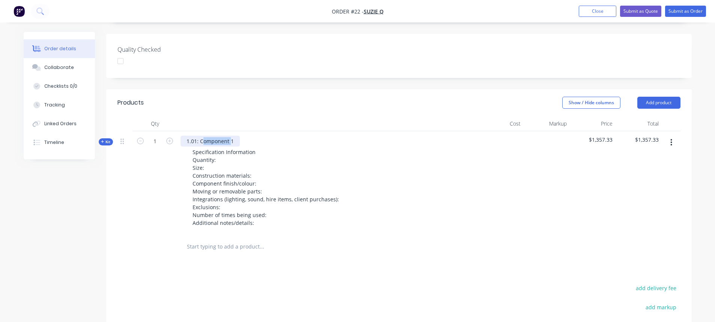
drag, startPoint x: 204, startPoint y: 130, endPoint x: 230, endPoint y: 131, distance: 26.3
click at [230, 136] on div "1.01: Component 1" at bounding box center [210, 141] width 59 height 11
click at [237, 136] on div "1.01: Component 1" at bounding box center [210, 141] width 59 height 11
drag, startPoint x: 599, startPoint y: 131, endPoint x: 611, endPoint y: 131, distance: 12.4
click at [611, 136] on span "$1,357.33" at bounding box center [593, 140] width 40 height 8
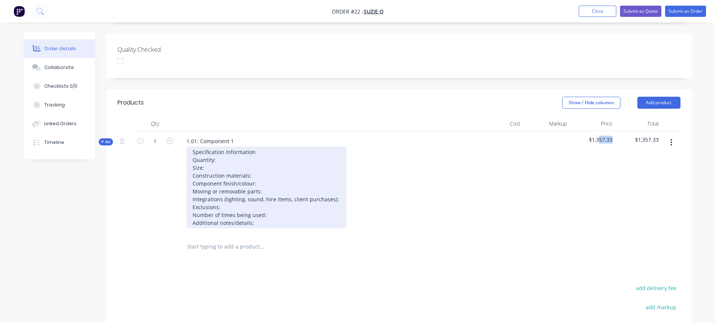
drag, startPoint x: 257, startPoint y: 213, endPoint x: 194, endPoint y: 143, distance: 94.3
click at [189, 147] on div "Specification Information Quantity: Size: Construction materials: Component fin…" at bounding box center [267, 188] width 160 height 82
click at [226, 149] on div "Specification Information Quantity: Size: Construction materials: Component fin…" at bounding box center [267, 188] width 160 height 82
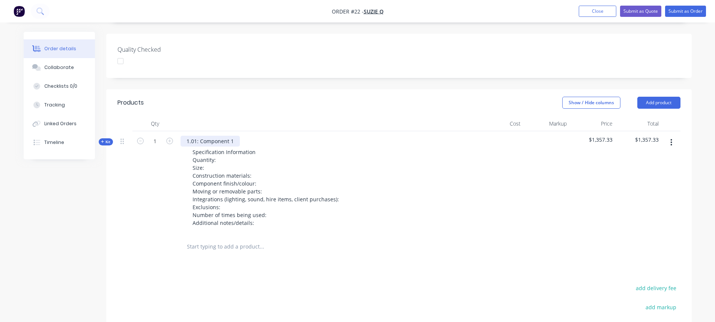
click at [226, 136] on div "1.01: Component 1" at bounding box center [210, 141] width 59 height 11
drag, startPoint x: 232, startPoint y: 130, endPoint x: 200, endPoint y: 133, distance: 32.0
click at [200, 136] on div "1.01: Component 1" at bounding box center [210, 141] width 59 height 11
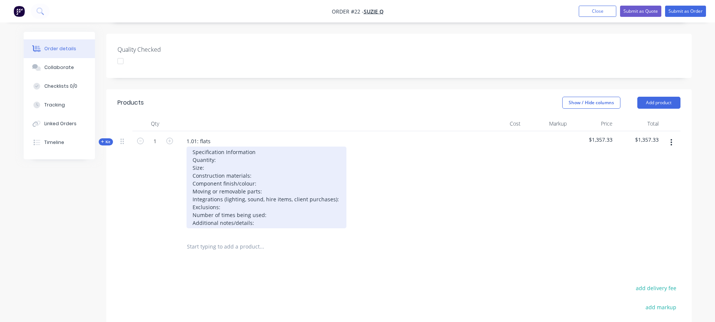
click at [289, 174] on div "Specification Information Quantity: Size: Construction materials: Component fin…" at bounding box center [267, 188] width 160 height 82
click at [232, 150] on div "Specification Information Quantity: Size: Construction materials: Component fin…" at bounding box center [267, 188] width 160 height 82
click at [218, 158] on div "Specification Information Quantity: 1 Size: Construction materials: Component f…" at bounding box center [267, 188] width 160 height 82
click at [275, 169] on div "Specification Information Quantity: 1 Size: 2400 x 1200 Construction materials:…" at bounding box center [267, 188] width 160 height 82
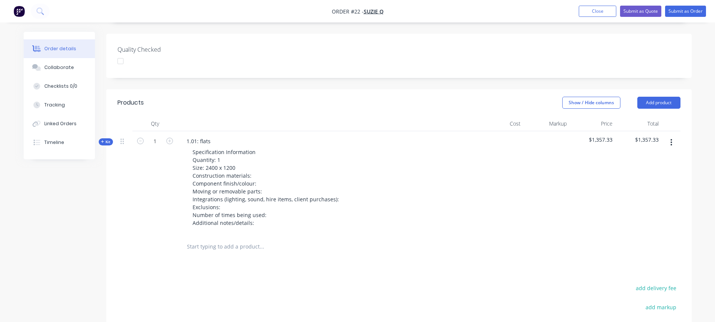
click at [106, 139] on span "Kit" at bounding box center [106, 142] width 10 height 6
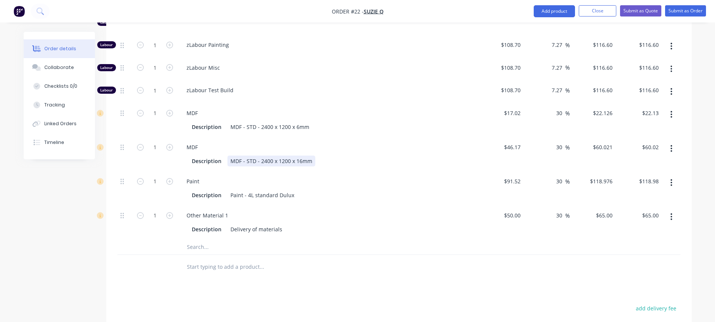
scroll to position [535, 0]
click at [236, 120] on div "MDF - STD - 2400 x 1200 x 6mm" at bounding box center [269, 125] width 85 height 11
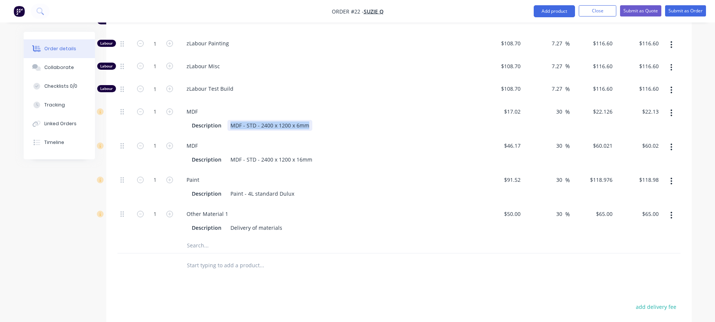
drag, startPoint x: 231, startPoint y: 117, endPoint x: 307, endPoint y: 113, distance: 76.7
click at [307, 120] on div "MDF - STD - 2400 x 1200 x 6mm" at bounding box center [269, 125] width 85 height 11
click at [304, 120] on div "MDF - STD - 2400 x 1200 x 6mm" at bounding box center [269, 125] width 85 height 11
drag, startPoint x: 233, startPoint y: 147, endPoint x: 312, endPoint y: 146, distance: 78.5
click at [312, 154] on div "MDF - STD - 2400 x 1200 x 16mm" at bounding box center [271, 159] width 88 height 11
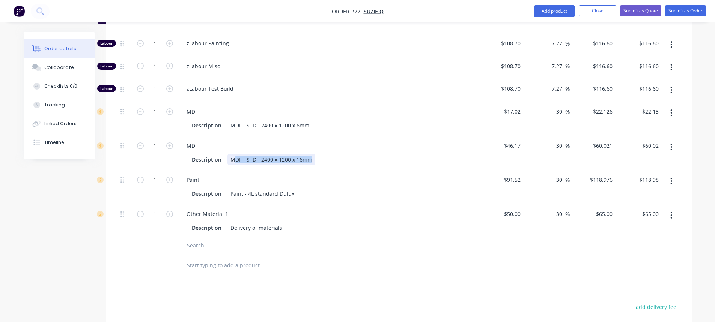
click at [300, 154] on div "MDF - STD - 2400 x 1200 x 16mm" at bounding box center [271, 159] width 88 height 11
drag, startPoint x: 242, startPoint y: 185, endPoint x: 272, endPoint y: 182, distance: 29.4
click at [272, 188] on div "Paint - 4L standard Dulux" at bounding box center [262, 193] width 70 height 11
drag, startPoint x: 239, startPoint y: 218, endPoint x: 269, endPoint y: 214, distance: 30.4
click at [269, 223] on div "Delivery of materials" at bounding box center [256, 228] width 58 height 11
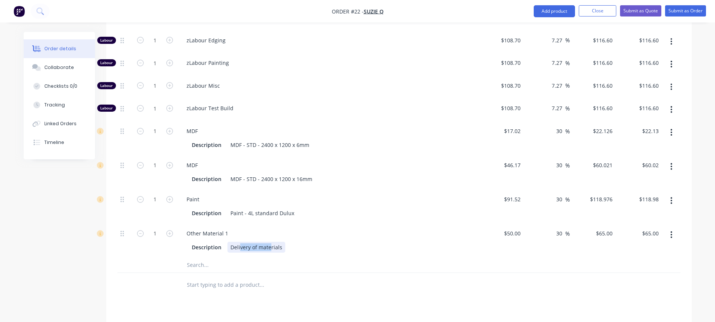
scroll to position [498, 0]
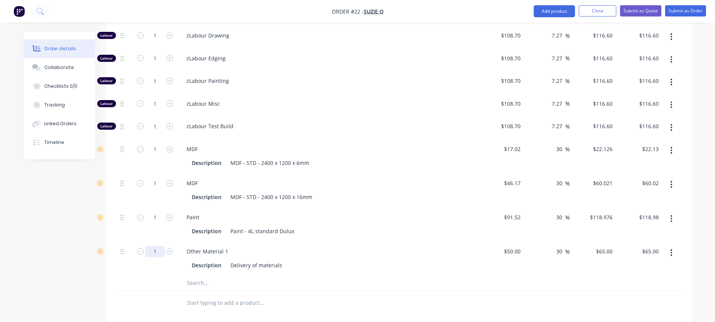
drag, startPoint x: 152, startPoint y: 241, endPoint x: 154, endPoint y: 235, distance: 6.3
drag, startPoint x: 158, startPoint y: 175, endPoint x: 154, endPoint y: 158, distance: 17.0
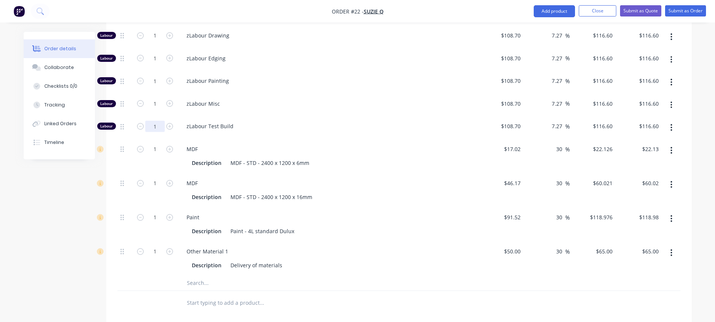
click at [294, 192] on div "MDF - STD - 2400 x 1200 x 16mm" at bounding box center [271, 197] width 88 height 11
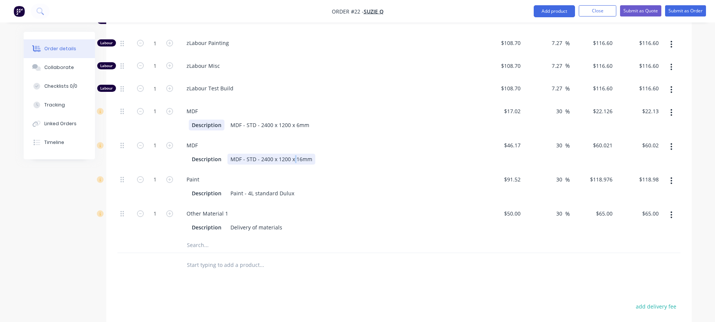
scroll to position [610, 0]
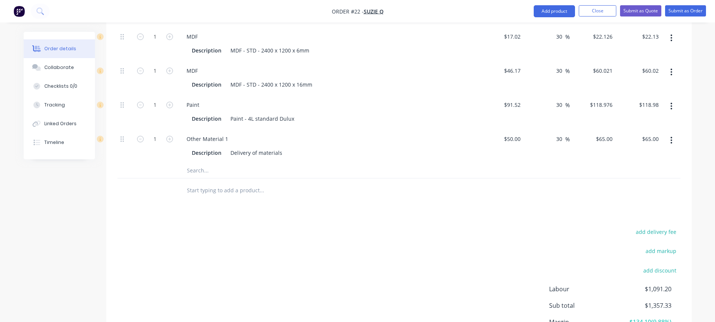
click at [197, 163] on input "text" at bounding box center [262, 170] width 150 height 15
type input "m"
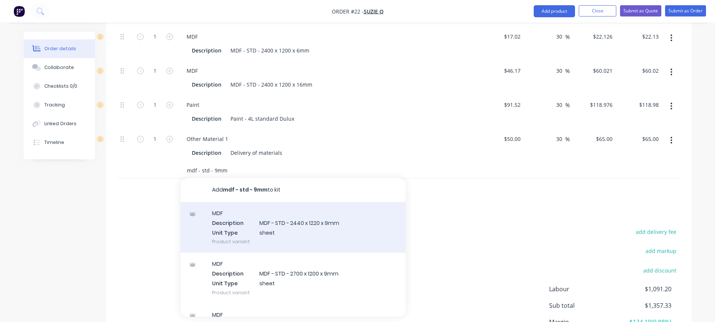
type input "mdf - std - 9mm"
click at [317, 223] on div "MDF Description MDF - STD - 2440 x 1220 x 9mm Unit Type sheet Product variant" at bounding box center [293, 227] width 225 height 51
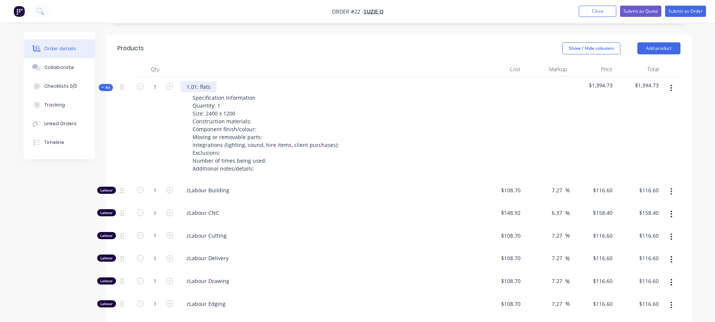
scroll to position [197, 0]
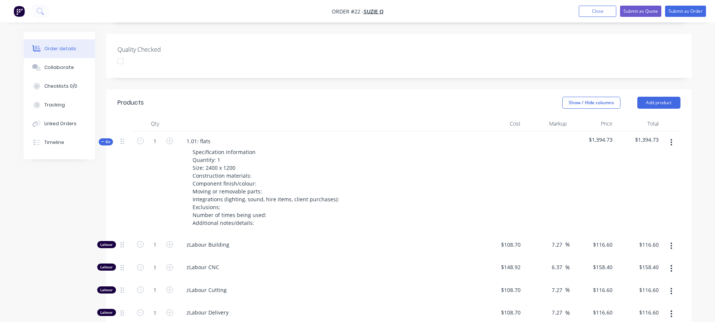
click at [102, 140] on icon at bounding box center [102, 142] width 3 height 4
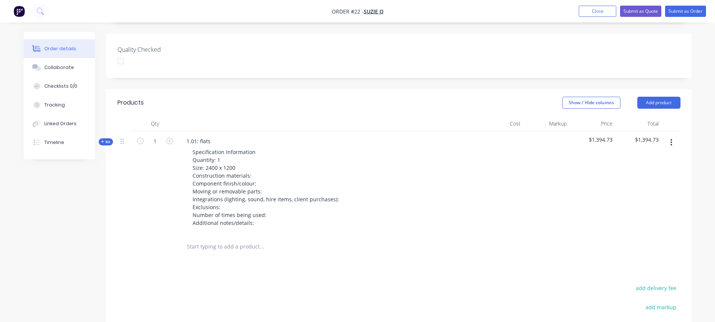
click at [108, 139] on span "Kit" at bounding box center [106, 142] width 10 height 6
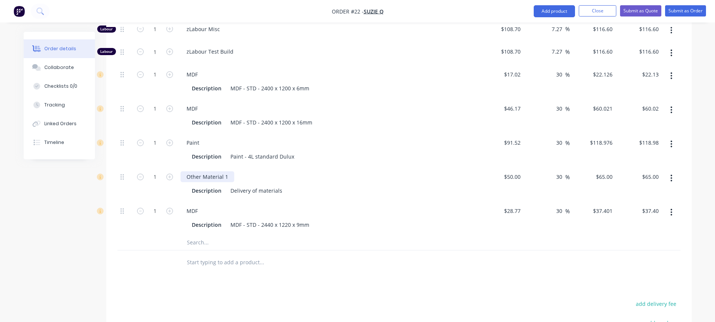
scroll to position [573, 0]
click at [196, 235] on input "text" at bounding box center [262, 242] width 150 height 15
click at [172, 208] on icon "button" at bounding box center [169, 211] width 7 height 7
type input "2"
type input "$74.80"
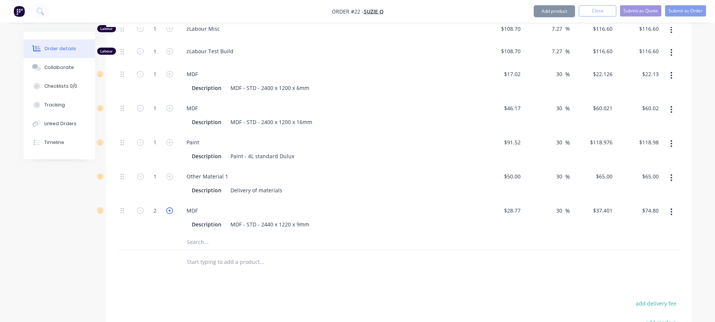
click at [170, 208] on icon "button" at bounding box center [169, 211] width 7 height 7
type input "3"
type input "$112.20"
click at [170, 208] on icon "button" at bounding box center [169, 211] width 7 height 7
type input "4"
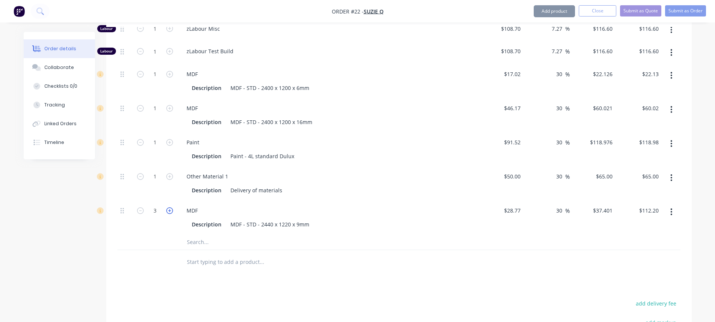
type input "$149.60"
click at [170, 208] on icon "button" at bounding box center [169, 211] width 7 height 7
type input "5"
type input "$187.01"
click at [140, 208] on icon "button" at bounding box center [140, 211] width 7 height 7
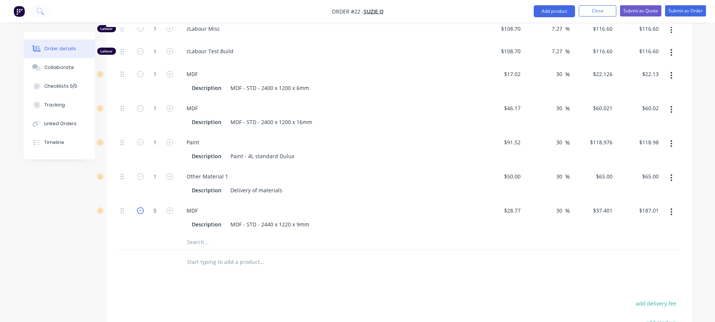
type input "4"
type input "$149.60"
click at [142, 208] on icon "button" at bounding box center [140, 211] width 7 height 7
type input "3"
type input "$112.20"
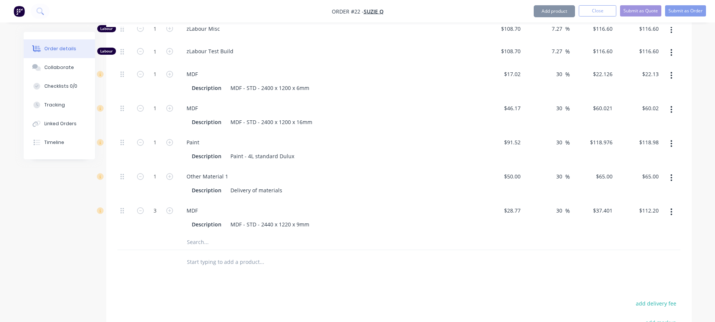
click at [210, 235] on input "text" at bounding box center [262, 242] width 150 height 15
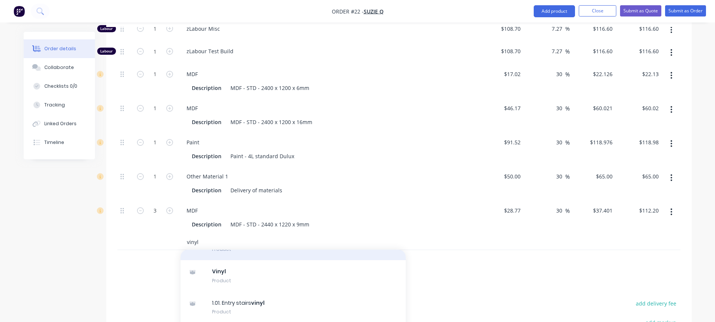
scroll to position [0, 0]
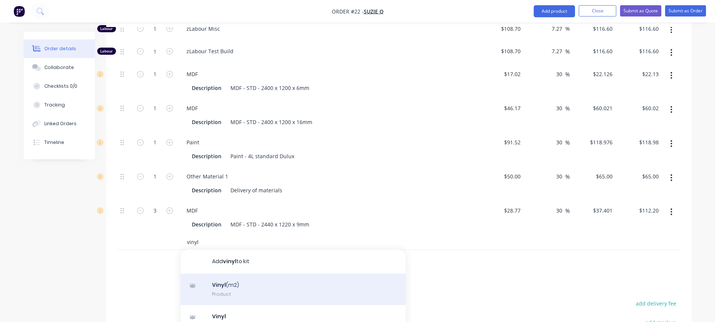
type input "vinyl"
click at [241, 281] on div "Vinyl (m2) Product" at bounding box center [293, 290] width 225 height 32
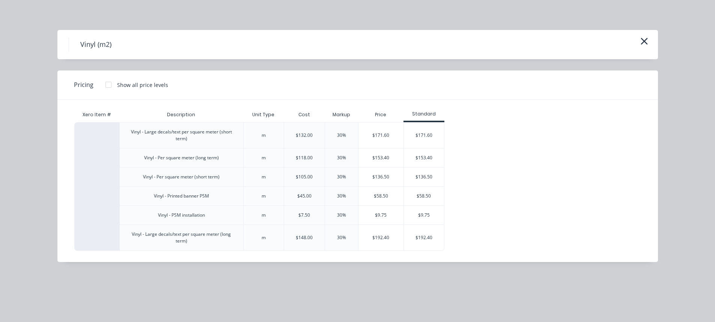
click at [131, 136] on div "Vinyl - Large decals/text per square meter (short term)" at bounding box center [181, 136] width 111 height 14
drag, startPoint x: 132, startPoint y: 133, endPoint x: 191, endPoint y: 133, distance: 58.9
click at [191, 133] on div "Vinyl - Large decals/text per square meter (short term)" at bounding box center [181, 136] width 111 height 14
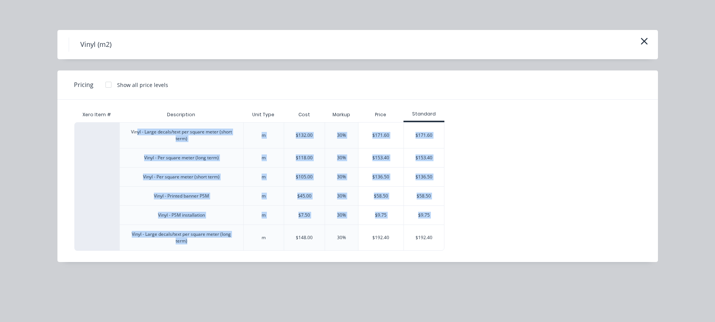
drag, startPoint x: 236, startPoint y: 235, endPoint x: 138, endPoint y: 122, distance: 150.3
click at [138, 122] on div "Vinyl - Large decals/text per square meter (short term) m $132.00 30% $171.60 $…" at bounding box center [352, 186] width 556 height 129
click at [151, 159] on div "Vinyl - Per square meter (long term)" at bounding box center [181, 158] width 75 height 7
click at [142, 158] on div "Vinyl - Per square meter (long term)" at bounding box center [181, 158] width 87 height 19
click at [235, 162] on div "Vinyl - Per square meter (long term)" at bounding box center [181, 157] width 124 height 19
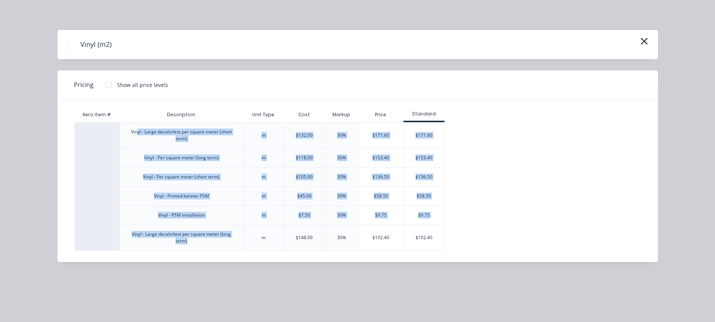
click at [458, 145] on div "Vinyl - Large decals/text per square meter (short term) m $132.00 30% $171.60 $…" at bounding box center [352, 186] width 556 height 129
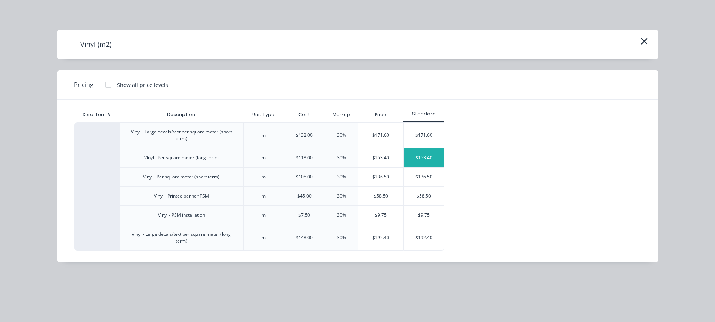
click at [426, 159] on div "$153.40" at bounding box center [424, 158] width 40 height 19
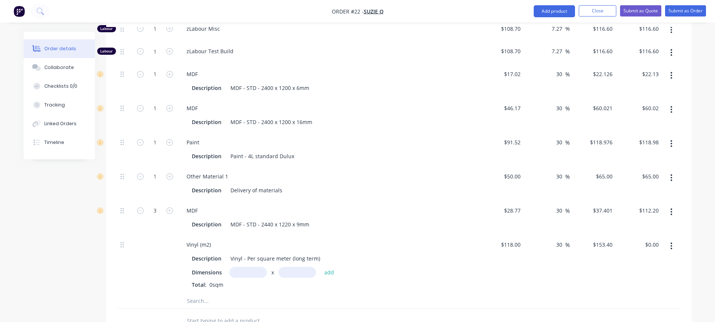
click at [256, 267] on input "text" at bounding box center [248, 272] width 38 height 11
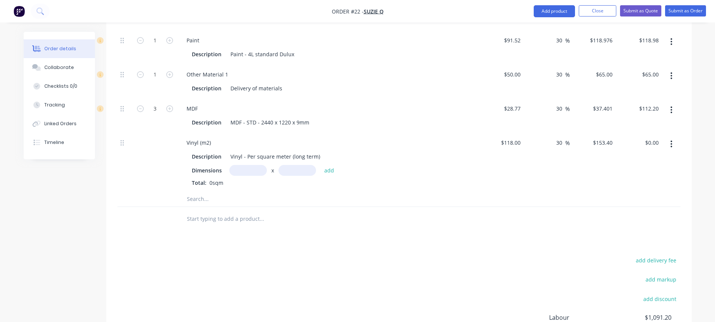
scroll to position [723, 0]
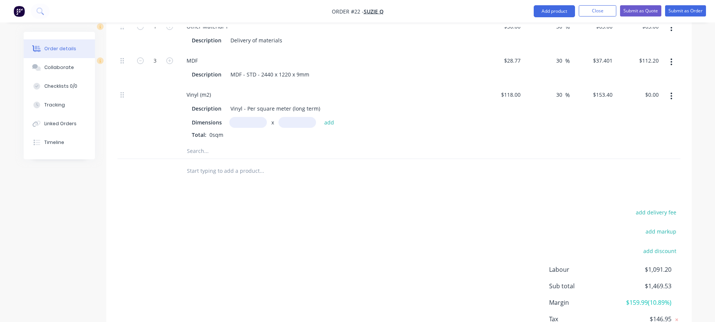
click at [253, 117] on input "text" at bounding box center [248, 122] width 38 height 11
type input "2400m"
type input "1200m"
click at [263, 131] on div "Total: 0sqm" at bounding box center [328, 135] width 272 height 8
drag, startPoint x: 215, startPoint y: 124, endPoint x: 361, endPoint y: 121, distance: 145.7
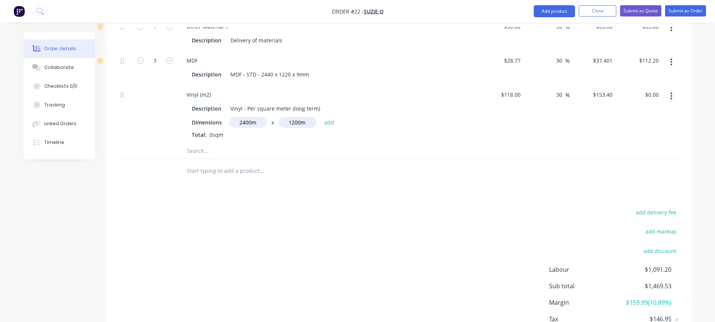
click at [364, 131] on div "Total: 0sqm" at bounding box center [328, 135] width 272 height 8
click at [327, 117] on button "add" at bounding box center [330, 122] width 18 height 10
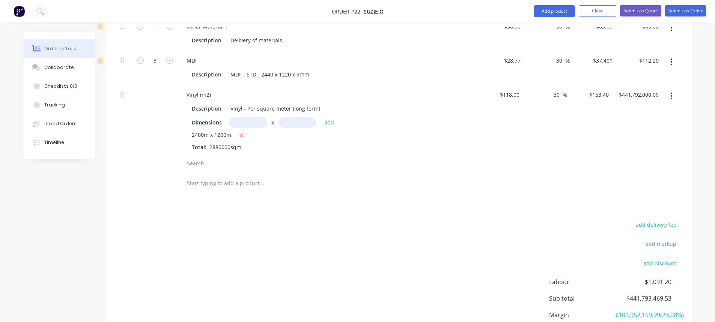
click at [337, 133] on div "2400m x 1200m Total: 2880000sqm" at bounding box center [328, 141] width 272 height 20
click at [241, 134] on icon "button" at bounding box center [242, 136] width 4 height 4
type input "$0.00"
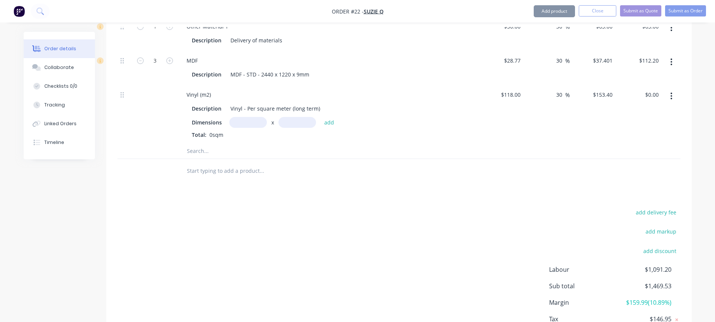
click at [248, 117] on input "text" at bounding box center [248, 122] width 38 height 11
type input "2.4m"
drag, startPoint x: 306, startPoint y: 112, endPoint x: 289, endPoint y: 113, distance: 17.3
click at [289, 117] on input "text" at bounding box center [298, 122] width 38 height 11
type input "1.2m"
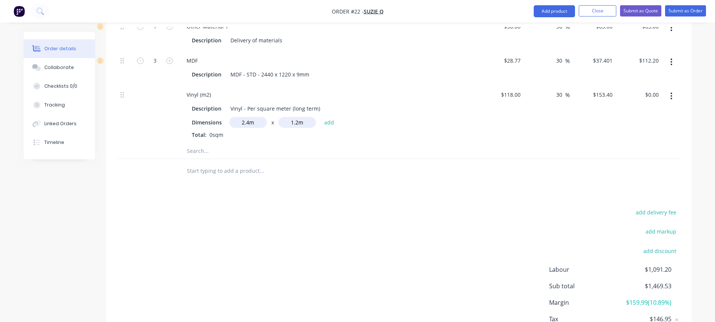
click at [262, 145] on input "text" at bounding box center [262, 151] width 150 height 15
drag, startPoint x: 327, startPoint y: 111, endPoint x: 334, endPoint y: 119, distance: 11.0
click at [328, 117] on button "add" at bounding box center [330, 122] width 18 height 10
type input "$441.79"
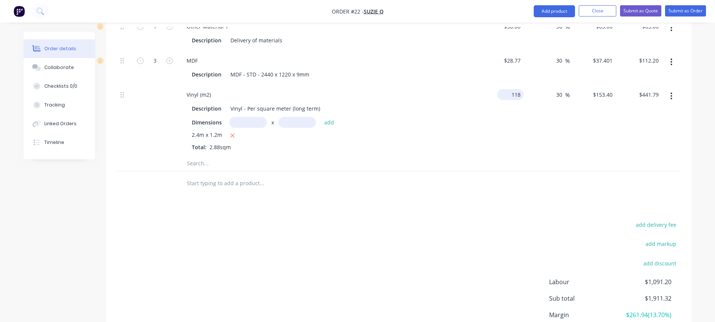
click at [514, 89] on input "118" at bounding box center [511, 94] width 23 height 11
type input "$200.00"
type input "$260.00"
type input "$748.80"
click at [645, 115] on div "$748.80 $748.80" at bounding box center [639, 120] width 46 height 71
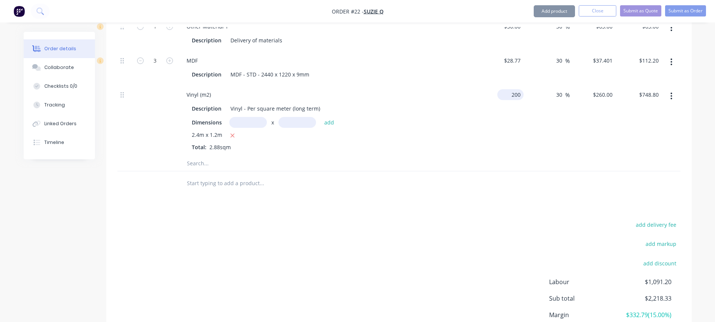
click at [511, 89] on div "200 $200.00" at bounding box center [510, 94] width 26 height 11
type input "$200.00"
drag, startPoint x: 525, startPoint y: 98, endPoint x: 554, endPoint y: 96, distance: 29.4
click at [528, 98] on div "30 30 %" at bounding box center [547, 120] width 46 height 71
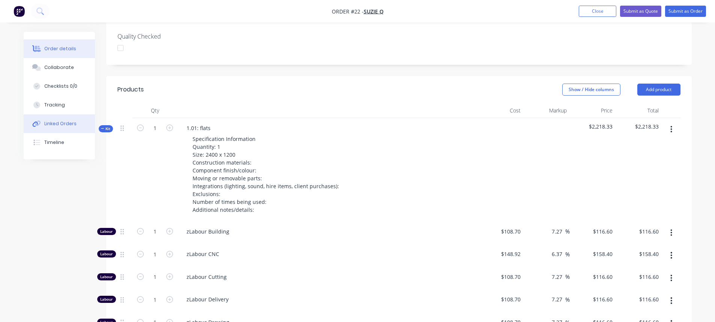
scroll to position [197, 0]
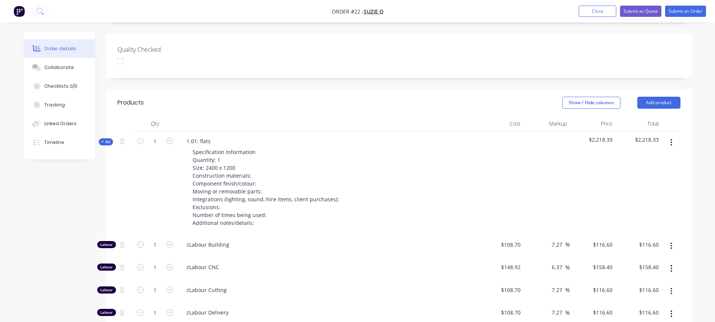
click at [105, 139] on span "Kit" at bounding box center [106, 142] width 10 height 6
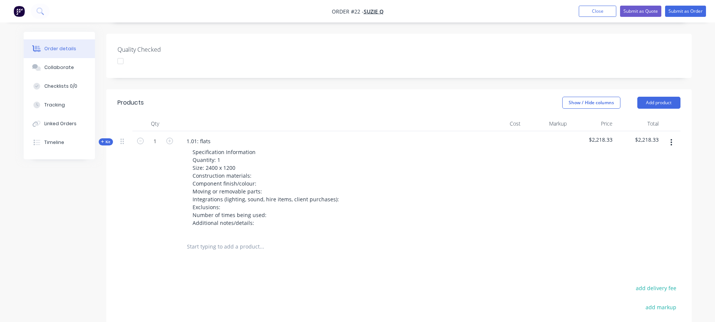
click at [108, 139] on span "Kit" at bounding box center [106, 142] width 10 height 6
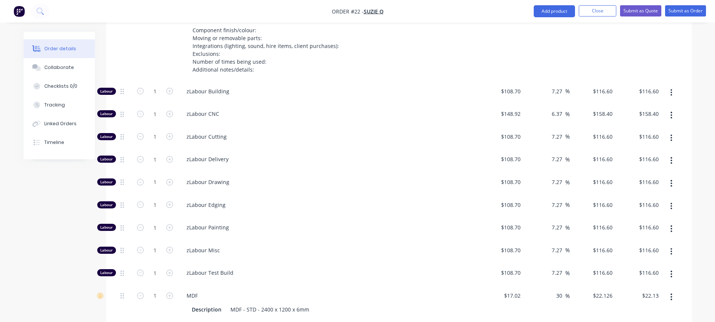
scroll to position [348, 0]
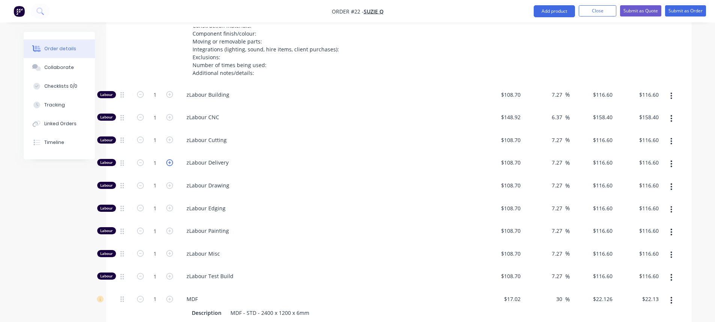
click at [170, 160] on icon "button" at bounding box center [169, 163] width 7 height 7
type input "2"
type input "$233.20"
click at [170, 160] on icon "button" at bounding box center [169, 163] width 7 height 7
type input "3"
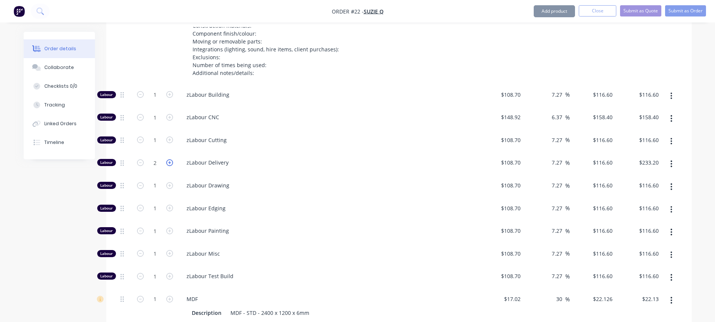
type input "$349.80"
click at [170, 160] on icon "button" at bounding box center [169, 163] width 7 height 7
type input "4"
type input "$466.40"
click at [170, 160] on icon "button" at bounding box center [169, 163] width 7 height 7
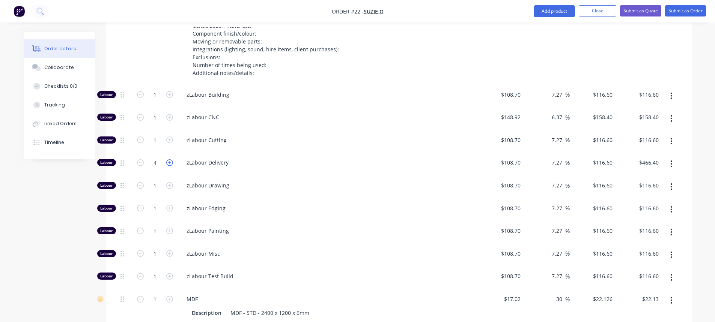
type input "5"
type input "$583.00"
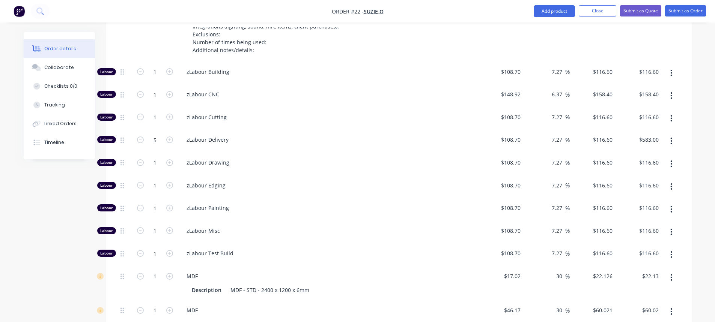
scroll to position [310, 0]
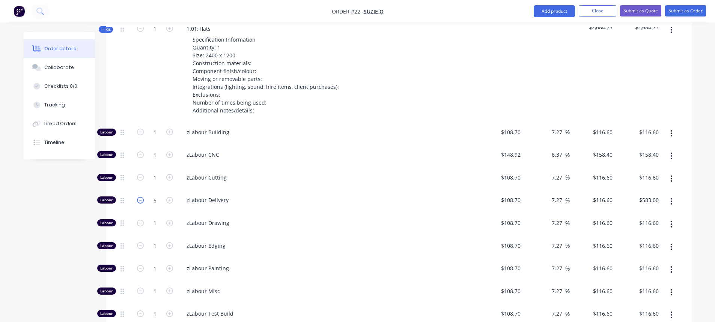
click at [140, 197] on icon "button" at bounding box center [140, 200] width 7 height 7
type input "4"
type input "$466.40"
click at [139, 197] on icon "button" at bounding box center [140, 200] width 7 height 7
type input "3"
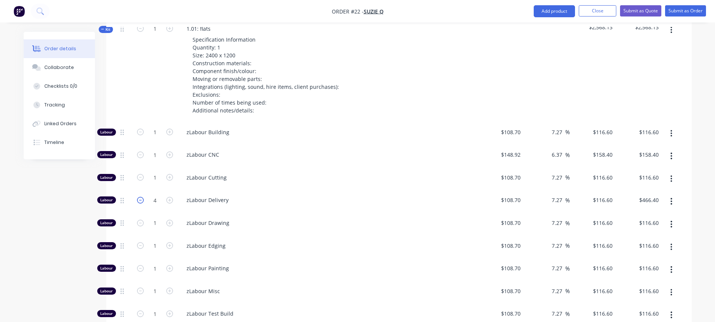
type input "$349.80"
click at [139, 197] on icon "button" at bounding box center [140, 200] width 7 height 7
type input "2"
type input "$233.20"
click at [139, 197] on icon "button" at bounding box center [140, 200] width 7 height 7
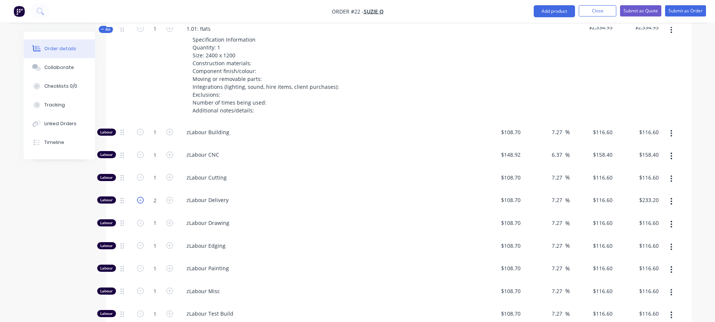
type input "1"
type input "$116.60"
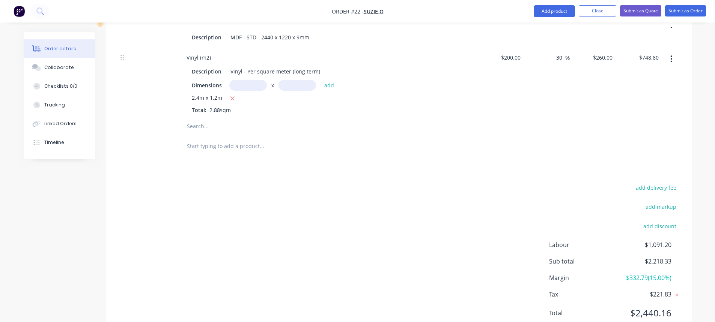
scroll to position [761, 0]
click at [512, 52] on input "200" at bounding box center [511, 57] width 23 height 11
type input "$120.00"
type input "$156.00"
type input "$449.28"
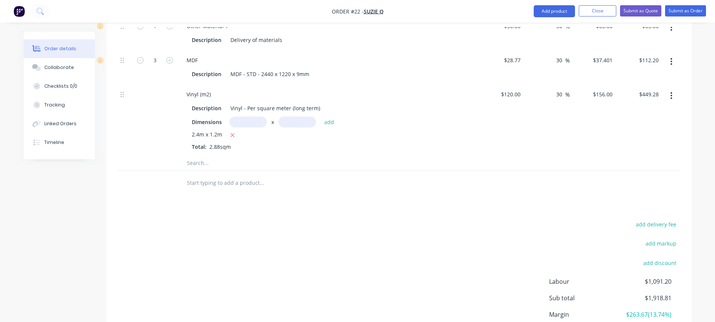
scroll to position [723, 0]
type input "50"
type input "180"
type input "$518.40"
type input "$180.00"
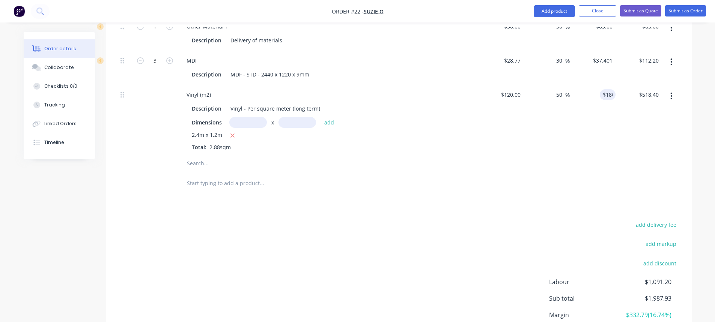
click at [654, 127] on div "$518.40 $518.40" at bounding box center [639, 120] width 46 height 71
click at [559, 89] on input "50" at bounding box center [561, 94] width 10 height 11
click at [562, 89] on input "50" at bounding box center [561, 94] width 10 height 11
type input "5"
type input "30"
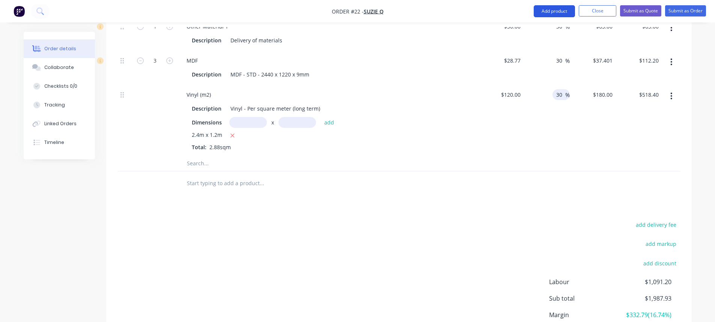
type input "156"
type input "$449.28"
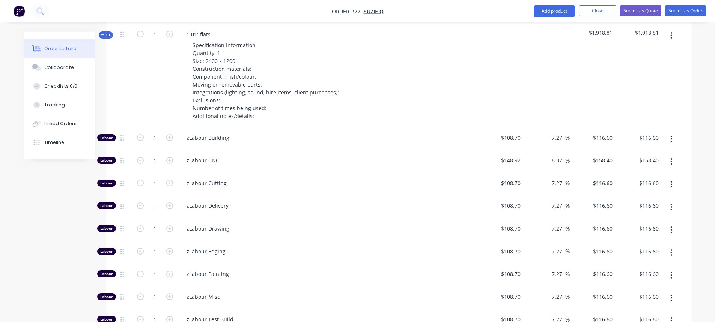
scroll to position [273, 0]
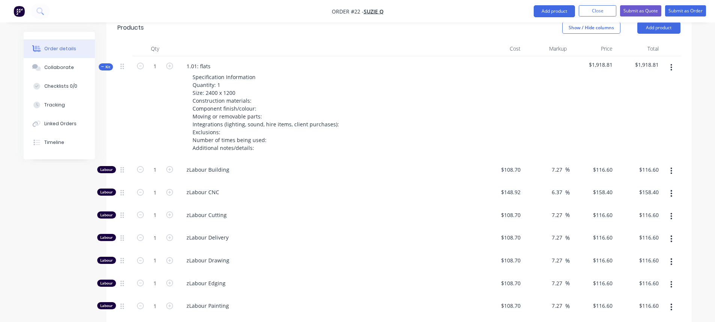
type input "$156.00"
click at [104, 64] on span "Kit" at bounding box center [106, 67] width 10 height 6
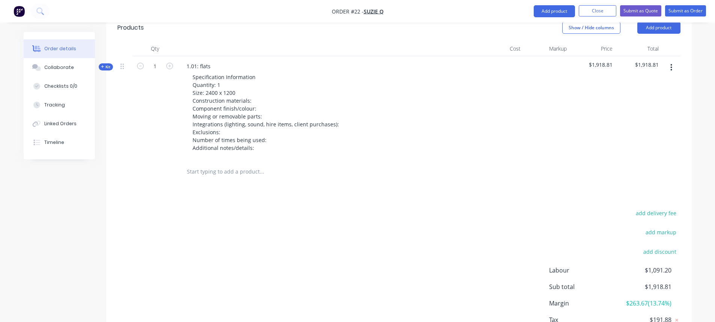
click at [197, 164] on input "text" at bounding box center [262, 171] width 150 height 15
click at [201, 165] on input "text" at bounding box center [262, 171] width 150 height 15
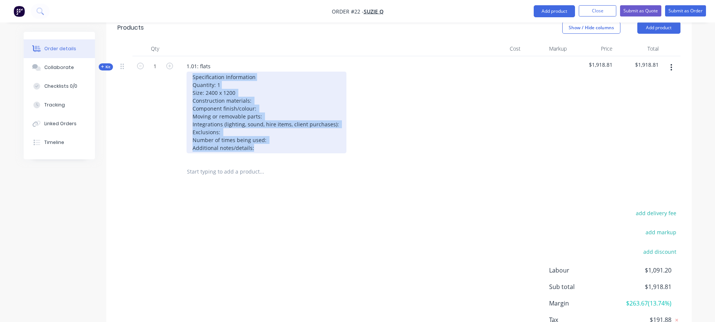
drag, startPoint x: 255, startPoint y: 139, endPoint x: 188, endPoint y: 64, distance: 100.2
click at [188, 72] on div "Specification Information Quantity: 1 Size: 2400 x 1200 Construction materials:…" at bounding box center [267, 113] width 160 height 82
click at [228, 98] on div "Specification Information Quantity: 1 Size: 2400 x 1200 Construction materials:…" at bounding box center [267, 113] width 160 height 82
drag, startPoint x: 250, startPoint y: 136, endPoint x: 193, endPoint y: 68, distance: 88.2
click at [193, 72] on div "Specification Information Quantity: 1 Size: 2400 x 1200 Construction materials:…" at bounding box center [267, 113] width 160 height 82
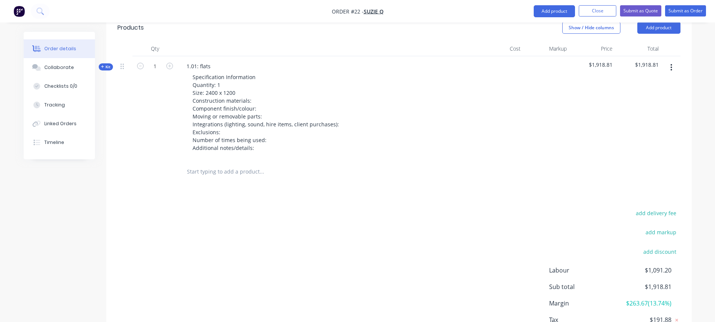
drag, startPoint x: 295, startPoint y: 205, endPoint x: 280, endPoint y: 171, distance: 37.0
click at [294, 208] on div "add delivery fee add markup add discount Labour $1,091.20 Sub total $1,918.81 M…" at bounding box center [398, 280] width 563 height 145
drag, startPoint x: 191, startPoint y: 55, endPoint x: 653, endPoint y: 53, distance: 461.7
click at [653, 56] on div "Kit 1 1.01: flats Specification Information Quantity: 1 Size: 2400 x 1200 Const…" at bounding box center [398, 108] width 563 height 104
click at [653, 84] on div "$1,918.81" at bounding box center [639, 108] width 46 height 104
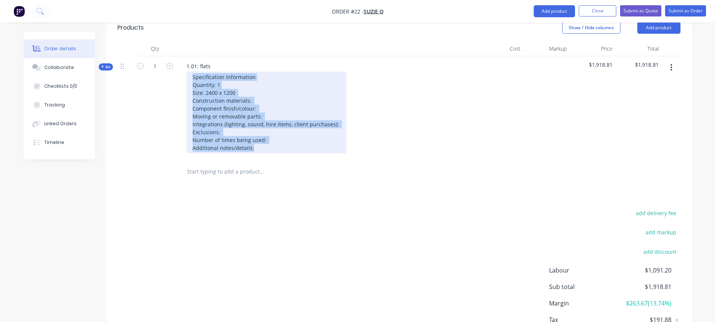
drag, startPoint x: 275, startPoint y: 139, endPoint x: 191, endPoint y: 64, distance: 112.2
click at [191, 72] on div "Specification Information Quantity: 1 Size: 2400 x 1200 Construction materials:…" at bounding box center [267, 113] width 160 height 82
click at [252, 93] on div "Specification Information Quantity: 1 Size: 2400 x 1200 Construction materials:…" at bounding box center [267, 113] width 160 height 82
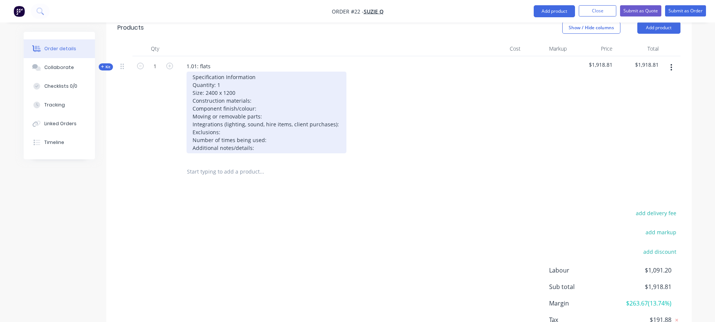
click at [283, 140] on div "Specification Information Quantity: 1 Size: 2400 x 1200 Construction materials:…" at bounding box center [267, 113] width 160 height 82
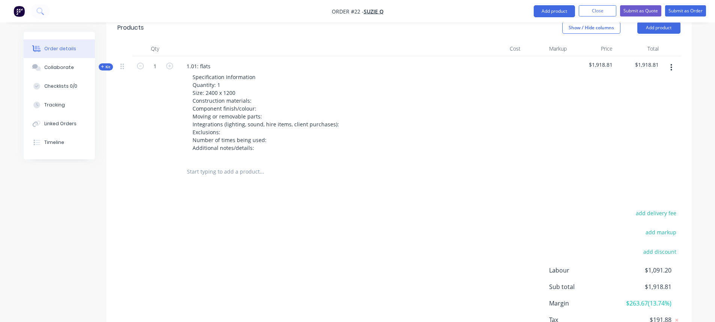
click at [105, 64] on span "Kit" at bounding box center [106, 67] width 10 height 6
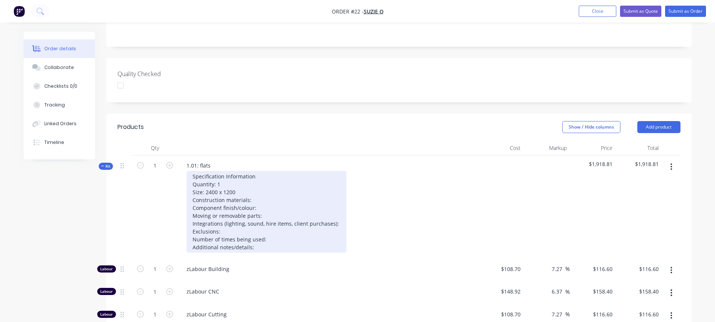
scroll to position [160, 0]
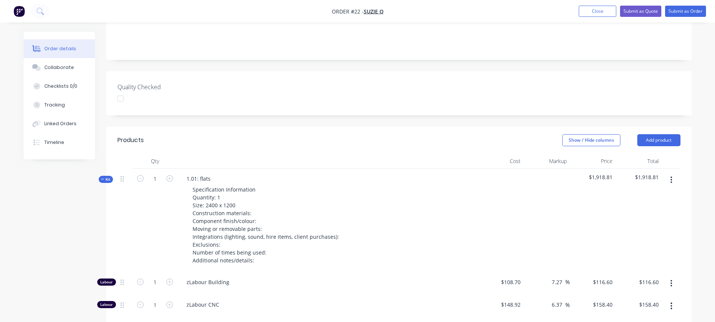
click at [103, 178] on icon at bounding box center [102, 180] width 3 height 4
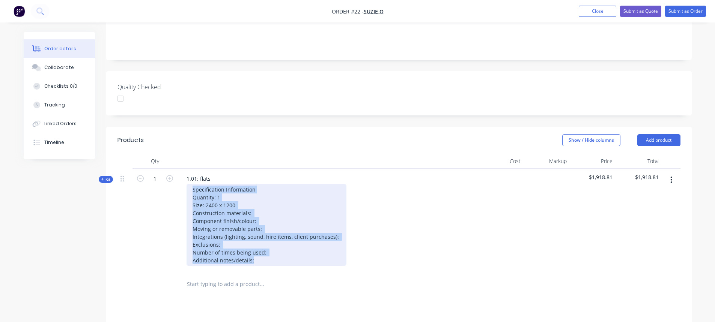
drag, startPoint x: 228, startPoint y: 236, endPoint x: 189, endPoint y: 181, distance: 67.6
click at [189, 184] on div "Specification Information Quantity: 1 Size: 2400 x 1200 Construction materials:…" at bounding box center [267, 225] width 160 height 82
click at [219, 196] on div "Specification Information Quantity: 1 Size: 2400 x 1200 Construction materials:…" at bounding box center [267, 225] width 160 height 82
click at [232, 210] on div "Specification Information Quantity: 1 Size: 2400 x 1200 Construction materials:…" at bounding box center [267, 225] width 160 height 82
click at [242, 224] on div "Specification Information Quantity: 1 Size: 2400 x 1200 Construction materials:…" at bounding box center [267, 225] width 160 height 82
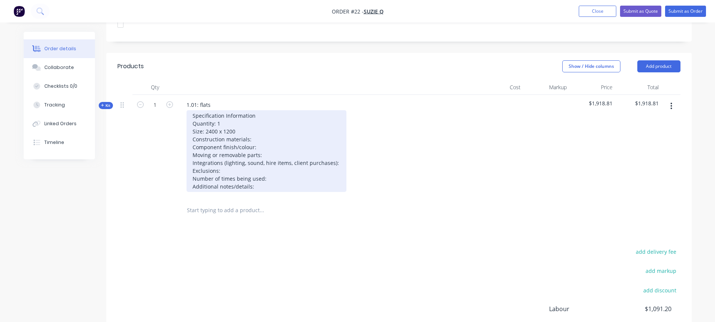
scroll to position [235, 0]
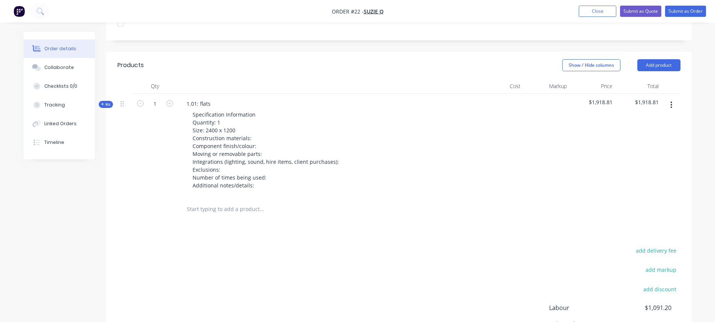
click at [223, 202] on input "text" at bounding box center [262, 209] width 150 height 15
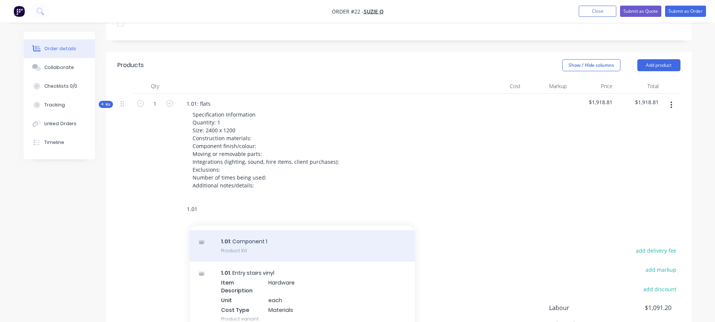
scroll to position [38, 0]
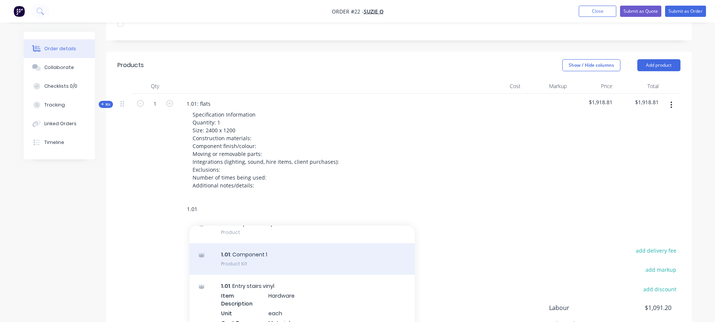
type input "1.01"
click at [278, 248] on div "1.01 : Component 1 Product Kit" at bounding box center [302, 260] width 225 height 32
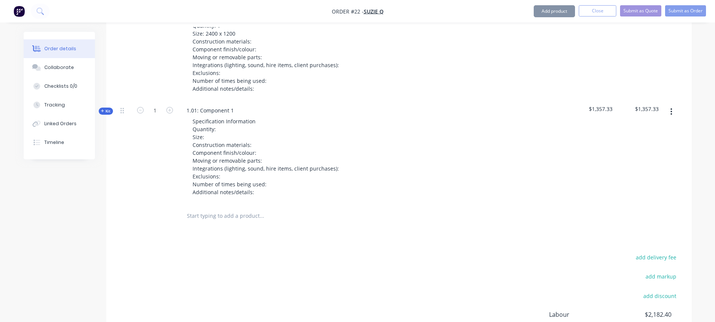
scroll to position [348, 0]
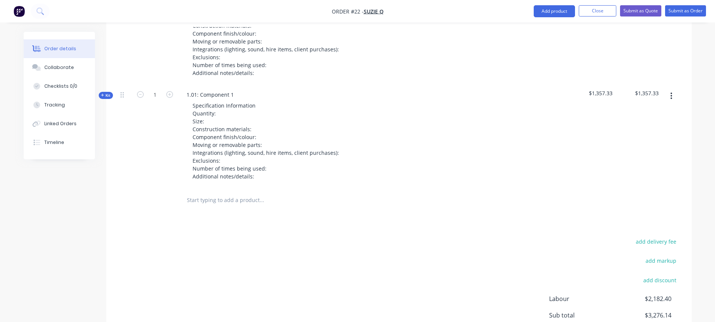
drag, startPoint x: 203, startPoint y: 191, endPoint x: 215, endPoint y: 196, distance: 12.6
click at [204, 193] on input "text" at bounding box center [262, 200] width 150 height 15
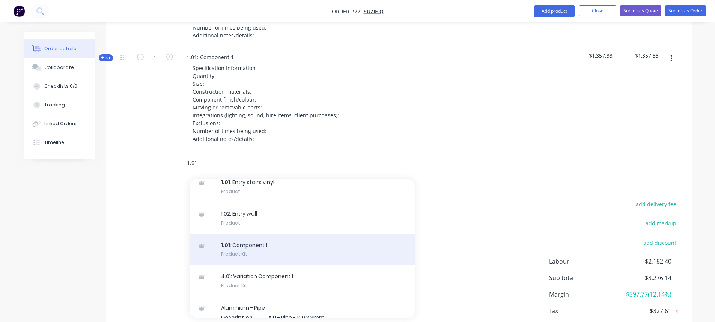
scroll to position [300, 0]
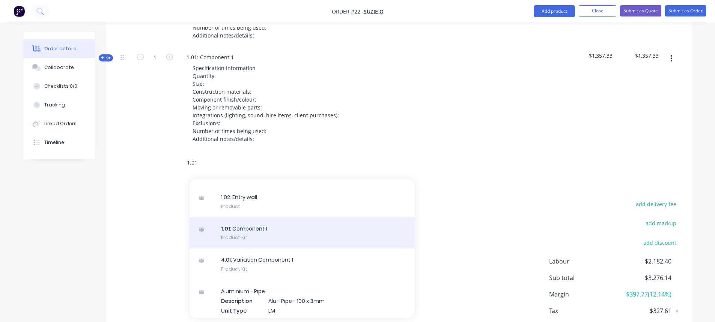
type input "1.01"
click at [276, 226] on div "1.01 : Component 1 Product Kit" at bounding box center [302, 234] width 225 height 32
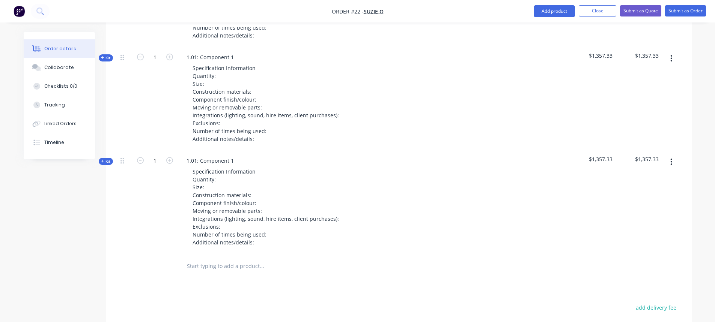
click at [674, 155] on button "button" at bounding box center [672, 162] width 18 height 14
click at [654, 206] on div "Duplicate" at bounding box center [645, 211] width 58 height 11
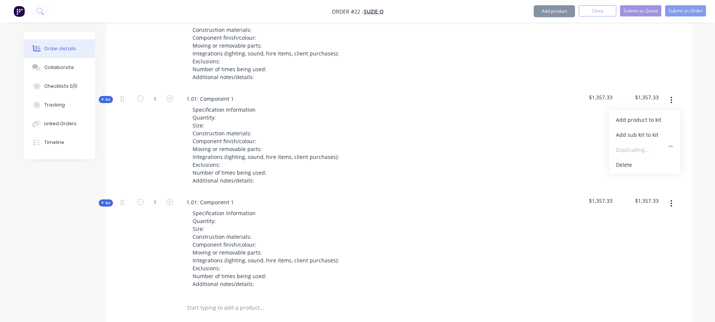
scroll to position [460, 0]
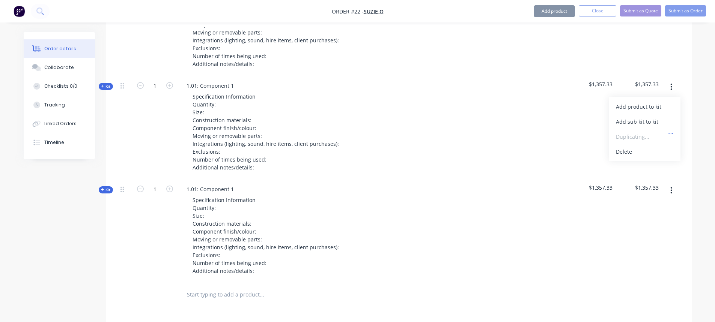
click at [673, 184] on button "button" at bounding box center [672, 191] width 18 height 14
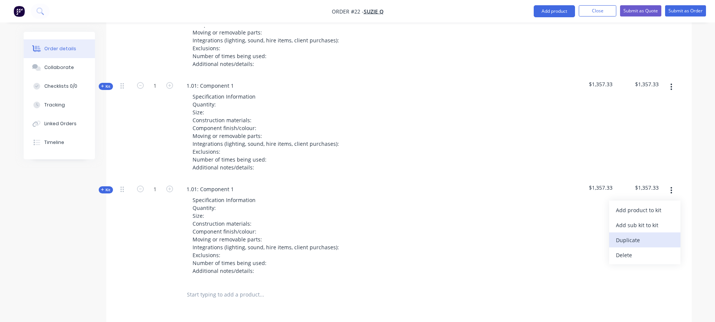
click at [649, 235] on div "Duplicate" at bounding box center [645, 240] width 58 height 11
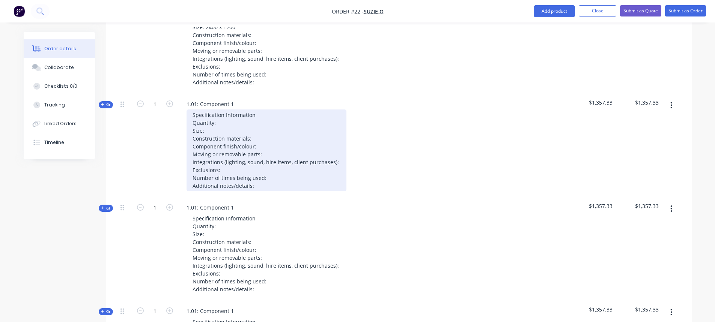
scroll to position [273, 0]
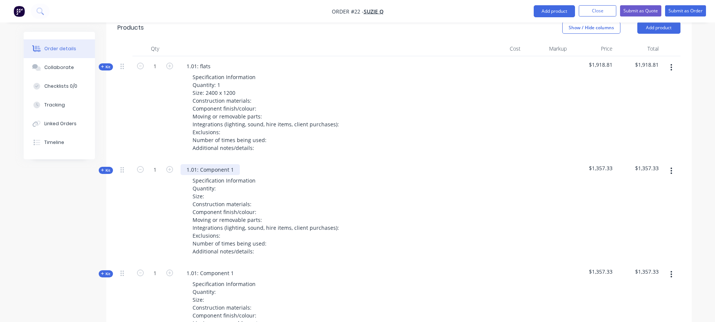
click at [224, 164] on div "1.01: Component 1" at bounding box center [210, 169] width 59 height 11
click at [234, 164] on div "1.01: Component 1" at bounding box center [210, 169] width 59 height 11
drag, startPoint x: 217, startPoint y: 161, endPoint x: 200, endPoint y: 159, distance: 17.1
click at [200, 164] on div "1.01: Component 1" at bounding box center [210, 169] width 59 height 11
click at [195, 164] on div "1.01: Riser" at bounding box center [200, 169] width 38 height 11
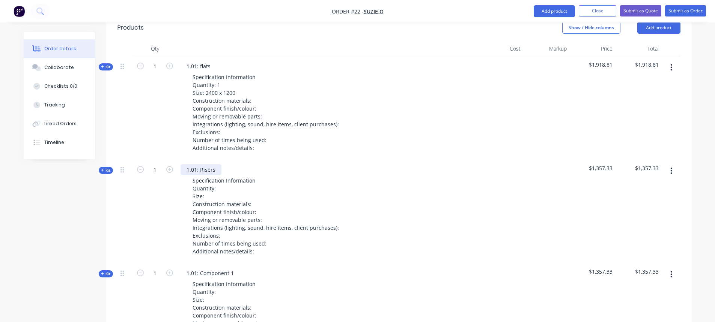
click at [195, 164] on div "1.01: Risers" at bounding box center [201, 169] width 41 height 11
click at [196, 164] on div "1.01: Risers" at bounding box center [201, 169] width 41 height 11
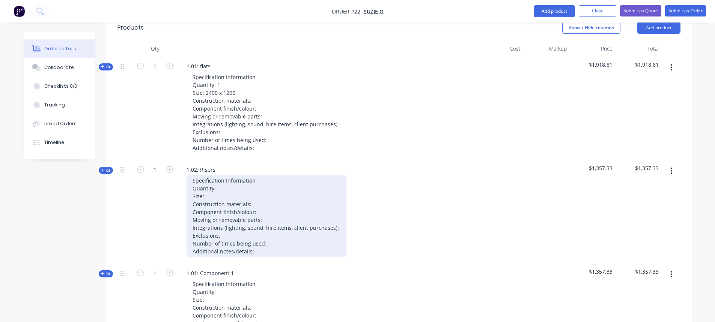
drag, startPoint x: 329, startPoint y: 196, endPoint x: 330, endPoint y: 200, distance: 4.1
click at [330, 197] on div "Specification Information Quantity: Size: Construction materials: Component fin…" at bounding box center [267, 216] width 160 height 82
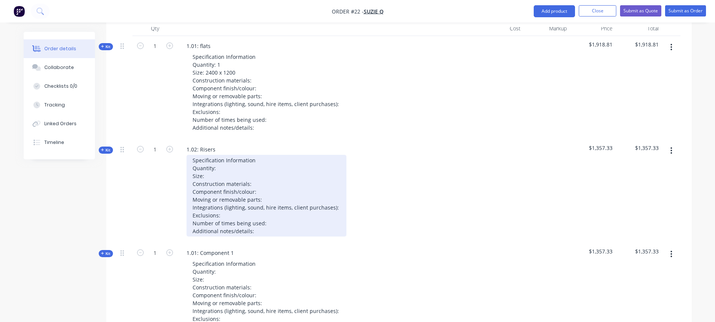
scroll to position [310, 0]
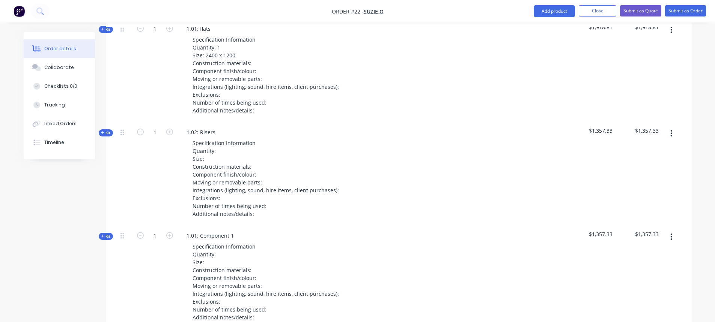
click at [667, 127] on button "button" at bounding box center [672, 134] width 18 height 14
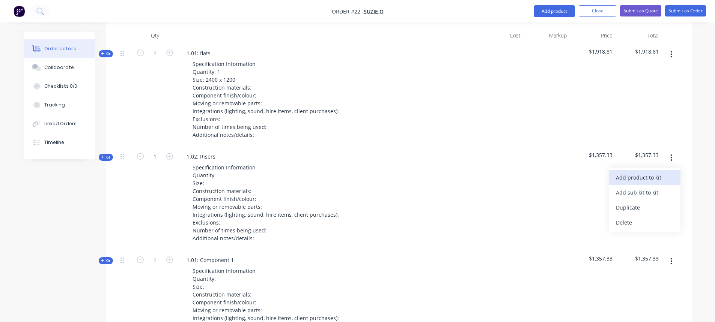
scroll to position [273, 0]
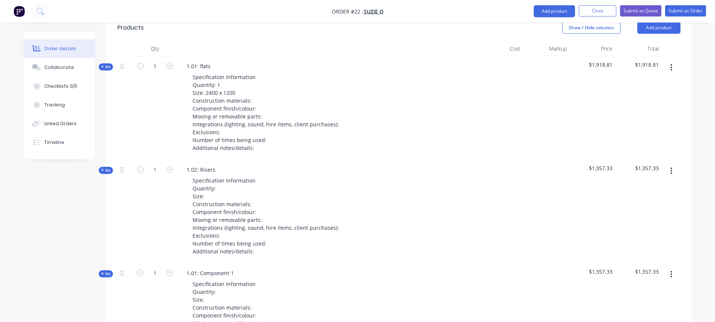
click at [124, 164] on div at bounding box center [124, 169] width 9 height 10
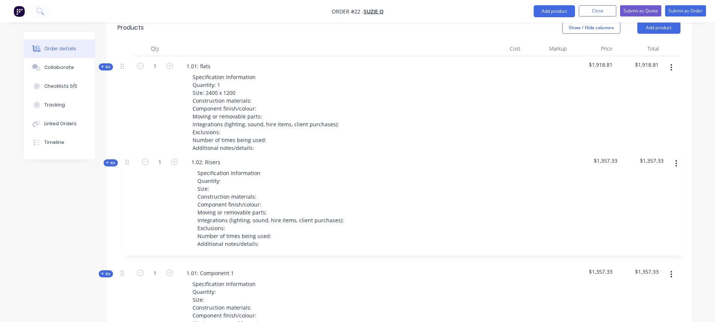
drag, startPoint x: 123, startPoint y: 159, endPoint x: 147, endPoint y: 164, distance: 25.0
click at [127, 157] on div "Kit 1 1.01: flats Specification Information Quantity: 1 Size: 2400 x 1200 Const…" at bounding box center [398, 315] width 563 height 518
click at [122, 160] on div "Kit 1 1.01: flats Specification Information Quantity: 1 Size: 2400 x 1200 Const…" at bounding box center [398, 315] width 563 height 518
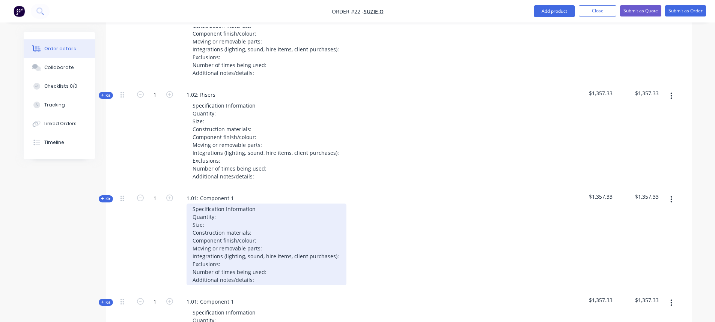
scroll to position [310, 0]
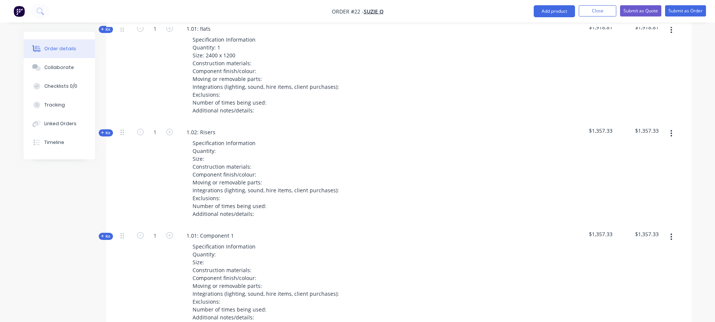
click at [676, 127] on button "button" at bounding box center [672, 134] width 18 height 14
click at [660, 148] on div "Add product to kit" at bounding box center [645, 153] width 58 height 11
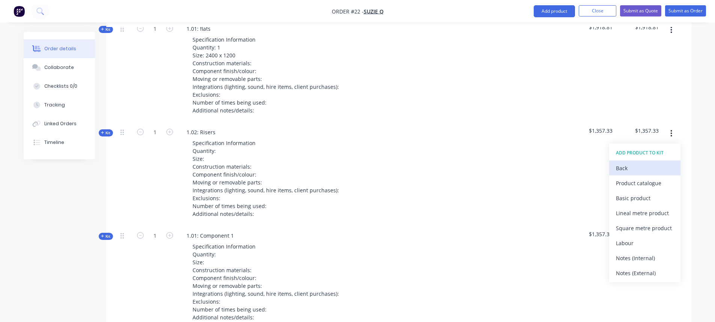
click at [623, 163] on div "Back" at bounding box center [645, 168] width 58 height 11
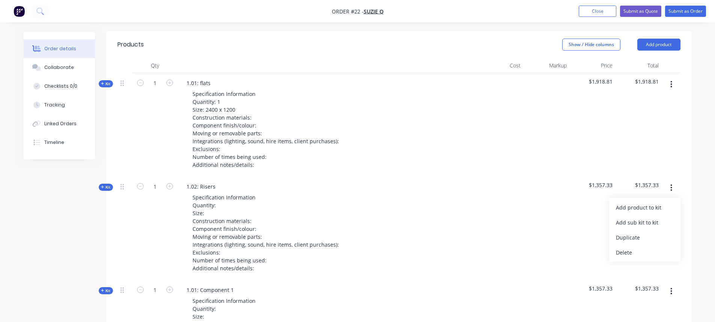
scroll to position [273, 0]
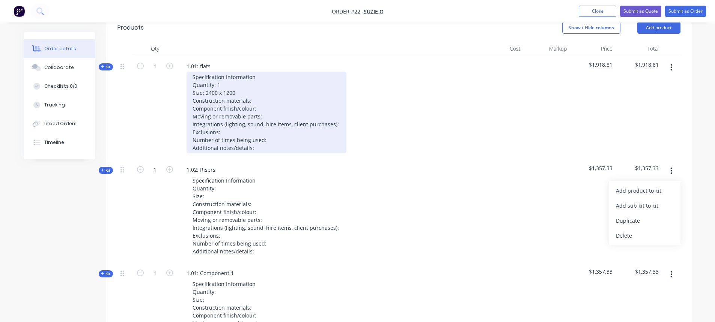
click at [262, 138] on div "Specification Information Quantity: 1 Size: 2400 x 1200 Construction materials:…" at bounding box center [267, 113] width 160 height 82
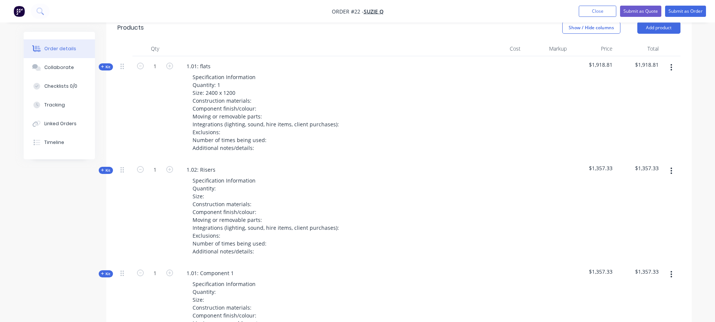
click at [110, 64] on span "Kit" at bounding box center [106, 67] width 10 height 6
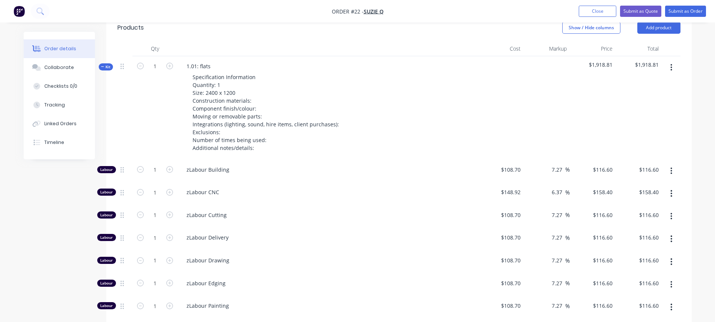
click at [104, 65] on icon at bounding box center [102, 67] width 3 height 4
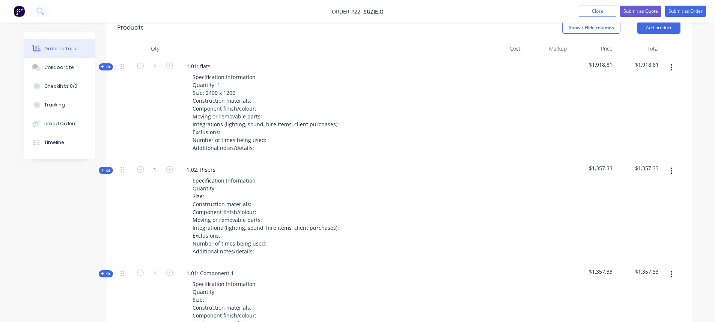
click at [670, 61] on button "button" at bounding box center [672, 68] width 18 height 14
click at [556, 97] on div at bounding box center [547, 108] width 46 height 104
click at [669, 61] on button "button" at bounding box center [672, 68] width 18 height 14
click at [505, 99] on div at bounding box center [501, 108] width 46 height 104
click at [122, 63] on icon at bounding box center [121, 66] width 3 height 7
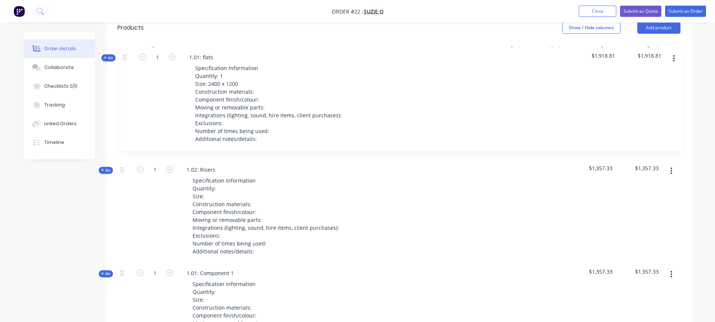
scroll to position [272, 0]
drag, startPoint x: 122, startPoint y: 57, endPoint x: 130, endPoint y: 57, distance: 7.1
click at [127, 57] on div "Kit 1 1.01: flats Specification Information Quantity: 1 Size: 2400 x 1200 Const…" at bounding box center [398, 316] width 563 height 518
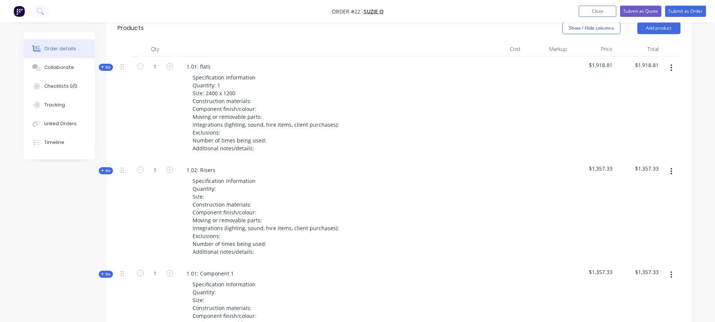
click at [673, 63] on button "button" at bounding box center [672, 68] width 18 height 14
click at [664, 82] on div "Add product to kit" at bounding box center [645, 87] width 58 height 11
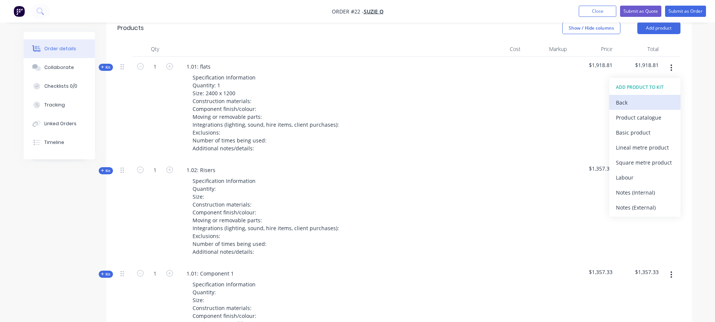
click at [640, 97] on div "Back" at bounding box center [645, 102] width 58 height 11
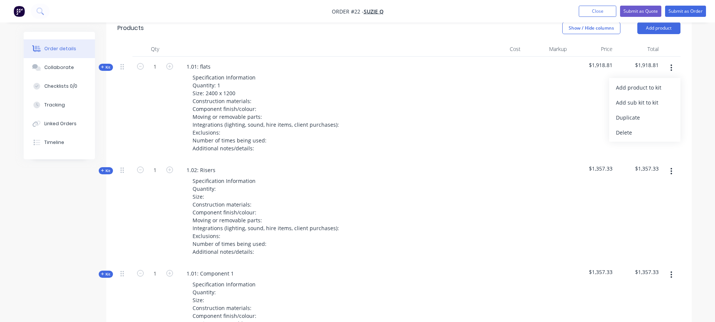
drag, startPoint x: 535, startPoint y: 110, endPoint x: 540, endPoint y: 111, distance: 5.4
click at [539, 111] on div at bounding box center [547, 109] width 46 height 104
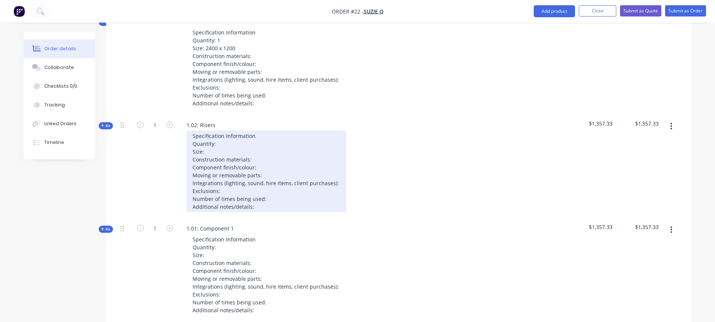
scroll to position [310, 0]
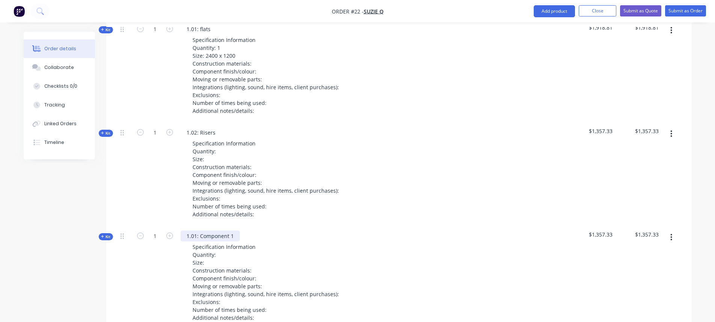
click at [203, 231] on div "1.01: Component 1" at bounding box center [210, 236] width 59 height 11
drag, startPoint x: 230, startPoint y: 226, endPoint x: 193, endPoint y: 226, distance: 37.2
click at [193, 231] on div "1.01: Component 1" at bounding box center [210, 236] width 59 height 11
drag, startPoint x: 380, startPoint y: 241, endPoint x: 382, endPoint y: 237, distance: 4.9
click at [381, 242] on div "Specification Information Quantity: Size: Construction materials: Component fin…" at bounding box center [328, 283] width 294 height 82
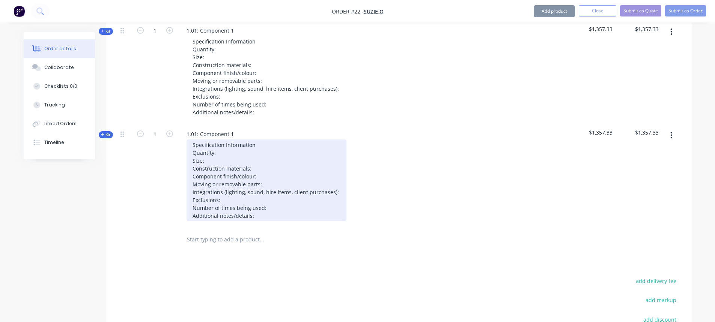
scroll to position [572, 0]
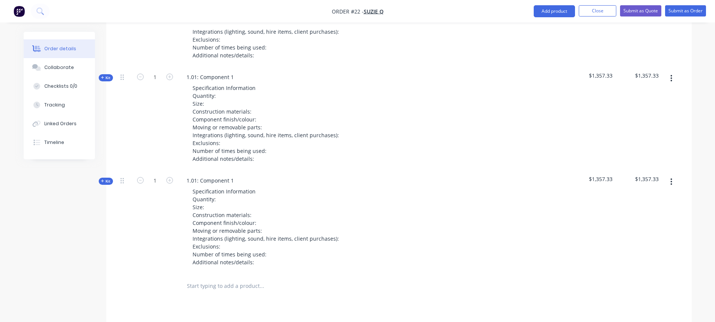
click at [216, 279] on input "text" at bounding box center [262, 286] width 150 height 15
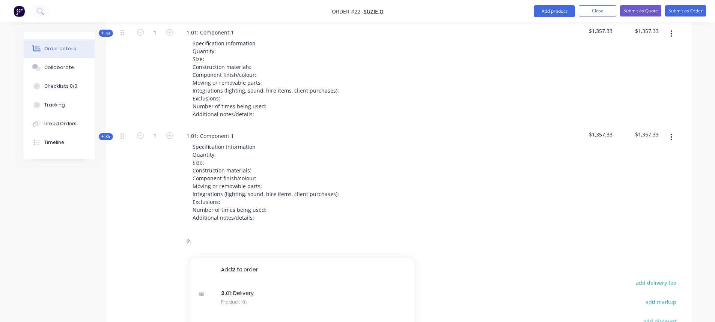
scroll to position [723, 0]
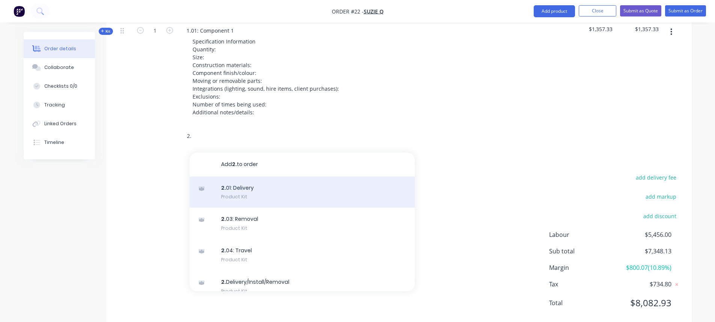
type input "2."
click at [274, 188] on div "2. 01: Delivery Product Kit" at bounding box center [302, 193] width 225 height 32
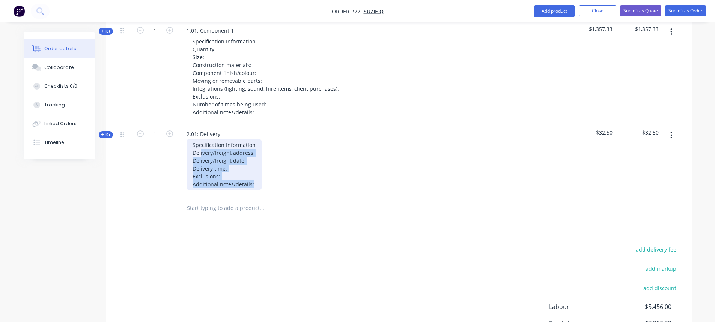
drag, startPoint x: 252, startPoint y: 171, endPoint x: 200, endPoint y: 138, distance: 61.1
click at [200, 140] on div "Specification Information Delivery/freight address: Delivery/freight date: Deli…" at bounding box center [224, 165] width 75 height 50
click at [230, 157] on div "Specification Information Delivery/freight address: Delivery/freight date: Deli…" at bounding box center [224, 165] width 75 height 50
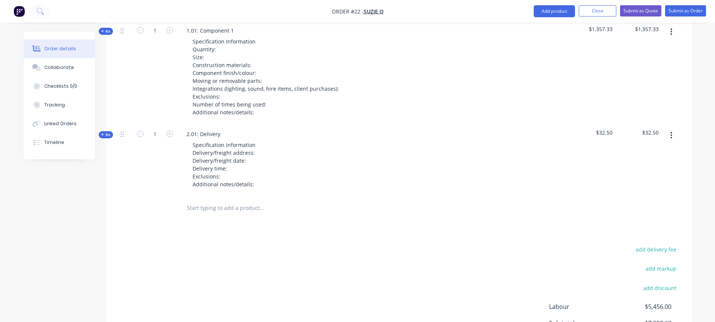
click at [196, 201] on input "text" at bounding box center [262, 208] width 150 height 15
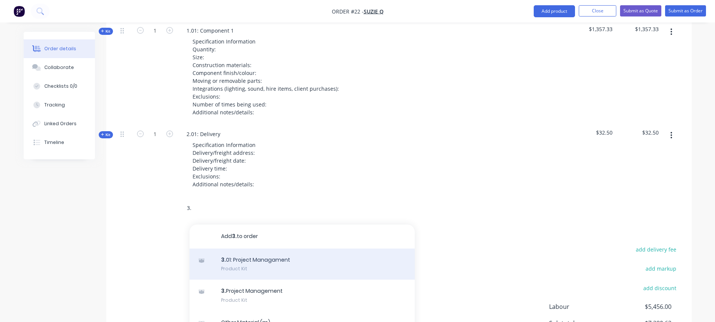
type input "3."
click at [279, 258] on div "3. 01: Project Managament Product Kit" at bounding box center [302, 265] width 225 height 32
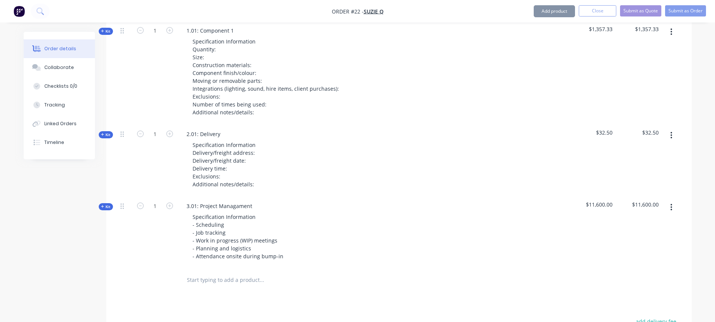
click at [218, 273] on input "text" at bounding box center [262, 280] width 150 height 15
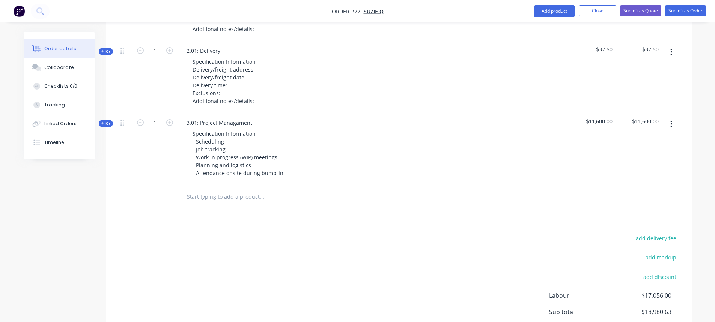
scroll to position [863, 0]
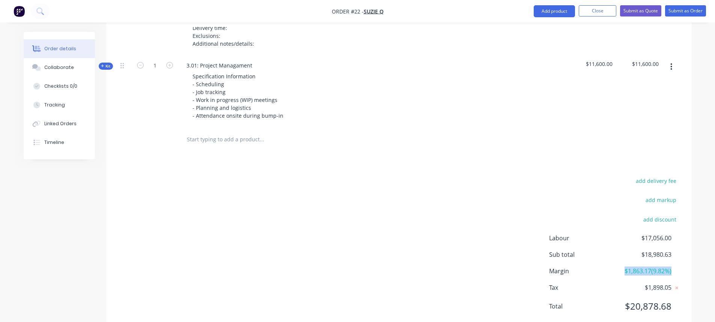
drag, startPoint x: 676, startPoint y: 264, endPoint x: 619, endPoint y: 259, distance: 57.6
click at [619, 267] on div "Margin $1,863.17 ( 9.82 %)" at bounding box center [614, 271] width 131 height 9
click at [650, 267] on span "$1,863.17 ( 9.82 %)" at bounding box center [644, 271] width 56 height 9
click at [669, 267] on span "$1,863.17 ( 9.82 %)" at bounding box center [644, 271] width 56 height 9
click at [679, 265] on div "Labour $17,056.00 Sub total $18,980.63 Margin $1,863.17 ( 9.82 %) Tax $1,898.05…" at bounding box center [614, 277] width 131 height 87
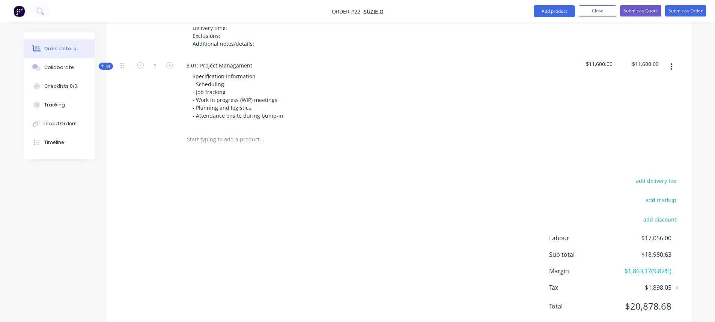
click at [676, 267] on div "Margin $1,863.17 ( 9.82 %)" at bounding box center [614, 271] width 131 height 9
drag, startPoint x: 671, startPoint y: 260, endPoint x: 639, endPoint y: 251, distance: 33.4
click at [637, 252] on div "Labour $17,056.00 Sub total $18,980.63 Margin $1,863.17 ( 9.82 %) Tax $1,898.05…" at bounding box center [614, 277] width 131 height 87
click at [684, 256] on div "add delivery fee add markup add discount Labour $17,056.00 Sub total $18,980.63…" at bounding box center [399, 248] width 586 height 145
drag, startPoint x: 679, startPoint y: 261, endPoint x: 652, endPoint y: 261, distance: 27.0
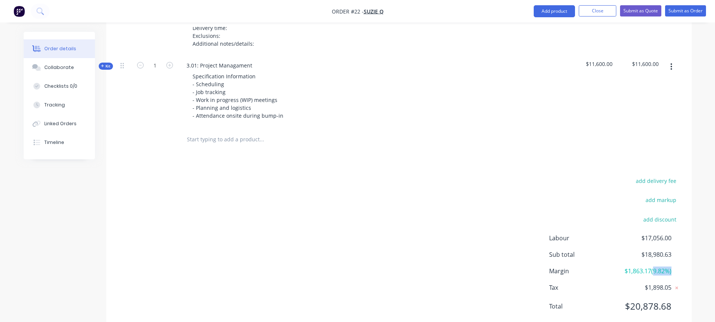
click at [652, 267] on div "Margin $1,863.17 ( 9.82 %)" at bounding box center [614, 271] width 131 height 9
click at [680, 255] on div "Labour $17,056.00 Sub total $18,980.63 Margin $1,863.17 ( 9.82 %) Tax $1,898.05…" at bounding box center [614, 277] width 131 height 87
click at [688, 247] on div "add delivery fee add markup add discount Labour $17,056.00 Sub total $18,980.63…" at bounding box center [399, 248] width 586 height 145
drag, startPoint x: 664, startPoint y: 257, endPoint x: 616, endPoint y: 251, distance: 48.8
click at [616, 251] on div "Labour $17,056.00 Sub total $18,980.63 Margin $1,863.17 ( 9.82 %) Tax $1,898.05…" at bounding box center [614, 277] width 131 height 87
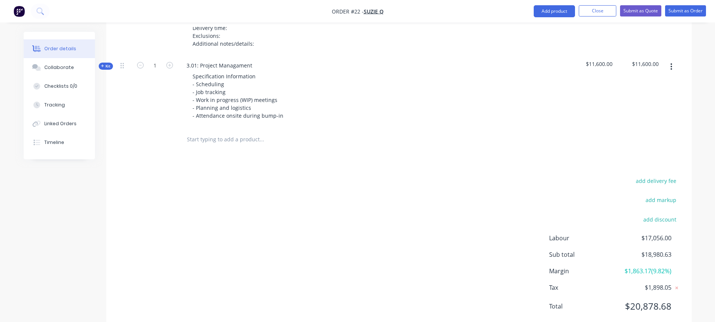
click at [542, 194] on div "add delivery fee add markup add discount Labour $17,056.00 Sub total $18,980.63…" at bounding box center [398, 248] width 563 height 145
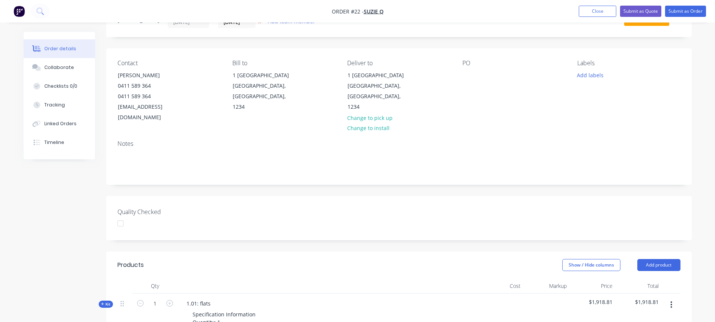
scroll to position [0, 0]
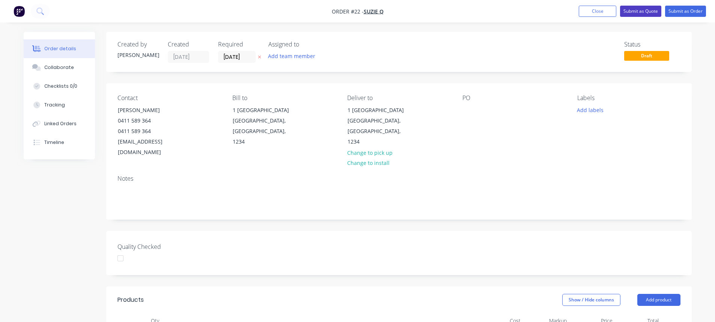
click at [646, 8] on button "Submit as Quote" at bounding box center [640, 11] width 41 height 11
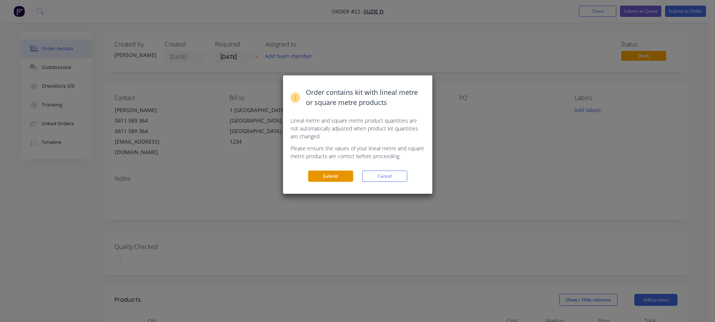
click at [340, 178] on button "Submit" at bounding box center [330, 176] width 45 height 11
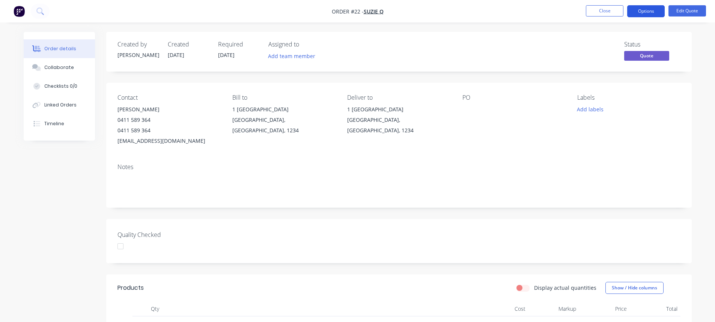
click at [641, 8] on button "Options" at bounding box center [646, 11] width 38 height 12
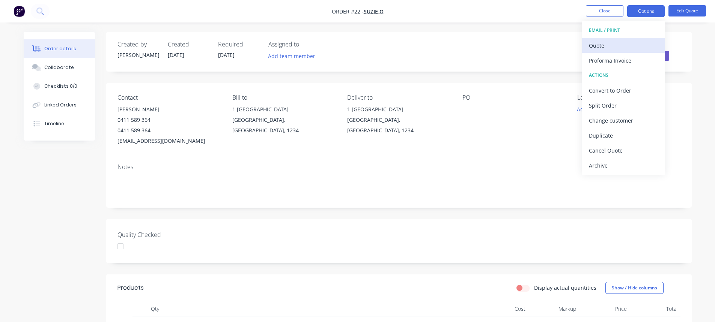
click at [622, 47] on div "Quote" at bounding box center [623, 45] width 69 height 11
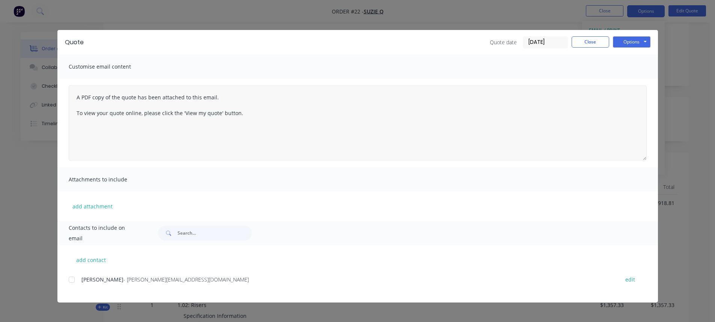
scroll to position [150, 0]
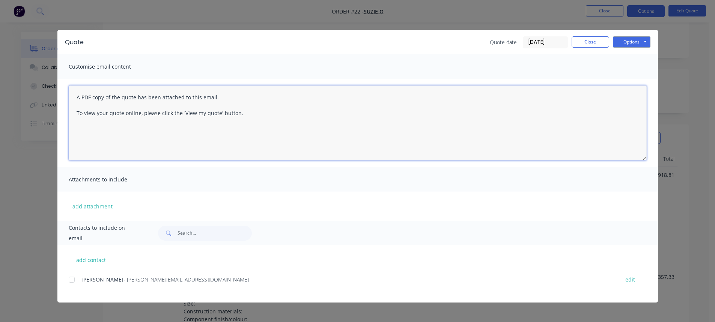
drag, startPoint x: 264, startPoint y: 114, endPoint x: 69, endPoint y: 98, distance: 195.4
click at [62, 96] on div "A PDF copy of the quote has been attached to this email. To view your quote onl…" at bounding box center [357, 123] width 601 height 89
drag, startPoint x: 130, startPoint y: 104, endPoint x: 171, endPoint y: 109, distance: 41.2
click at [131, 104] on textarea "A PDF copy of the quote has been attached to this email. To view your quote onl…" at bounding box center [358, 123] width 578 height 75
click at [252, 116] on textarea "A PDF copy of the quote has been attached to this email. To view your quote onl…" at bounding box center [358, 123] width 578 height 75
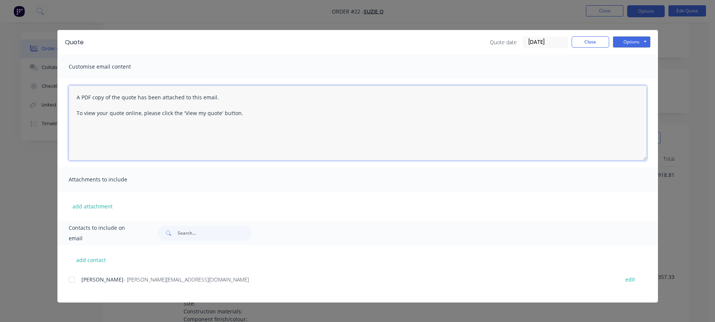
drag, startPoint x: 245, startPoint y: 115, endPoint x: 188, endPoint y: 107, distance: 57.2
click at [188, 107] on textarea "A PDF copy of the quote has been attached to this email. To view your quote onl…" at bounding box center [358, 123] width 578 height 75
click at [276, 123] on textarea "A PDF copy of the quote has been attached to this email. To view your quote onl…" at bounding box center [358, 123] width 578 height 75
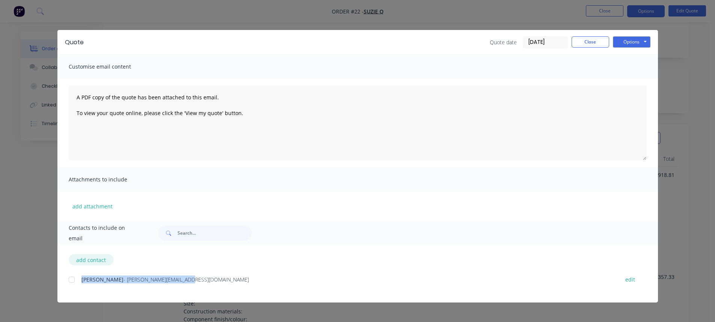
drag, startPoint x: 173, startPoint y: 279, endPoint x: 76, endPoint y: 259, distance: 99.6
click at [76, 259] on div "add contact [PERSON_NAME] - [PERSON_NAME][EMAIL_ADDRESS][DOMAIN_NAME] edit" at bounding box center [357, 273] width 601 height 57
click at [74, 280] on div at bounding box center [71, 280] width 15 height 15
click at [633, 44] on button "Options" at bounding box center [632, 41] width 38 height 11
click at [639, 59] on button "Preview" at bounding box center [637, 55] width 48 height 12
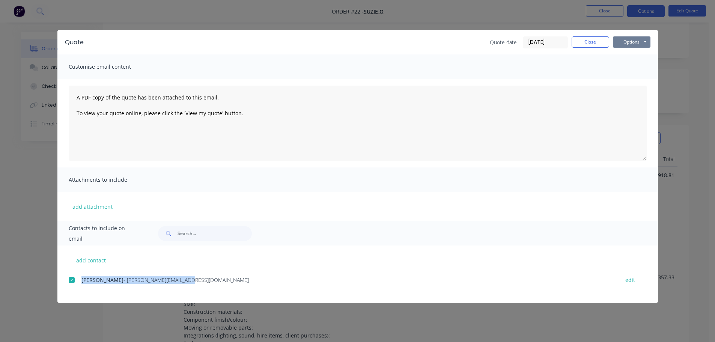
click at [630, 39] on button "Options" at bounding box center [632, 41] width 38 height 11
click at [635, 56] on button "Preview" at bounding box center [637, 55] width 48 height 12
click at [591, 41] on button "Close" at bounding box center [591, 41] width 38 height 11
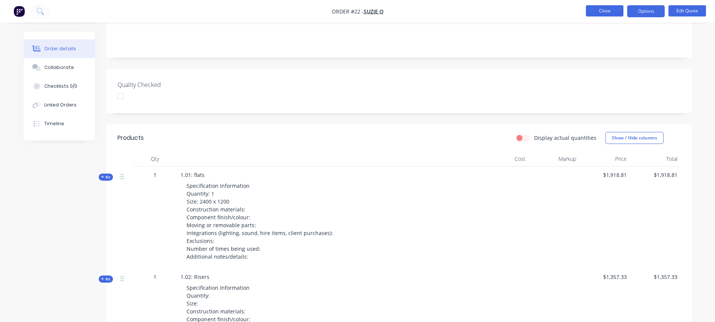
click at [604, 12] on button "Close" at bounding box center [605, 10] width 38 height 11
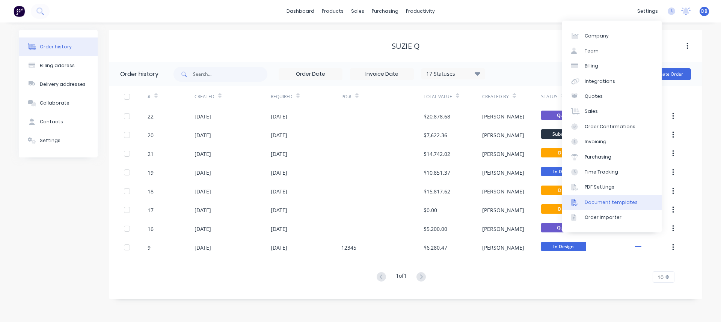
click at [589, 204] on div "Document templates" at bounding box center [610, 202] width 53 height 7
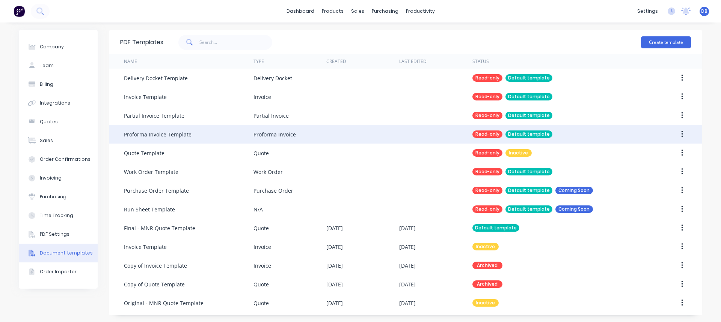
scroll to position [1, 0]
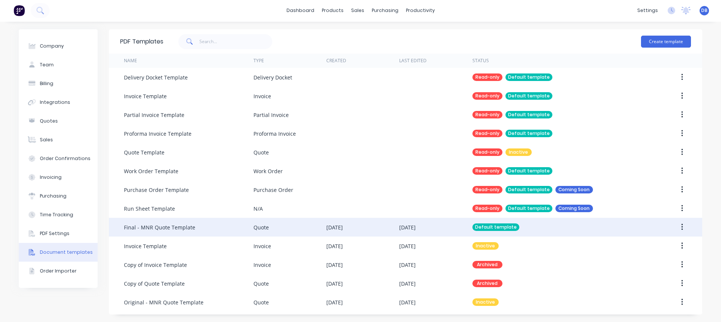
drag, startPoint x: 160, startPoint y: 229, endPoint x: 176, endPoint y: 232, distance: 17.2
click at [161, 229] on div "Final - MNR Quote Template" at bounding box center [159, 228] width 71 height 8
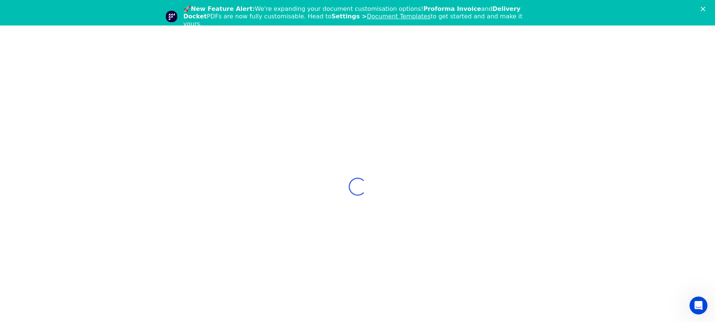
click at [705, 9] on polygon "Close" at bounding box center [703, 9] width 5 height 5
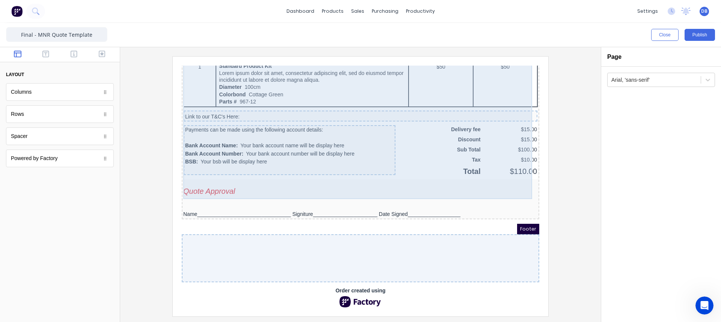
scroll to position [628, 0]
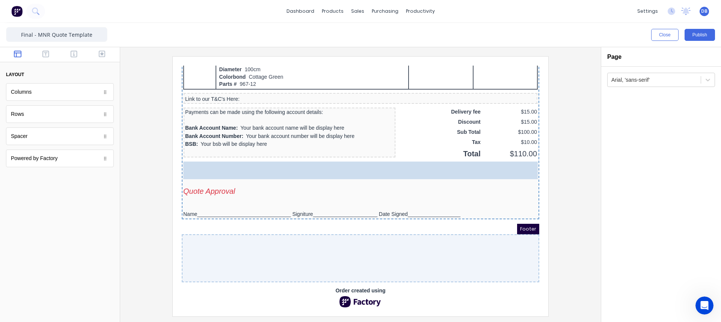
drag, startPoint x: 32, startPoint y: 92, endPoint x: 227, endPoint y: 178, distance: 213.6
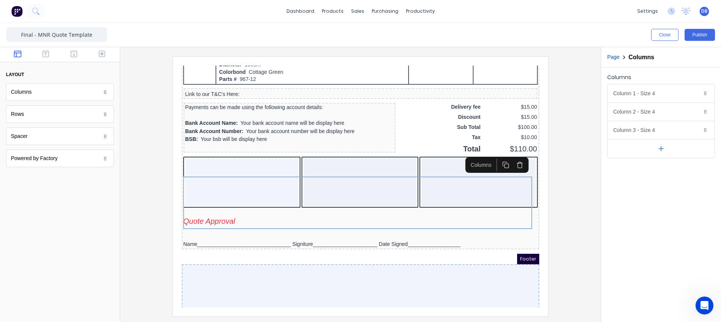
drag, startPoint x: 98, startPoint y: 231, endPoint x: 179, endPoint y: 208, distance: 84.4
click at [101, 231] on div at bounding box center [60, 250] width 120 height 145
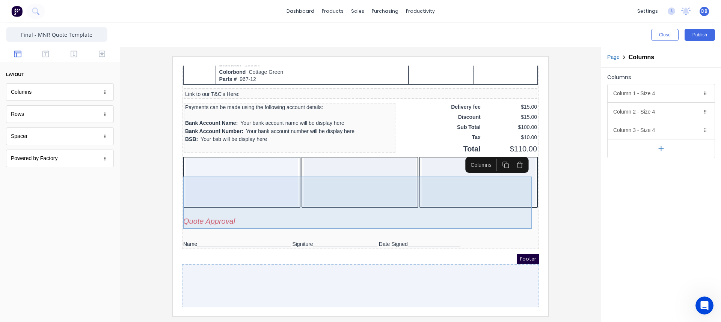
click at [233, 184] on div at bounding box center [232, 173] width 113 height 48
click at [235, 184] on div at bounding box center [232, 173] width 113 height 48
click at [233, 186] on div at bounding box center [232, 173] width 113 height 48
click at [233, 187] on div at bounding box center [232, 173] width 113 height 48
click at [268, 192] on div at bounding box center [232, 173] width 113 height 48
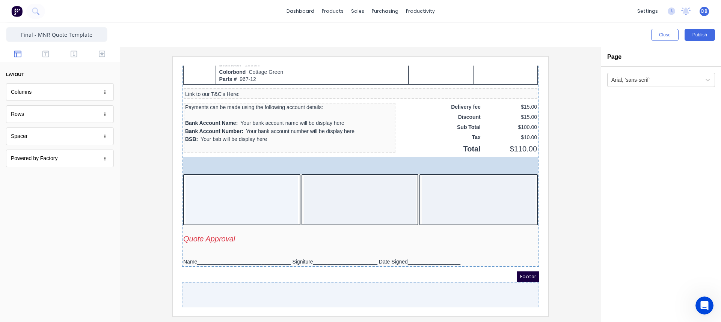
drag, startPoint x: 46, startPoint y: 139, endPoint x: 239, endPoint y: 179, distance: 197.4
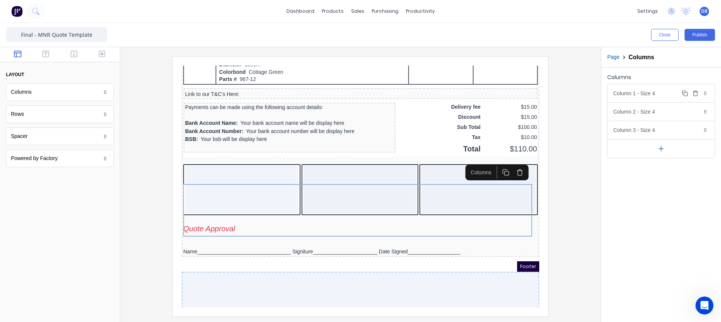
click at [661, 96] on div "Column 1 - Size 4 Duplicate Delete" at bounding box center [660, 93] width 107 height 18
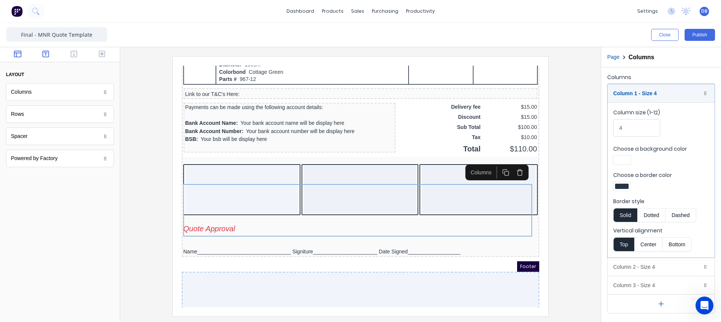
click at [43, 57] on icon "button" at bounding box center [45, 54] width 7 height 7
click at [14, 54] on button "button" at bounding box center [18, 54] width 24 height 9
click at [50, 57] on button "button" at bounding box center [46, 54] width 24 height 9
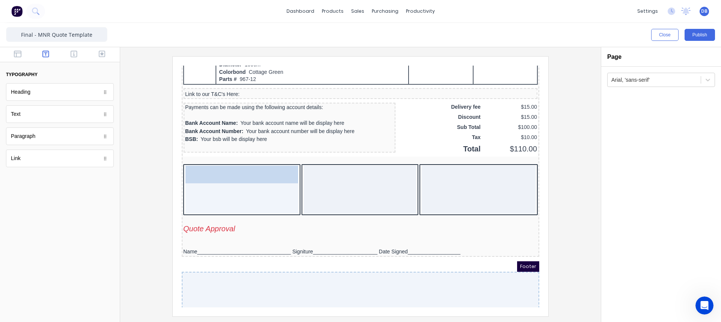
drag, startPoint x: 38, startPoint y: 119, endPoint x: 207, endPoint y: 198, distance: 186.6
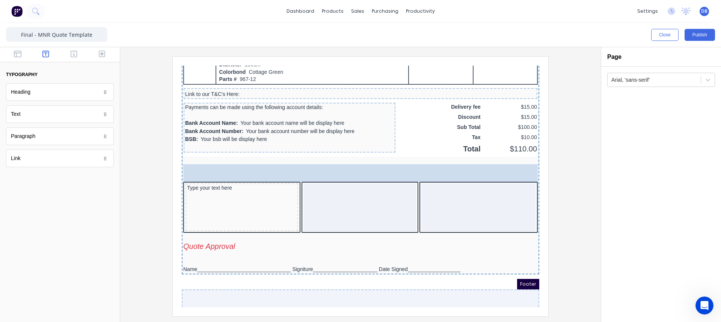
drag, startPoint x: 55, startPoint y: 115, endPoint x: 264, endPoint y: 194, distance: 223.3
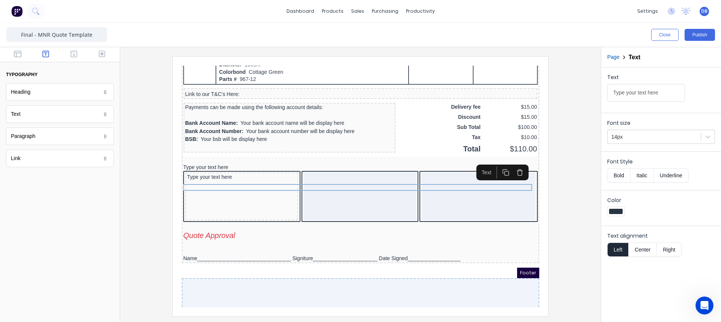
click at [42, 159] on div "Link" at bounding box center [60, 159] width 108 height 18
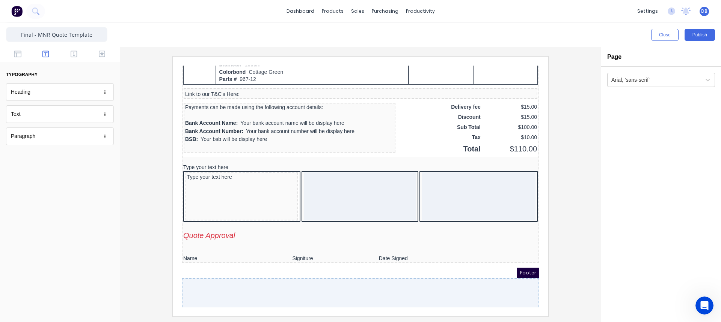
drag, startPoint x: 20, startPoint y: 160, endPoint x: 25, endPoint y: 161, distance: 5.3
click at [25, 161] on body "dashboard products sales purchasing productivity dashboard products Product Cat…" at bounding box center [360, 161] width 721 height 322
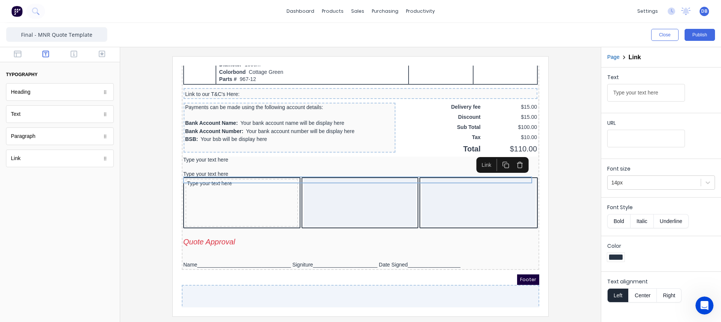
click at [512, 159] on icon "button" at bounding box center [511, 156] width 4 height 5
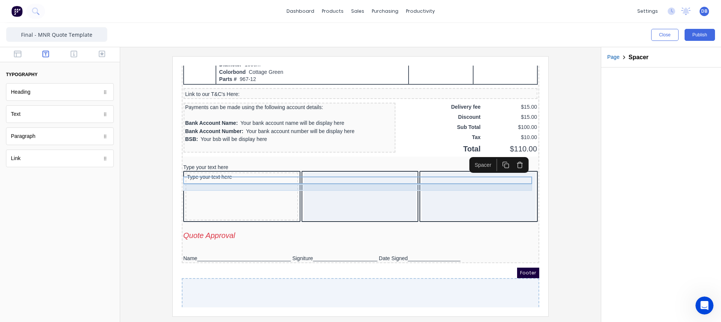
click at [514, 162] on div "Type your text here" at bounding box center [351, 158] width 354 height 7
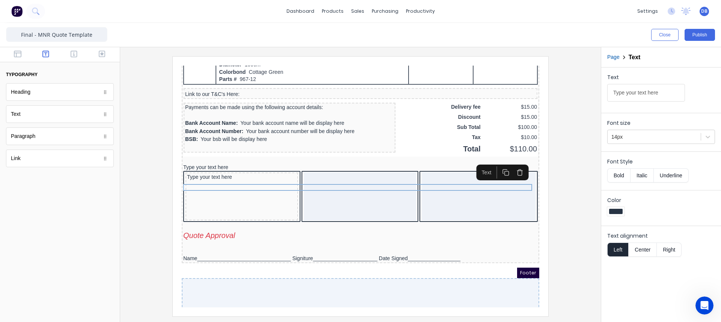
click at [512, 166] on icon "button" at bounding box center [510, 163] width 7 height 7
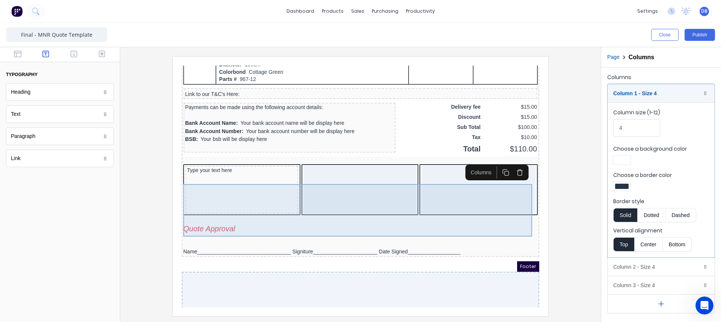
click at [325, 197] on div at bounding box center [351, 181] width 113 height 48
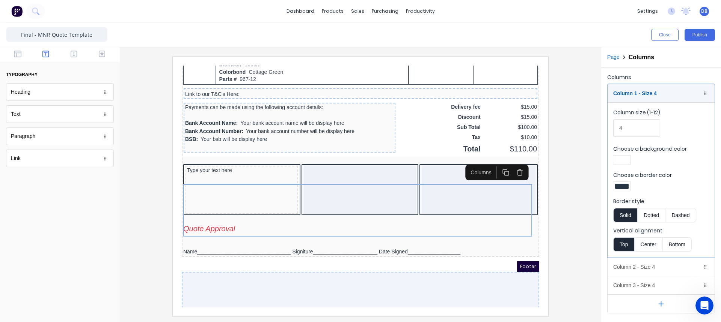
click at [512, 163] on icon "button" at bounding box center [510, 163] width 7 height 7
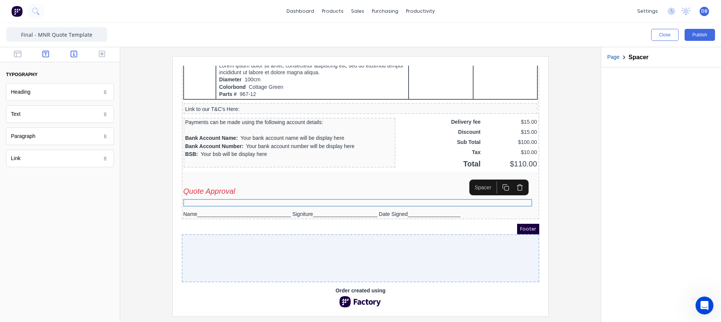
click at [75, 54] on icon "button" at bounding box center [74, 54] width 7 height 8
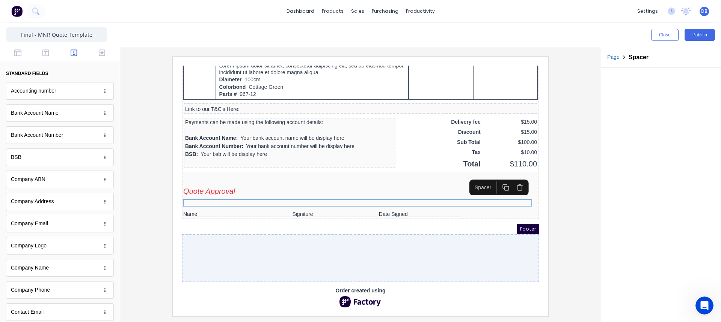
scroll to position [0, 0]
click at [99, 54] on icon "button" at bounding box center [102, 54] width 7 height 8
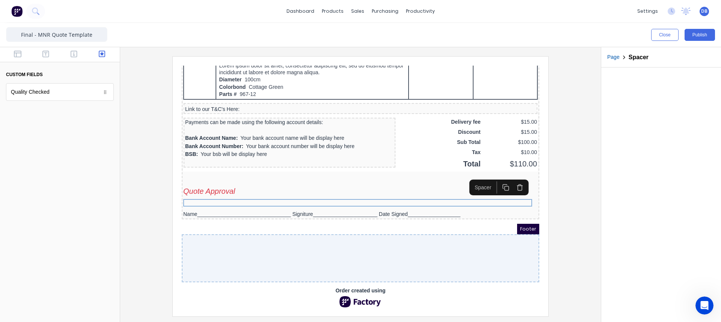
click at [75, 97] on div "Quality Checked" at bounding box center [60, 92] width 108 height 18
click at [83, 94] on div "Quality Checked" at bounding box center [60, 92] width 108 height 18
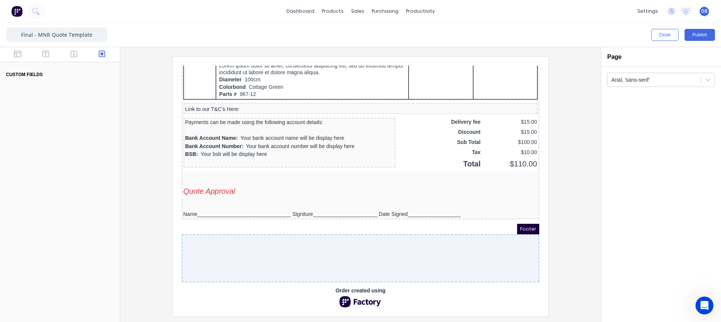
click at [86, 94] on body "dashboard products sales purchasing productivity dashboard products Product Cat…" at bounding box center [360, 161] width 721 height 322
click at [45, 53] on icon "button" at bounding box center [45, 54] width 7 height 8
click at [37, 94] on div "Heading" at bounding box center [60, 92] width 108 height 18
click at [38, 115] on div "Text" at bounding box center [60, 114] width 108 height 18
drag, startPoint x: 41, startPoint y: 134, endPoint x: 44, endPoint y: 138, distance: 5.3
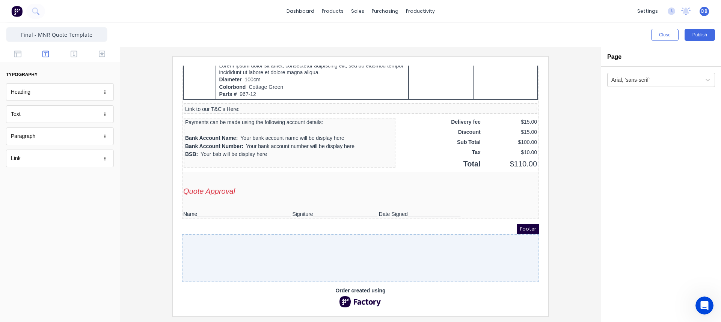
click at [42, 134] on div "Paragraph" at bounding box center [60, 137] width 108 height 18
click at [41, 160] on div "Link" at bounding box center [60, 159] width 108 height 18
click at [51, 141] on div "Paragraph" at bounding box center [60, 137] width 108 height 18
click at [45, 117] on div "Text" at bounding box center [60, 114] width 108 height 18
click at [20, 56] on icon "button" at bounding box center [18, 54] width 8 height 8
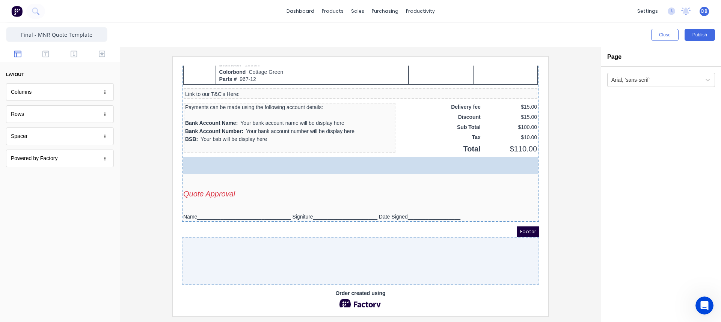
drag, startPoint x: 58, startPoint y: 157, endPoint x: 70, endPoint y: 164, distance: 13.8
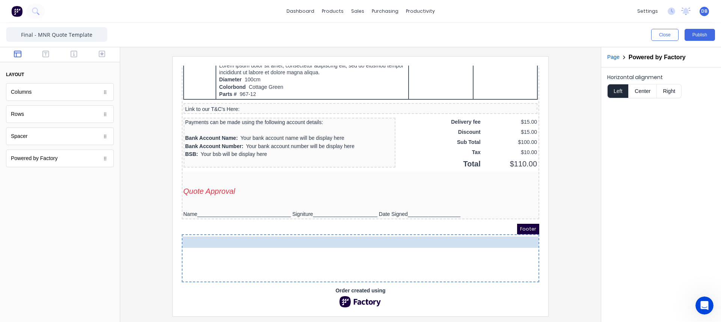
drag, startPoint x: 247, startPoint y: 174, endPoint x: 273, endPoint y: 279, distance: 107.5
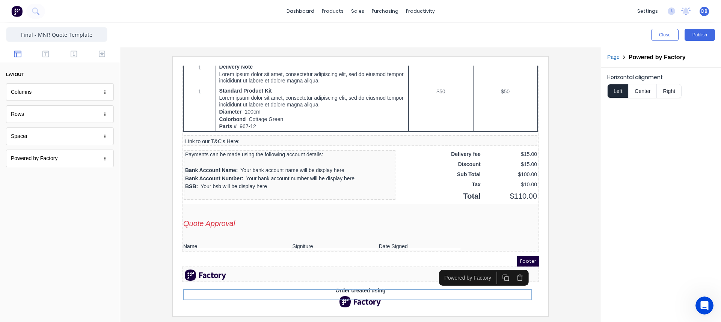
scroll to position [604, 0]
click at [513, 267] on icon "button" at bounding box center [511, 269] width 4 height 5
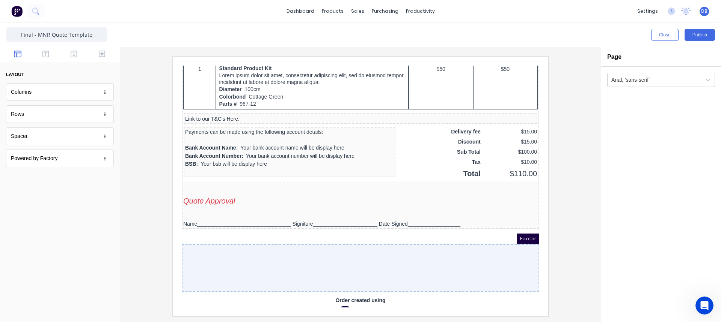
drag, startPoint x: 68, startPoint y: 219, endPoint x: 70, endPoint y: 167, distance: 51.8
click at [71, 216] on div at bounding box center [60, 250] width 120 height 145
click at [43, 57] on icon "button" at bounding box center [45, 54] width 7 height 7
drag, startPoint x: 11, startPoint y: 172, endPoint x: 33, endPoint y: 176, distance: 22.5
click at [18, 176] on div "typography Heading Heading Text Text Paragraph Paragraph Link Link" at bounding box center [60, 112] width 120 height 131
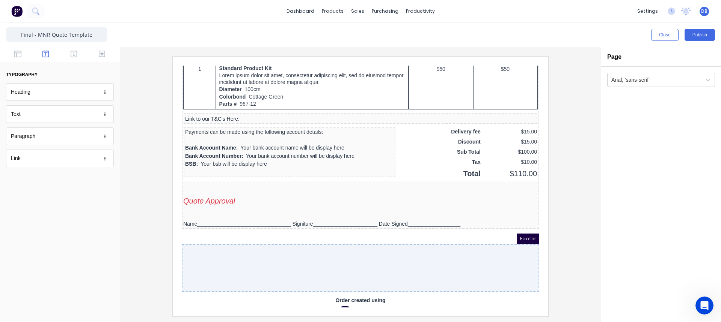
click at [24, 173] on div "typography Heading Heading Text Text Paragraph Paragraph Link Link" at bounding box center [60, 112] width 120 height 131
drag, startPoint x: 47, startPoint y: 198, endPoint x: 168, endPoint y: 223, distance: 123.5
click at [50, 198] on div at bounding box center [60, 250] width 120 height 145
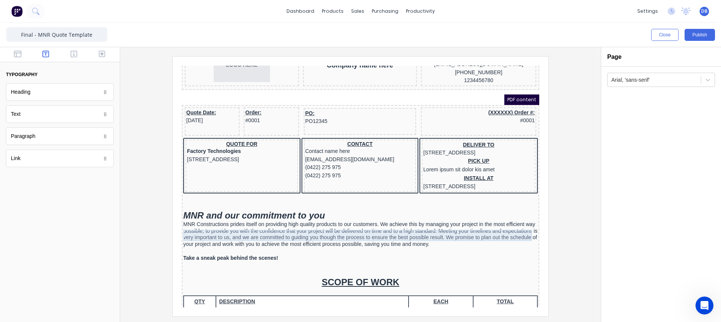
scroll to position [0, 0]
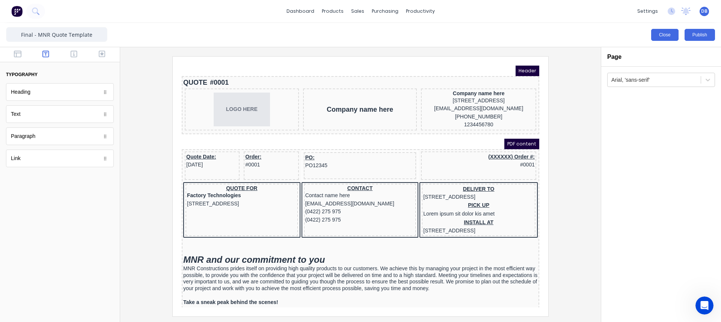
click at [667, 35] on button "Close" at bounding box center [664, 35] width 27 height 12
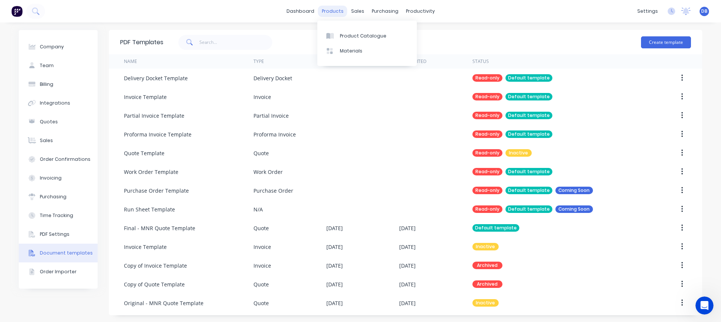
click at [330, 12] on div "products" at bounding box center [332, 11] width 29 height 11
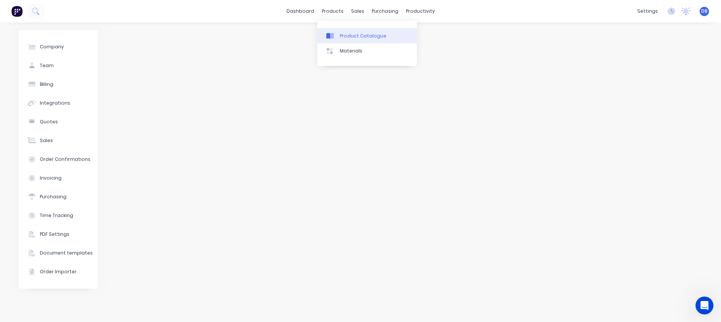
click at [348, 35] on div "Product Catalogue" at bounding box center [363, 36] width 47 height 7
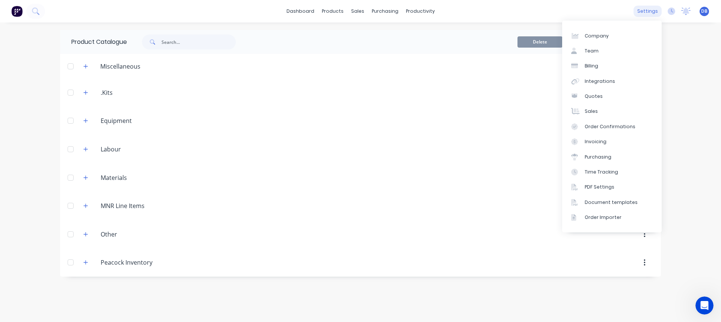
click at [659, 13] on div "settings" at bounding box center [647, 11] width 28 height 11
click at [611, 45] on link "Team" at bounding box center [611, 51] width 99 height 15
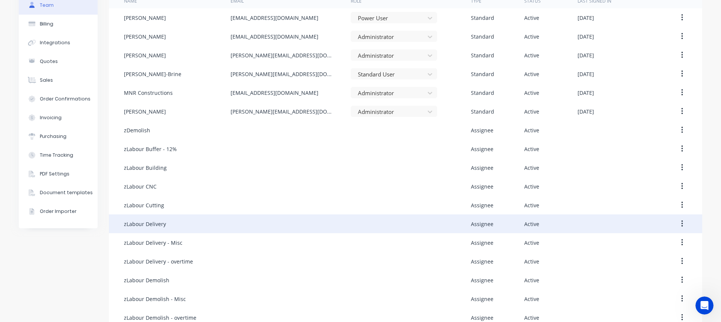
scroll to position [113, 0]
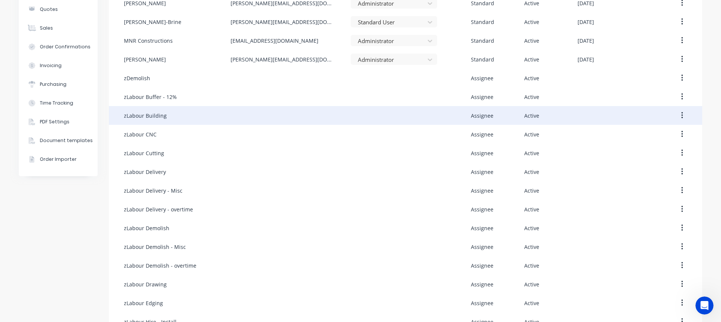
click at [163, 117] on div "zLabour Building" at bounding box center [177, 115] width 107 height 19
click at [142, 120] on div "zLabour Building" at bounding box center [177, 115] width 107 height 19
click at [142, 116] on div "zLabour Building" at bounding box center [145, 116] width 43 height 8
click at [145, 114] on div "zLabour Building" at bounding box center [145, 116] width 43 height 8
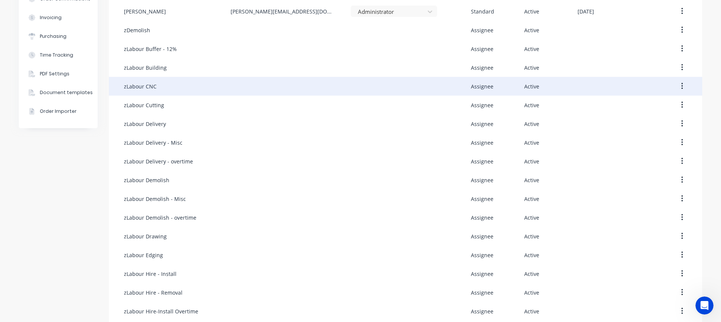
scroll to position [188, 0]
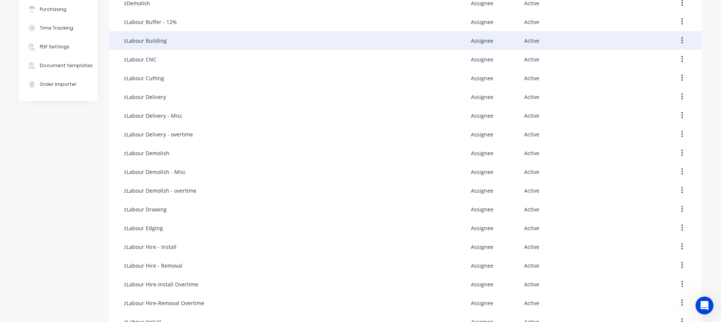
click at [681, 40] on icon "button" at bounding box center [682, 40] width 2 height 8
click at [644, 63] on div "Edit" at bounding box center [655, 60] width 58 height 11
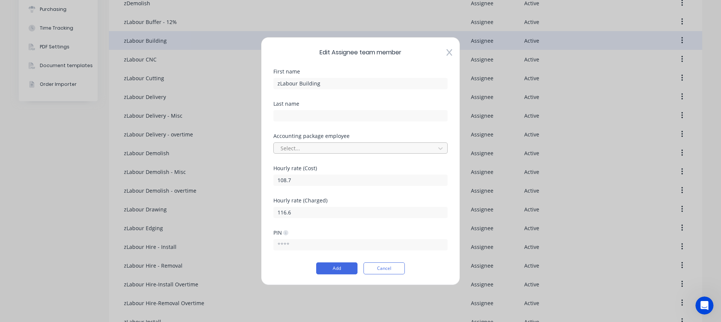
click at [304, 147] on div at bounding box center [356, 148] width 152 height 9
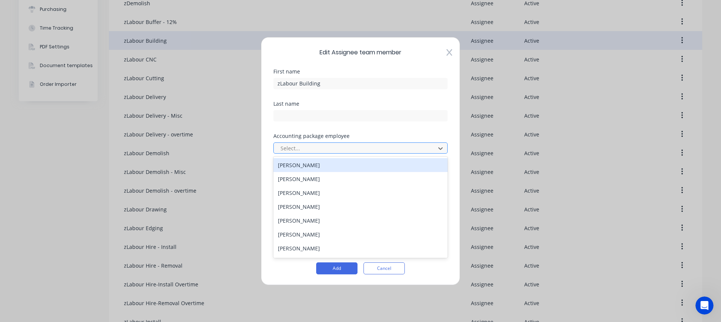
click at [304, 147] on div at bounding box center [356, 148] width 152 height 9
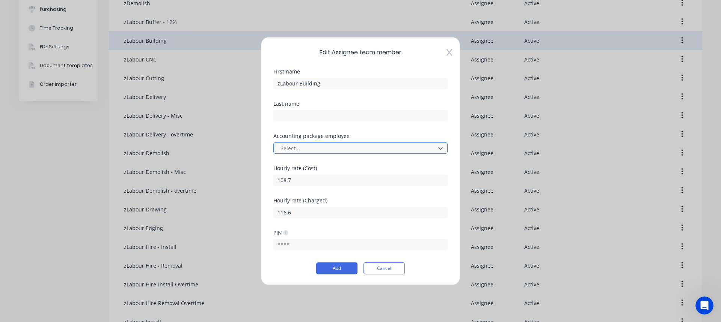
click at [306, 150] on div at bounding box center [356, 148] width 152 height 9
click at [307, 150] on div at bounding box center [356, 148] width 152 height 9
drag, startPoint x: 300, startPoint y: 214, endPoint x: 273, endPoint y: 214, distance: 27.0
click at [273, 214] on div "Edit Assignee team member First name zLabour Building Last name Accounting pack…" at bounding box center [360, 161] width 199 height 248
drag, startPoint x: 301, startPoint y: 179, endPoint x: 276, endPoint y: 178, distance: 25.6
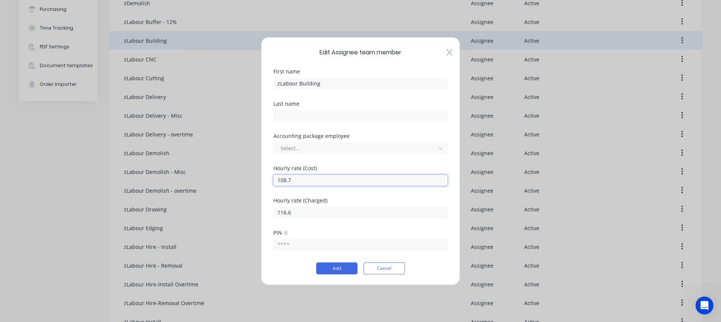
click at [276, 178] on input "108.7" at bounding box center [360, 180] width 174 height 11
click at [384, 267] on button "Cancel" at bounding box center [383, 269] width 41 height 12
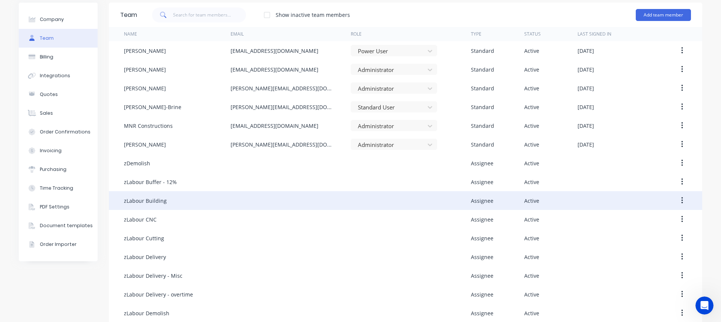
scroll to position [0, 0]
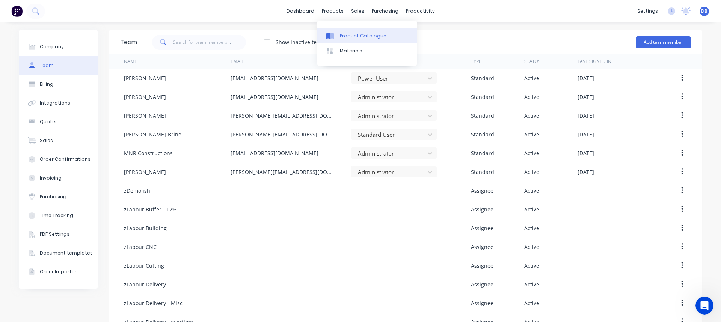
click at [333, 31] on link "Product Catalogue" at bounding box center [366, 35] width 99 height 15
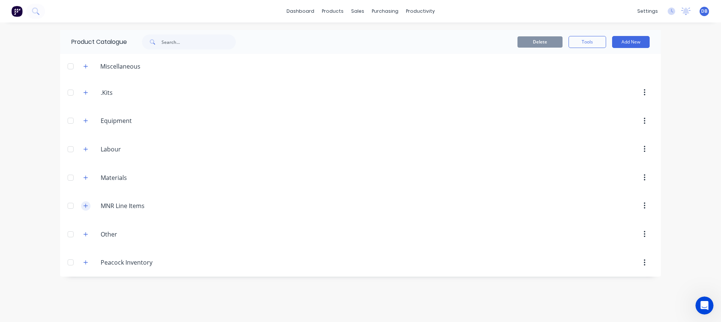
click at [88, 205] on button "button" at bounding box center [85, 206] width 9 height 9
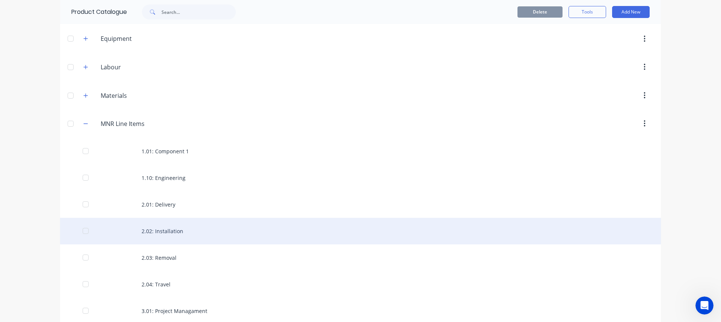
scroll to position [150, 0]
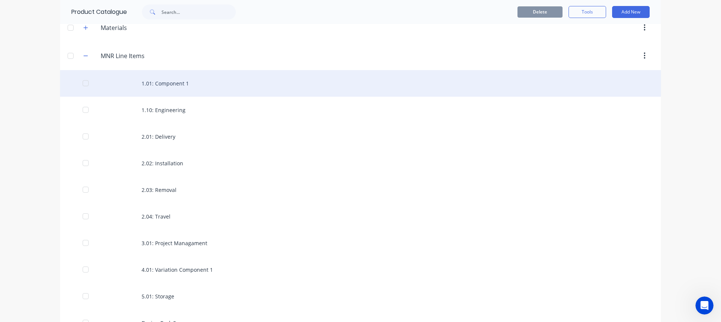
click at [181, 86] on div "1.01: Component 1" at bounding box center [360, 83] width 601 height 27
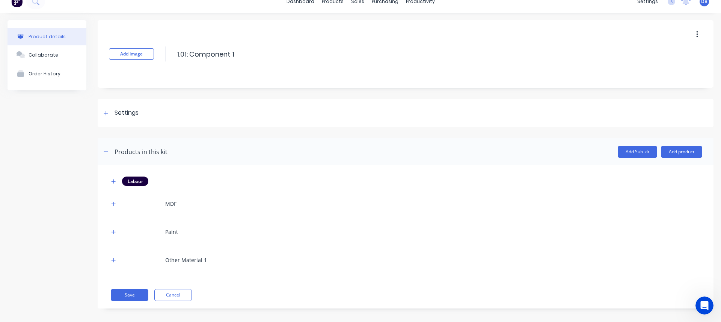
scroll to position [15, 0]
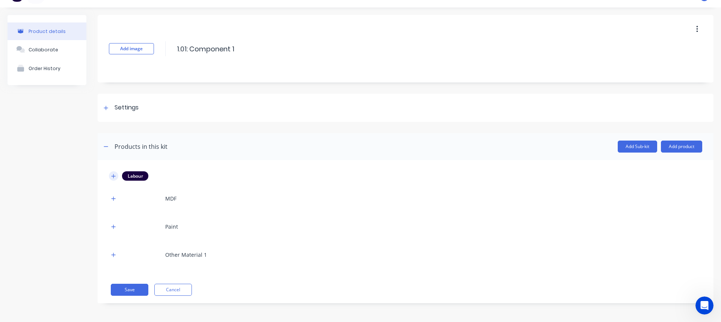
click at [113, 177] on icon "button" at bounding box center [113, 176] width 5 height 5
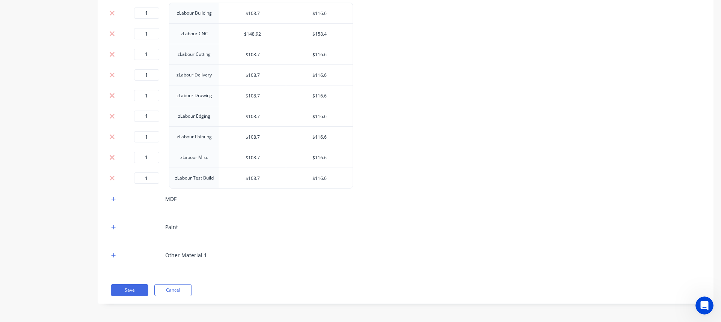
scroll to position [217, 0]
click at [182, 289] on button "Cancel" at bounding box center [173, 290] width 38 height 12
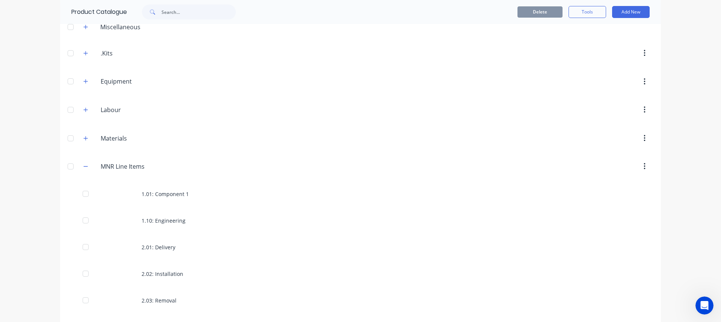
scroll to position [75, 0]
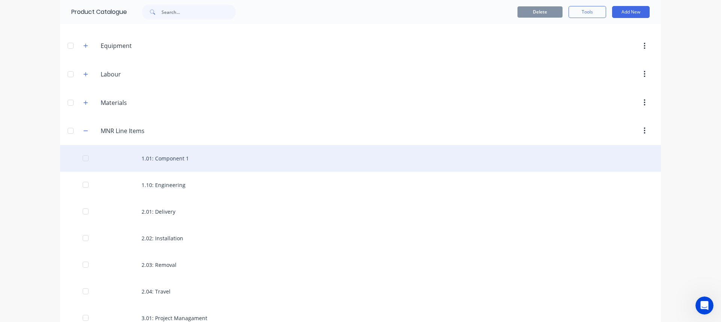
click at [158, 158] on div "1.01: Component 1" at bounding box center [360, 158] width 601 height 27
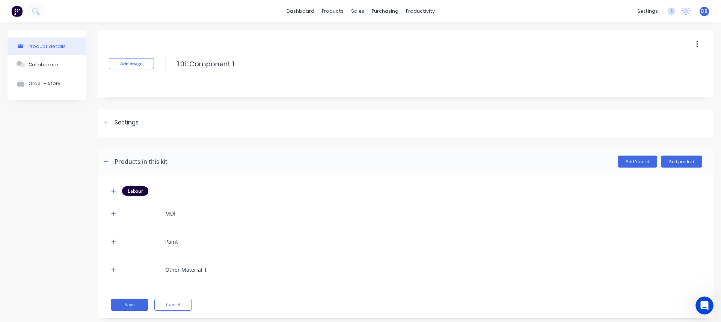
scroll to position [15, 0]
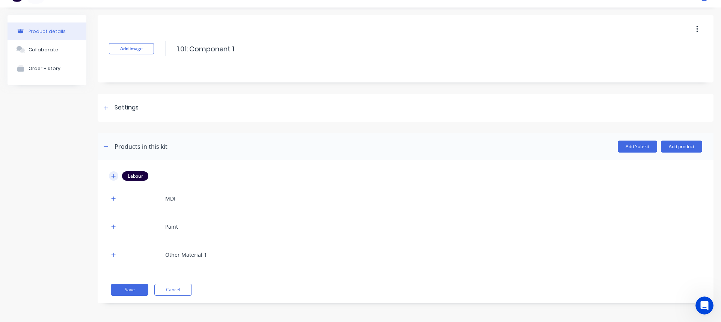
click at [115, 176] on icon "button" at bounding box center [113, 176] width 4 height 4
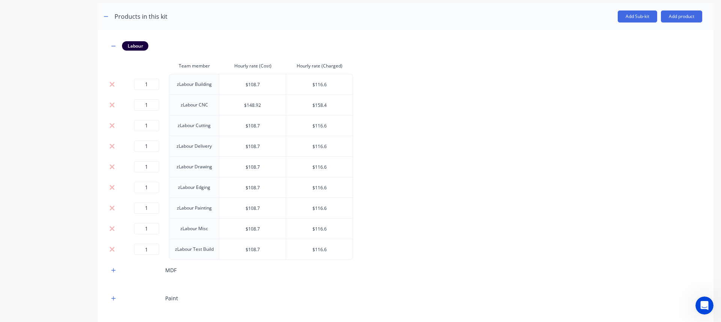
scroll to position [142, 0]
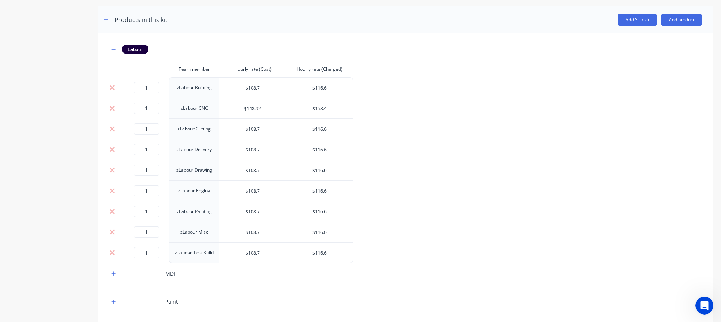
drag, startPoint x: 324, startPoint y: 148, endPoint x: 255, endPoint y: 147, distance: 69.1
click at [255, 147] on tr "1 zLabour Delivery $108.7 $116.6" at bounding box center [231, 149] width 244 height 21
click at [364, 153] on div "Labour Team member Hourly rate (Cost) Hourly rate (Charged) 1 zLabour Building …" at bounding box center [405, 193] width 593 height 296
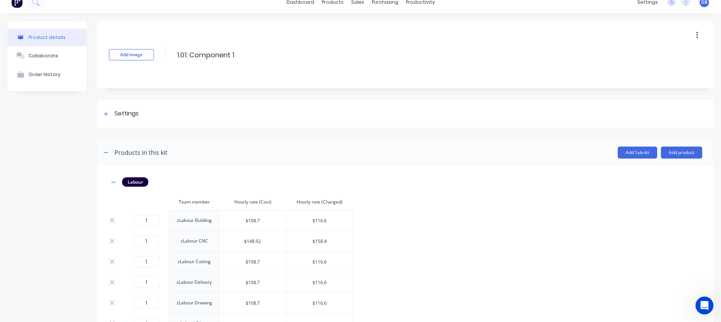
scroll to position [0, 0]
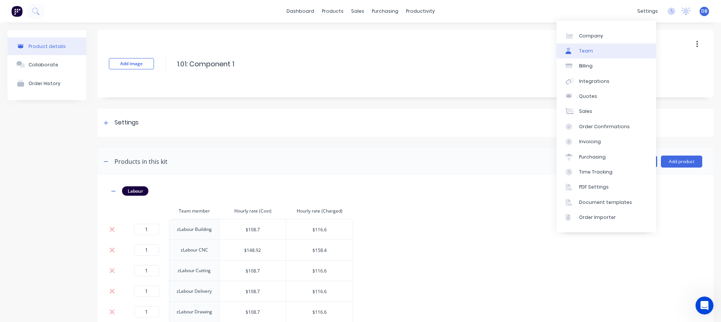
click at [598, 53] on link "Team" at bounding box center [605, 51] width 99 height 15
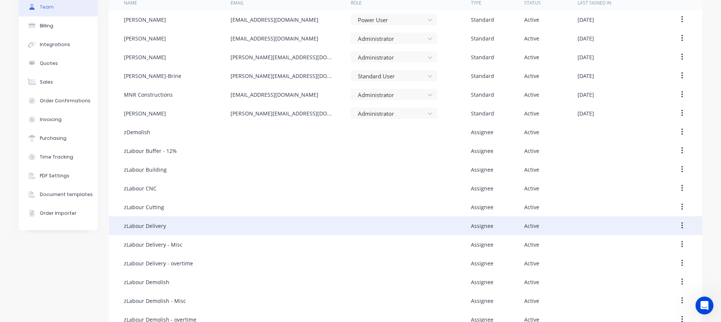
scroll to position [113, 0]
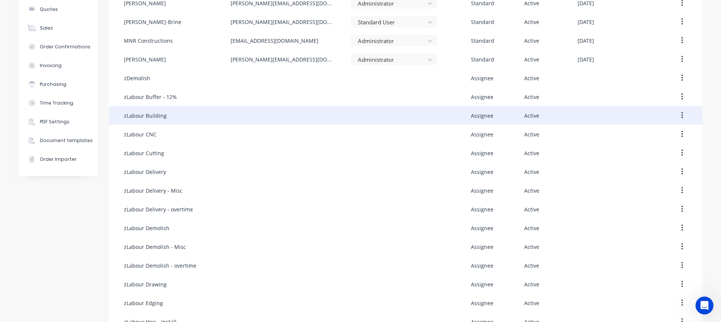
click at [203, 117] on div "zLabour Building" at bounding box center [177, 115] width 107 height 19
click at [677, 116] on button "button" at bounding box center [682, 116] width 18 height 14
click at [655, 131] on div "Edit" at bounding box center [655, 135] width 58 height 11
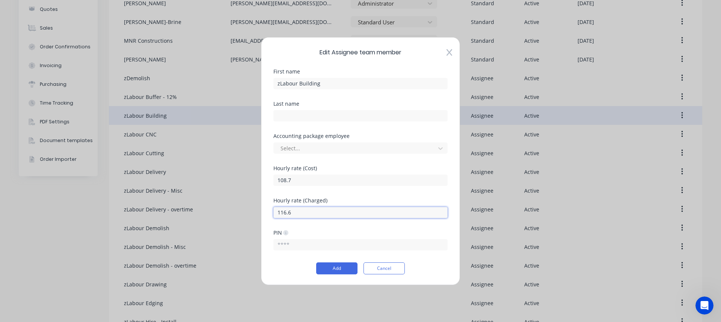
click at [261, 211] on div "Edit Assignee team member First name zLabour Building Last name Accounting pack…" at bounding box center [360, 161] width 199 height 248
drag, startPoint x: 302, startPoint y: 178, endPoint x: 260, endPoint y: 178, distance: 42.0
click at [260, 178] on div "Edit Assignee team member First name zLabour Building Last name Accounting pack…" at bounding box center [360, 161] width 721 height 322
type input "10"
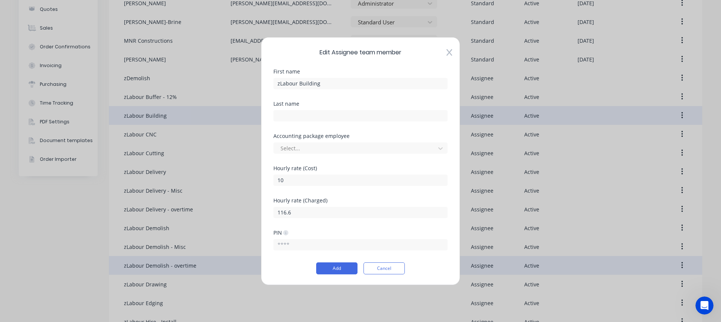
click at [394, 269] on button "Cancel" at bounding box center [383, 269] width 41 height 12
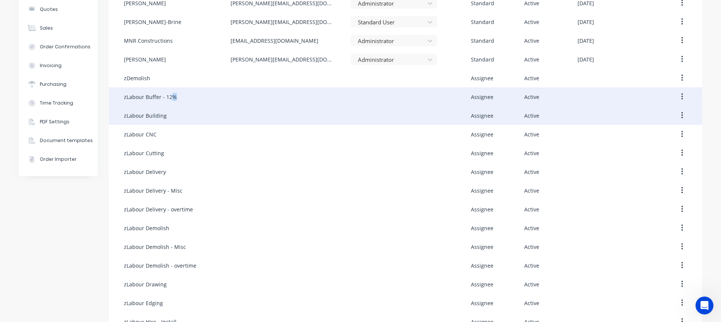
click at [170, 98] on div "zLabour Buffer - 12%" at bounding box center [150, 97] width 53 height 8
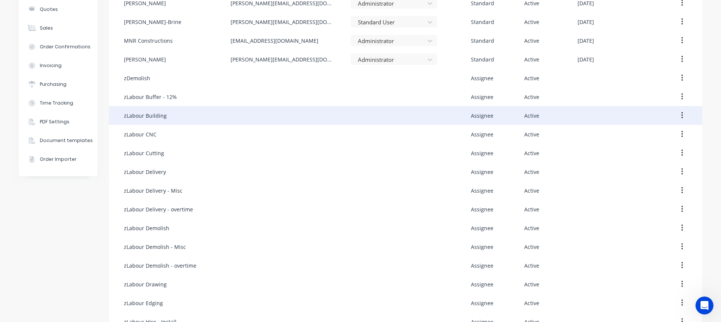
click at [160, 116] on div "zLabour Building" at bounding box center [145, 116] width 43 height 8
click at [148, 119] on div "zLabour Building" at bounding box center [145, 116] width 43 height 8
click at [219, 110] on div "zLabour Building" at bounding box center [177, 115] width 107 height 19
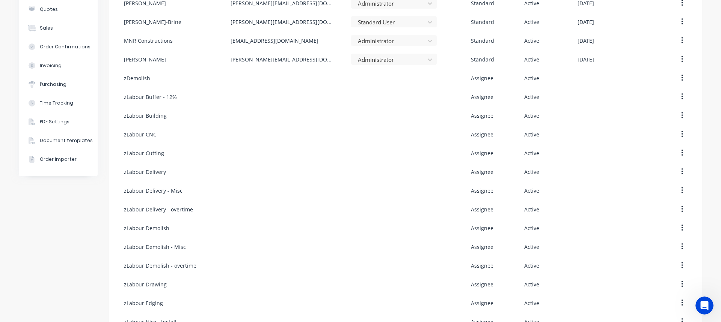
click at [678, 115] on button "button" at bounding box center [682, 116] width 18 height 14
click at [657, 135] on div "Edit" at bounding box center [655, 135] width 58 height 11
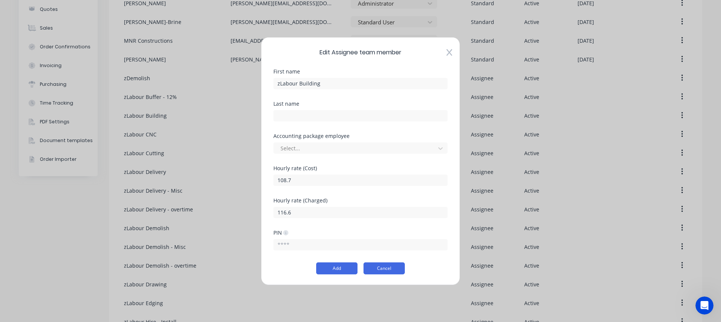
click at [384, 264] on button "Cancel" at bounding box center [383, 269] width 41 height 12
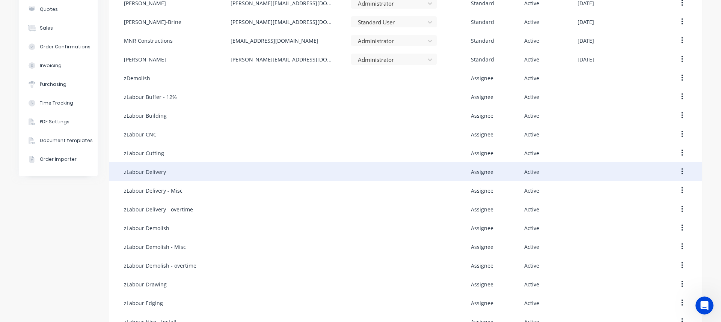
click at [215, 172] on div "zLabour Delivery" at bounding box center [177, 172] width 107 height 19
click at [681, 172] on icon "button" at bounding box center [682, 172] width 2 height 7
click at [639, 193] on div "Edit" at bounding box center [655, 191] width 58 height 11
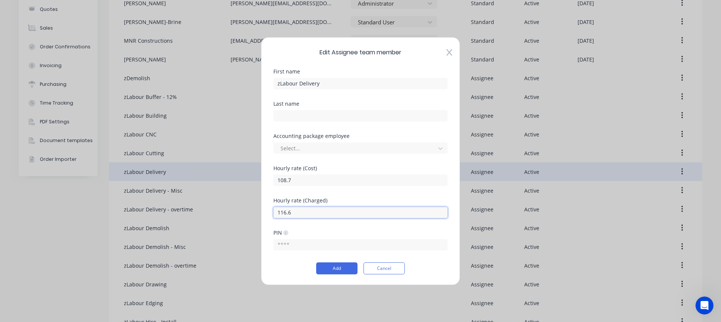
drag, startPoint x: 289, startPoint y: 208, endPoint x: 267, endPoint y: 204, distance: 22.5
click at [268, 204] on div "Edit Assignee team member First name zLabour Delivery Last name Accounting pack…" at bounding box center [360, 161] width 199 height 248
click at [299, 211] on input "116.6" at bounding box center [360, 212] width 174 height 11
click at [302, 212] on input "116.6" at bounding box center [360, 212] width 174 height 11
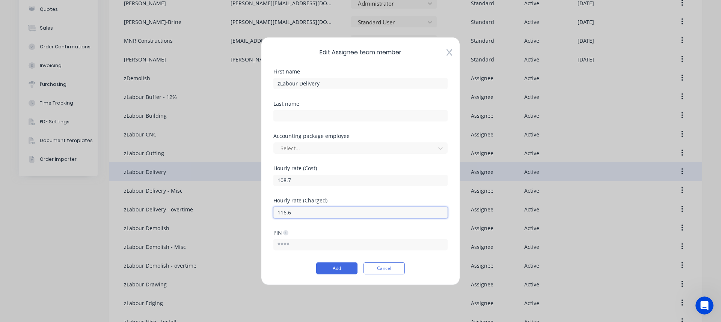
drag, startPoint x: 300, startPoint y: 212, endPoint x: 259, endPoint y: 208, distance: 41.5
click at [257, 209] on div "Edit Assignee team member First name zLabour Delivery Last name Accounting pack…" at bounding box center [360, 161] width 721 height 322
click at [325, 212] on input "116.6" at bounding box center [360, 212] width 174 height 11
click at [314, 216] on input "116.6" at bounding box center [360, 212] width 174 height 11
click at [287, 215] on input "116.6" at bounding box center [360, 212] width 174 height 11
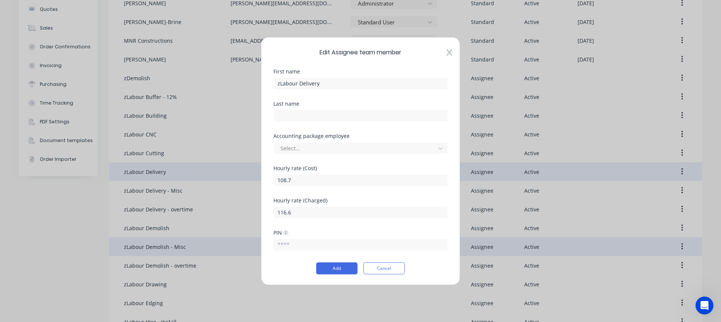
drag, startPoint x: 385, startPoint y: 268, endPoint x: 386, endPoint y: 248, distance: 20.3
click at [385, 268] on button "Cancel" at bounding box center [383, 269] width 41 height 12
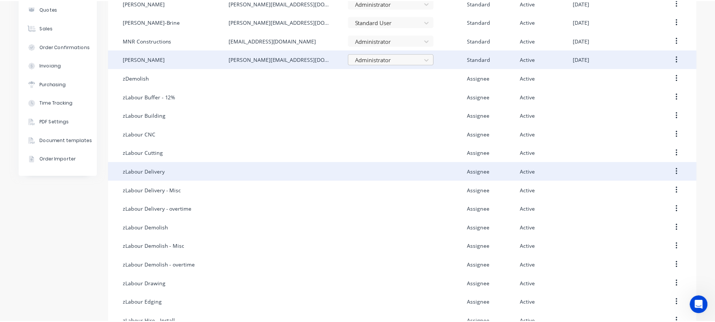
scroll to position [0, 0]
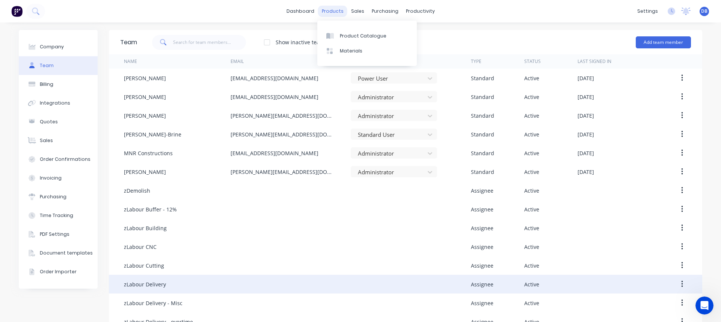
drag, startPoint x: 335, startPoint y: 12, endPoint x: 334, endPoint y: 16, distance: 4.1
click at [334, 11] on div "products" at bounding box center [332, 11] width 29 height 11
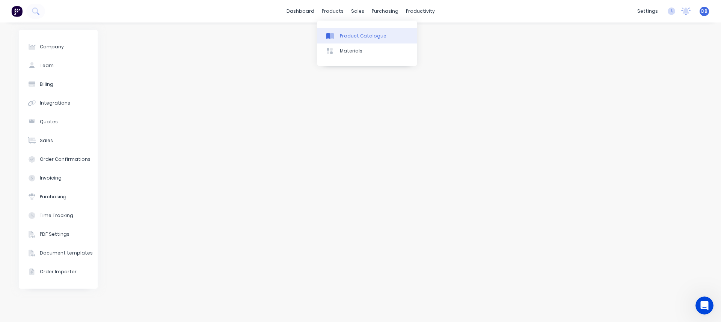
click at [348, 38] on div "Product Catalogue" at bounding box center [363, 36] width 47 height 7
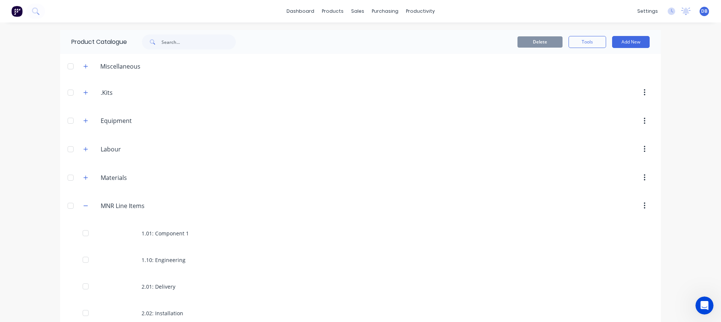
drag, startPoint x: 83, startPoint y: 209, endPoint x: 143, endPoint y: 164, distance: 74.8
click at [84, 209] on button "button" at bounding box center [85, 206] width 9 height 9
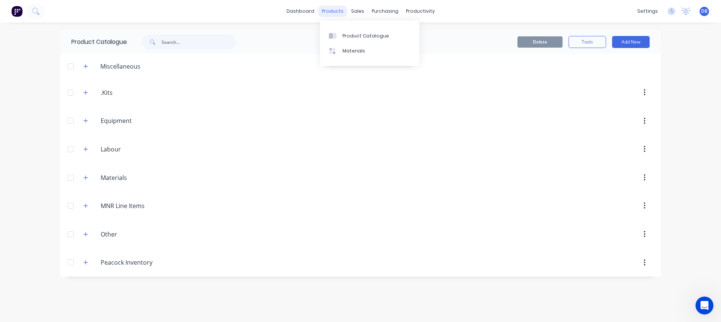
click at [335, 10] on div "products" at bounding box center [332, 11] width 29 height 11
drag, startPoint x: 366, startPoint y: 32, endPoint x: 370, endPoint y: 35, distance: 5.6
click at [367, 32] on link "Sales Orders" at bounding box center [396, 35] width 99 height 15
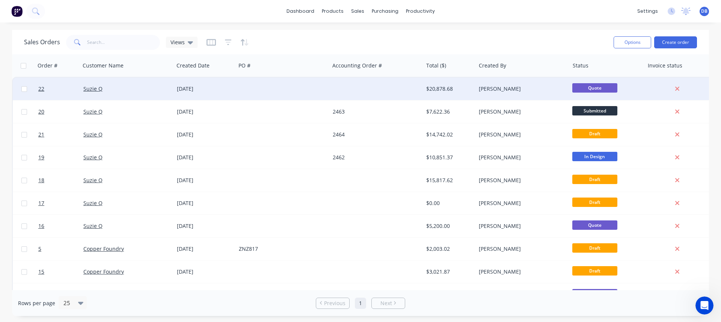
click at [252, 95] on div at bounding box center [282, 89] width 93 height 23
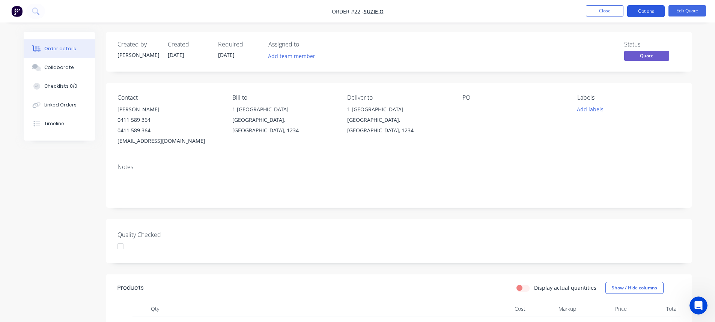
click at [644, 11] on button "Options" at bounding box center [646, 11] width 38 height 12
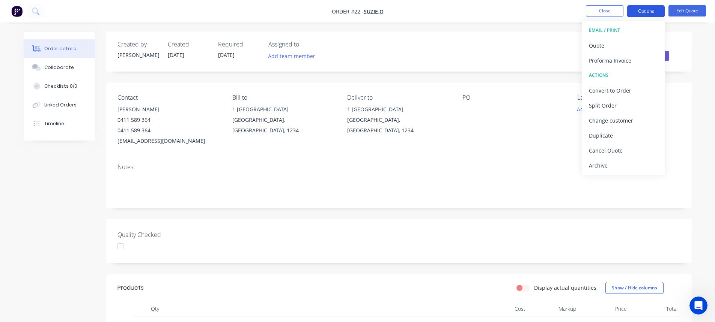
click at [640, 12] on button "Options" at bounding box center [646, 11] width 38 height 12
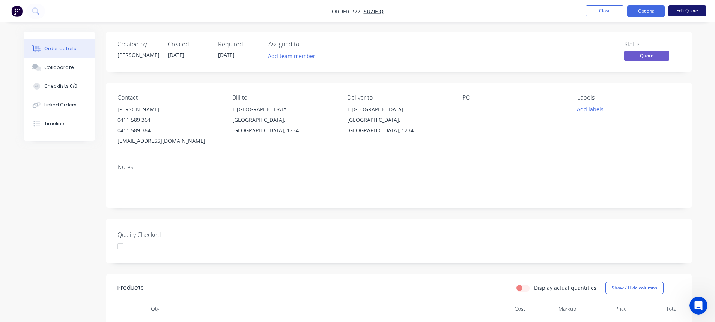
click at [697, 11] on button "Edit Quote" at bounding box center [688, 10] width 38 height 11
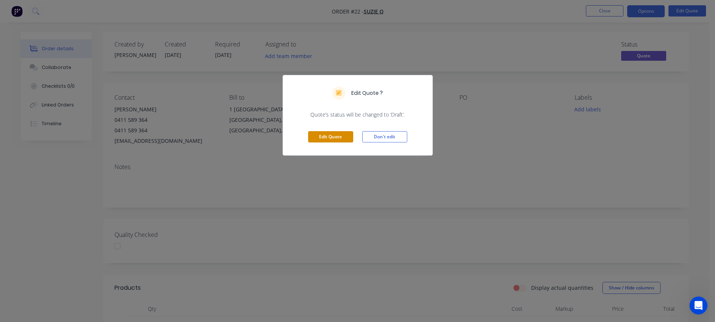
click at [337, 139] on button "Edit Quote" at bounding box center [330, 136] width 45 height 11
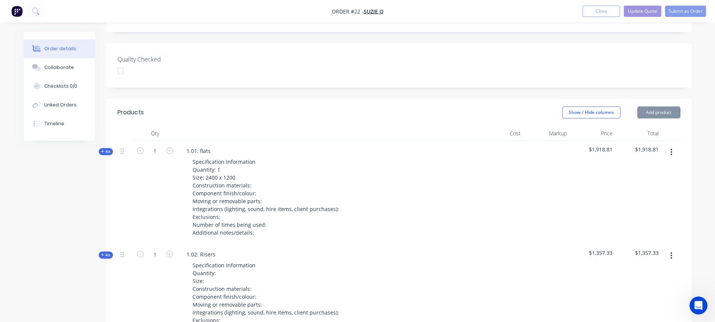
scroll to position [225, 0]
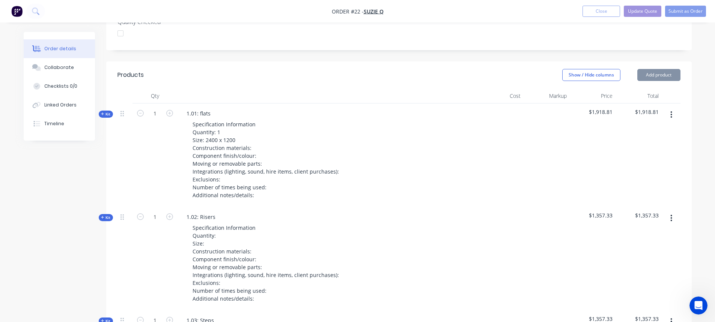
click at [105, 111] on span "Kit" at bounding box center [106, 114] width 10 height 6
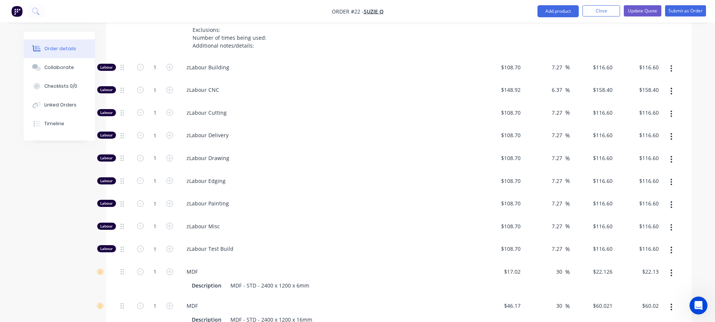
scroll to position [375, 0]
drag, startPoint x: 550, startPoint y: 56, endPoint x: 562, endPoint y: 56, distance: 12.8
click at [562, 62] on div "7.27 7.27 %" at bounding box center [559, 67] width 22 height 11
type input "$116.6025"
click at [554, 84] on input "6.37" at bounding box center [558, 89] width 14 height 11
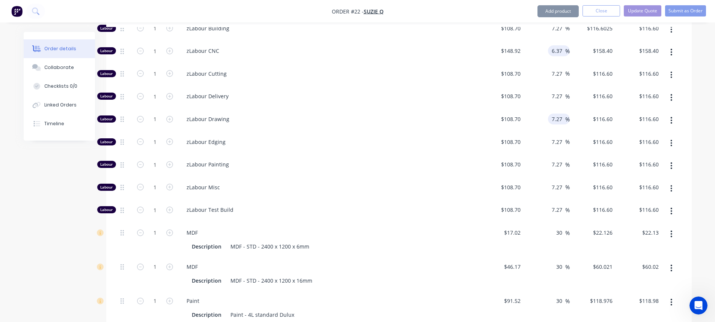
scroll to position [450, 0]
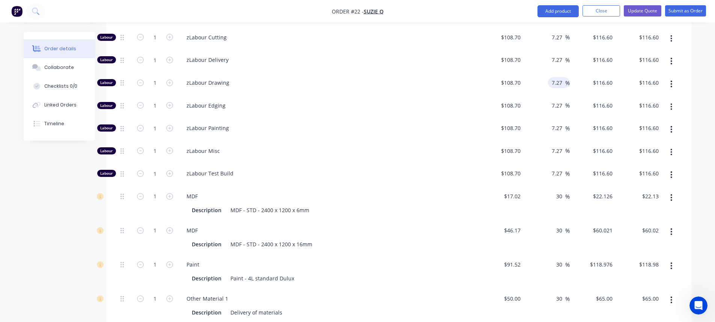
type input "$158.4062"
type input "$158.41"
click at [553, 77] on input "7.27" at bounding box center [558, 82] width 14 height 11
type input "$116.6025"
click at [555, 100] on input "7.27" at bounding box center [558, 105] width 14 height 11
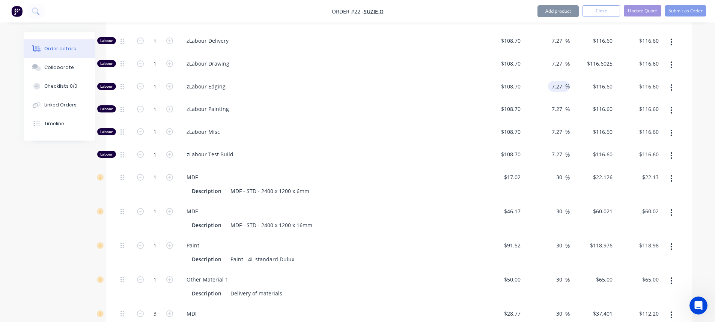
scroll to position [488, 0]
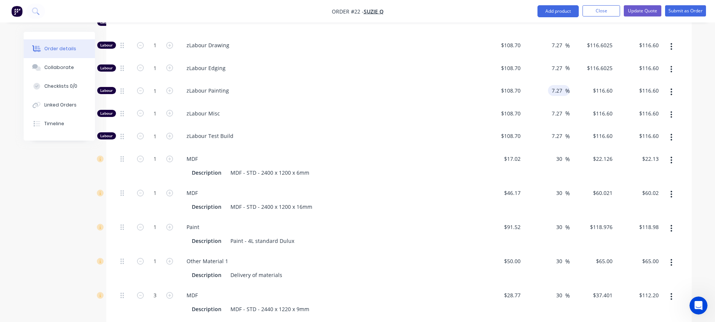
type input "$116.6025"
click at [557, 85] on input "7.27" at bounding box center [558, 90] width 14 height 11
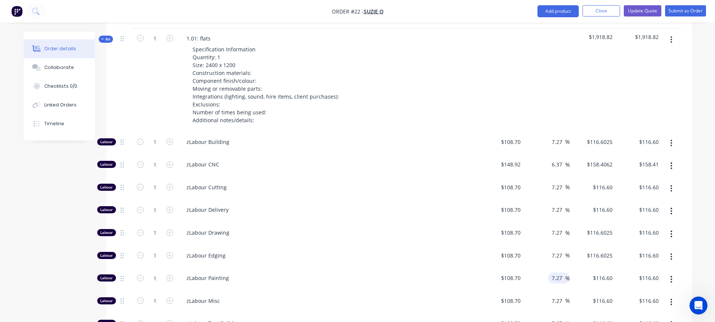
scroll to position [150, 0]
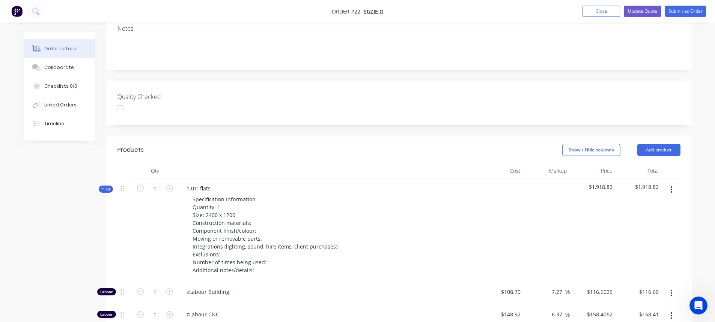
drag, startPoint x: 107, startPoint y: 180, endPoint x: 135, endPoint y: 189, distance: 29.0
click at [108, 187] on span "Kit" at bounding box center [106, 190] width 10 height 6
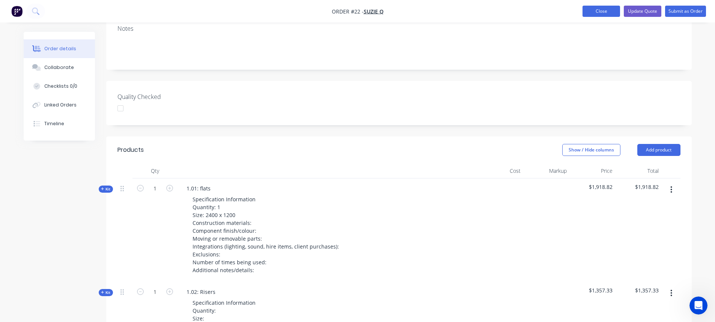
click at [601, 9] on button "Close" at bounding box center [602, 11] width 38 height 11
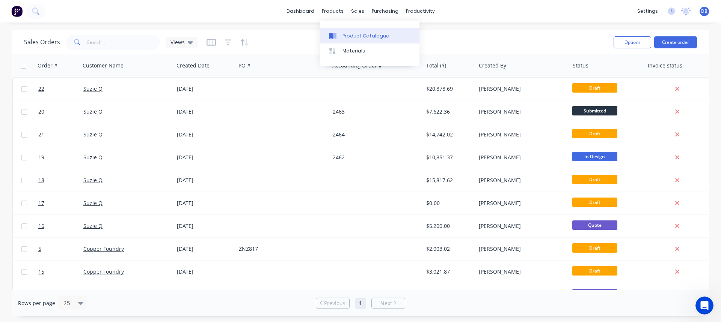
click at [355, 33] on div "Product Catalogue" at bounding box center [365, 36] width 47 height 7
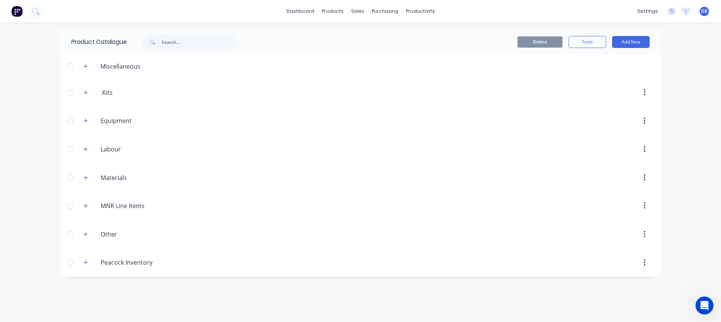
click at [646, 149] on button "button" at bounding box center [645, 150] width 18 height 14
click at [602, 170] on div "Delete" at bounding box center [618, 169] width 58 height 11
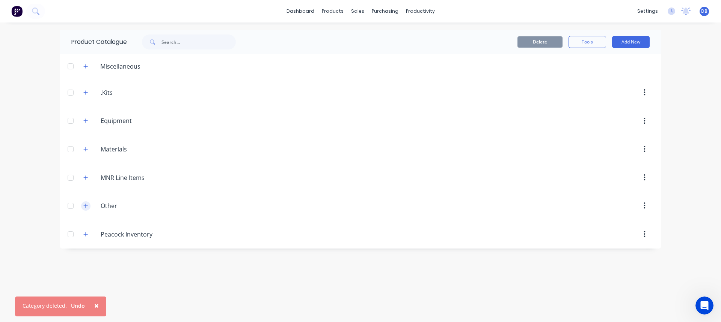
click at [84, 205] on icon "button" at bounding box center [85, 205] width 5 height 5
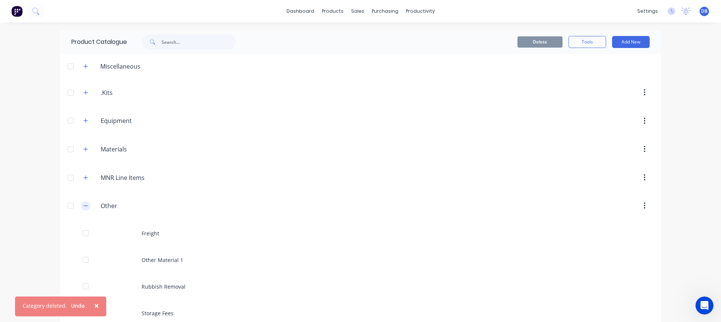
click at [84, 203] on button "button" at bounding box center [85, 206] width 9 height 9
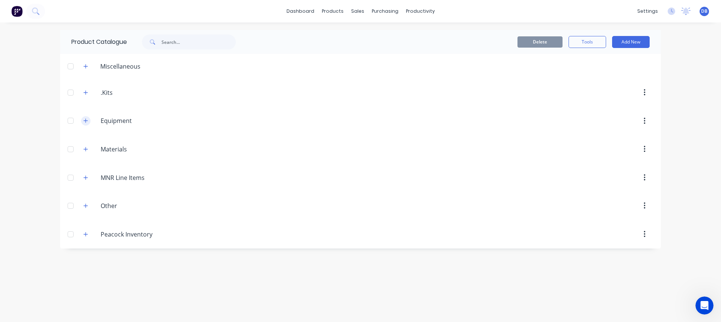
click at [86, 122] on icon "button" at bounding box center [86, 121] width 4 height 4
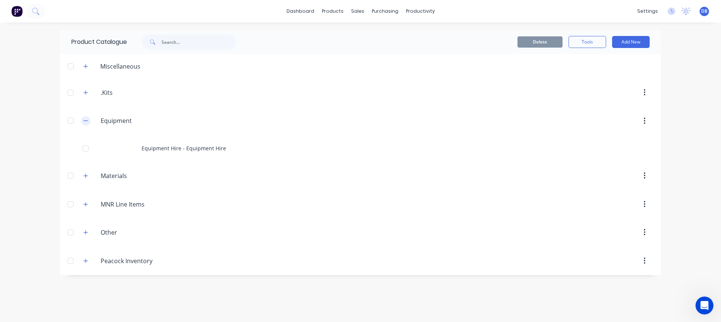
click at [86, 122] on icon "button" at bounding box center [85, 120] width 5 height 5
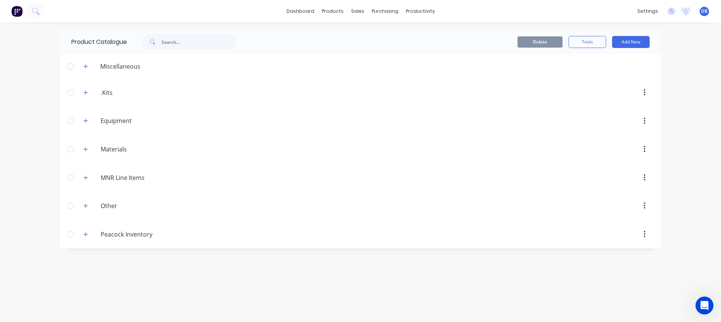
click at [483, 15] on div "dashboard products sales purchasing productivity dashboard products Product Cat…" at bounding box center [360, 11] width 721 height 23
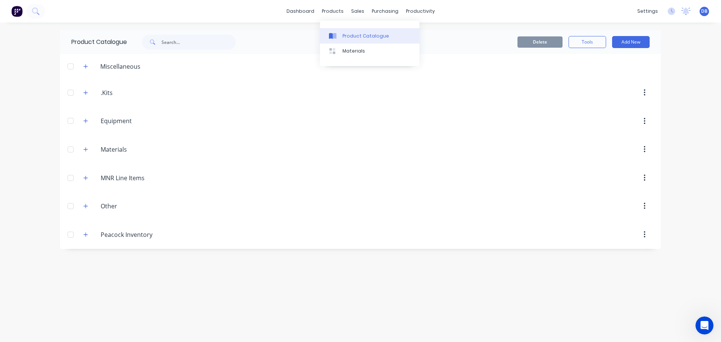
click at [351, 36] on div "Product Catalogue" at bounding box center [365, 36] width 47 height 7
